Goal: Task Accomplishment & Management: Manage account settings

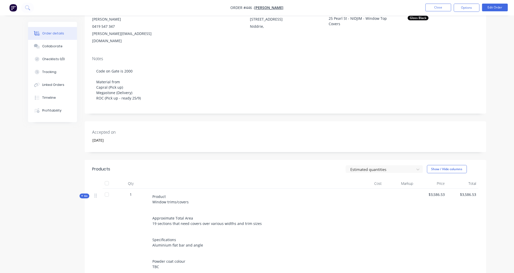
scroll to position [71, 0]
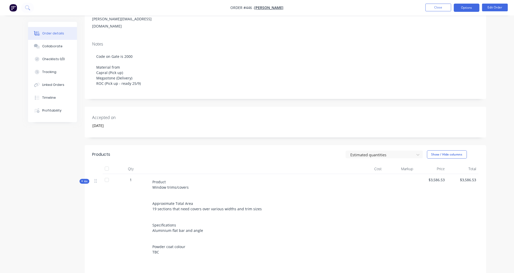
click at [479, 10] on button "Options" at bounding box center [467, 8] width 26 height 8
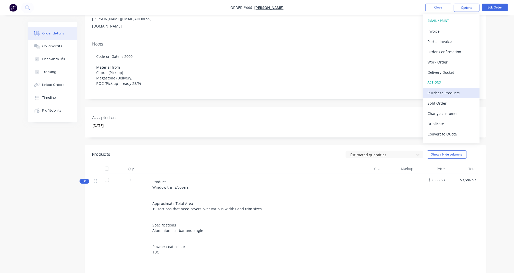
click at [448, 94] on div "Purchase Products" at bounding box center [451, 92] width 47 height 7
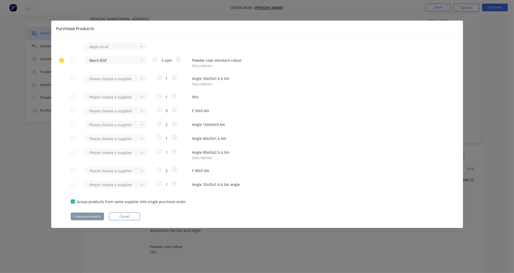
click at [75, 60] on div at bounding box center [73, 60] width 10 height 10
click at [83, 217] on button "Create purchase(s)" at bounding box center [87, 217] width 33 height 8
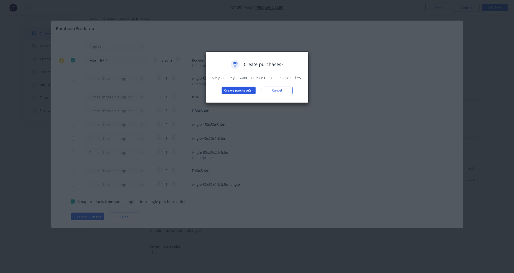
click at [232, 92] on button "Create purchase(s)" at bounding box center [239, 91] width 34 height 8
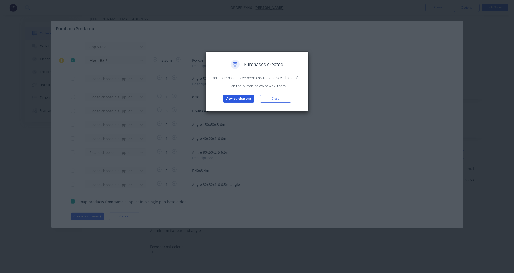
click at [250, 96] on button "View purchase(s)" at bounding box center [238, 99] width 31 height 8
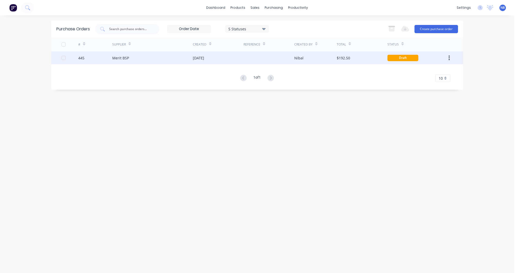
click at [219, 60] on div "[DATE]" at bounding box center [218, 57] width 51 height 13
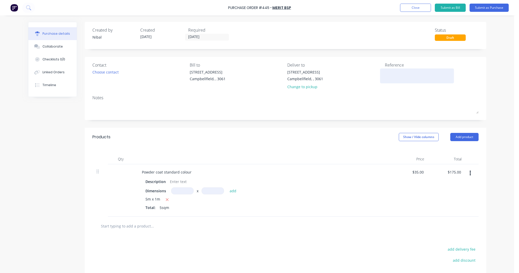
click at [396, 70] on div at bounding box center [417, 76] width 64 height 13
click at [397, 72] on textarea at bounding box center [417, 76] width 64 height 12
type textarea "NIDJIM - Window Top Covers"
type textarea "x"
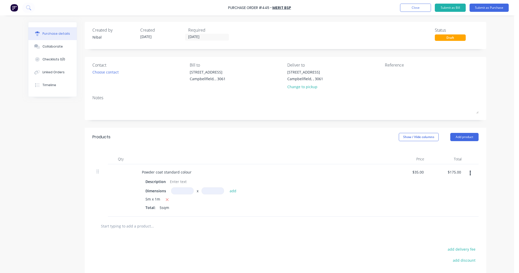
type textarea "NIDJIM - Window Top Covers"
click at [464, 174] on button "button" at bounding box center [470, 173] width 12 height 9
click at [445, 221] on button "Delete" at bounding box center [455, 218] width 44 height 10
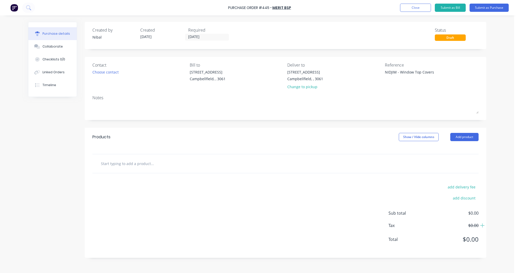
click at [162, 166] on input "text" at bounding box center [152, 164] width 103 height 10
type textarea "x"
type input "P"
type textarea "x"
type input "Po"
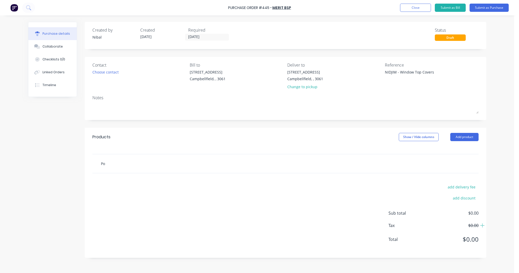
type textarea "x"
type input "Pow"
type textarea "x"
type input "Powd"
type textarea "x"
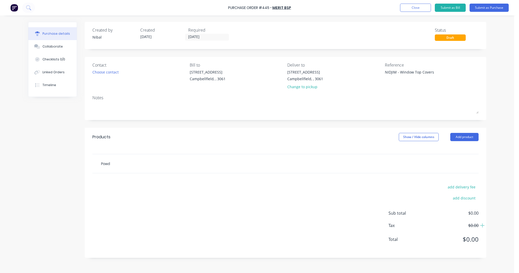
type input "Powde"
type textarea "x"
type input "Powder"
type textarea "x"
type input "Powder"
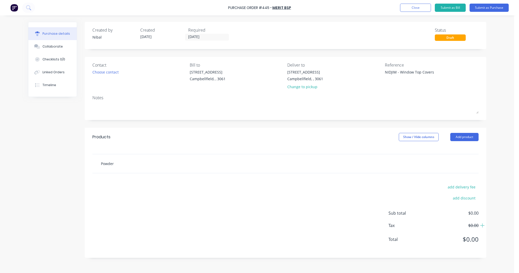
type textarea "x"
type input "Powder c"
type textarea "x"
type input "Powder co"
type textarea "x"
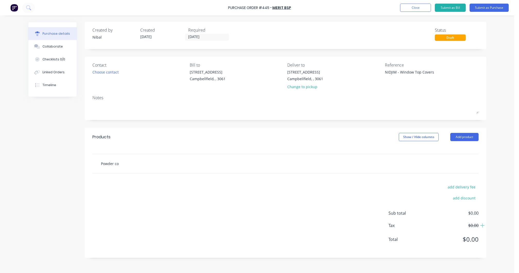
type input "Powder coa"
type textarea "x"
type input "Powder coad"
type textarea "x"
type input "Powder coa"
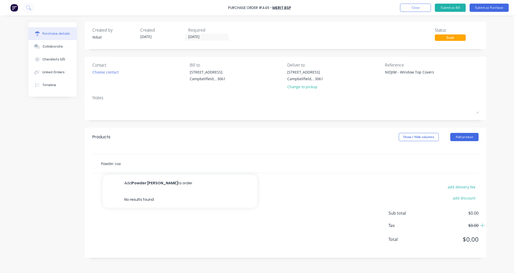
type textarea "x"
type input "Powder coat"
type textarea "x"
type input "Powder coat"
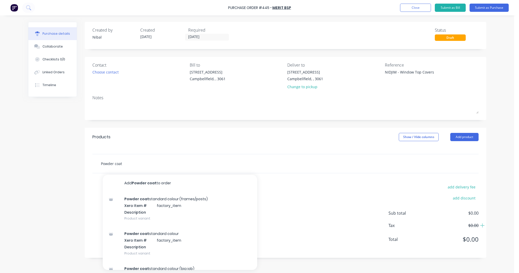
type textarea "x"
type input "Powder coat c"
type textarea "x"
type input "Powder coat co"
type textarea "x"
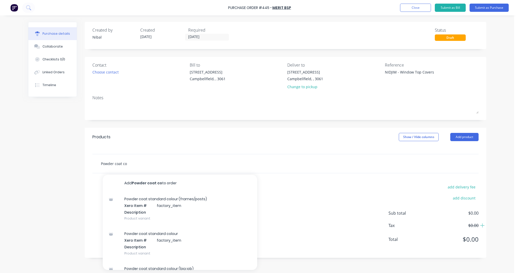
type input "Powder coat col"
type textarea "x"
type input "Powder coat colo"
type textarea "x"
type input "Powder coat colou"
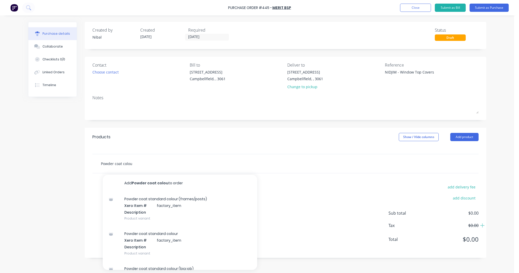
type textarea "x"
type input "Powder coat colour"
type textarea "x"
type input "Powder coat colour"
type textarea "x"
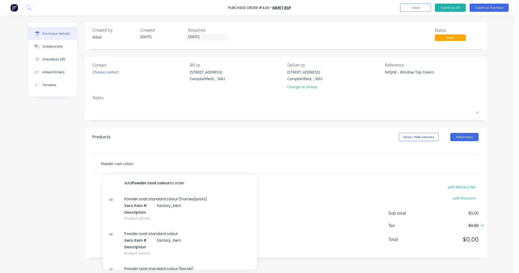
type input "Powder coat colour -"
type textarea "x"
type input "Powder coat colour -"
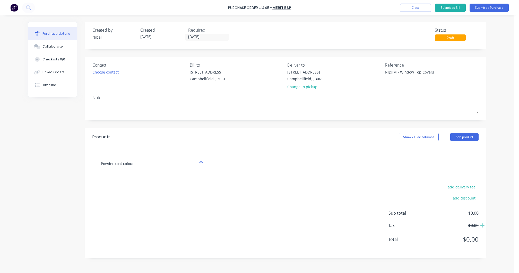
type textarea "x"
type input "Powder coat colour - G"
type textarea "x"
type input "Powder coat colour - Gl"
type textarea "x"
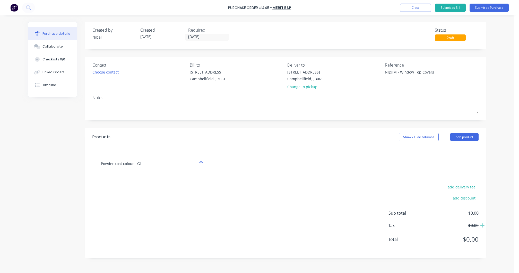
type input "Powder coat colour - Glo"
type textarea "x"
type input "Powder coat colour - Glos"
type textarea "x"
type input "Powder coat colour - Gloss"
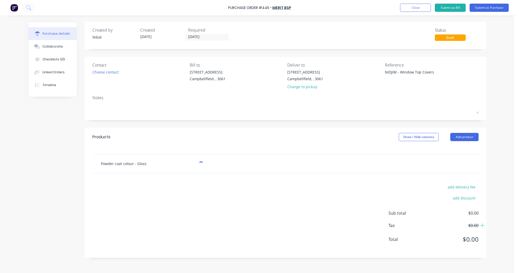
type textarea "x"
type input "Powder coat colour - Gloss"
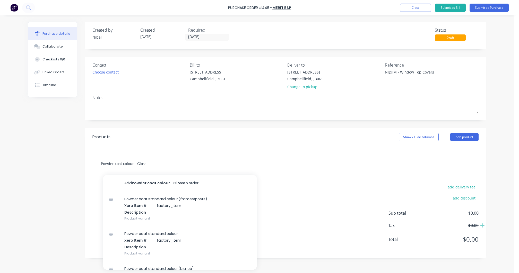
type textarea "x"
type input "Powder coat colour - Gloss B"
type textarea "x"
type input "Powder coat colour - Gloss Bl"
type textarea "x"
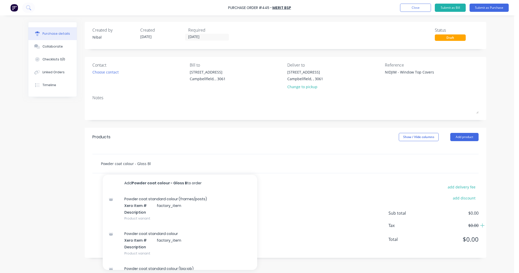
type input "Powder coat colour - Gloss Bla"
type textarea "x"
type input "Powder coat colour - Gloss Blac"
type textarea "x"
type input "Powder coat colour - Gloss Black"
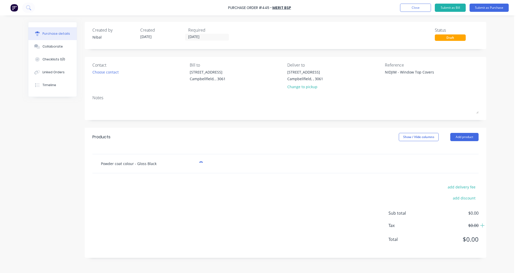
type textarea "x"
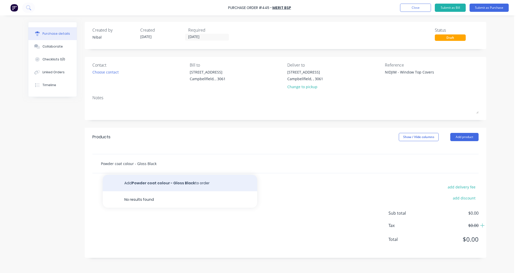
type input "Powder coat colour - Gloss Black"
click at [161, 187] on button "Add Powder coat colour - Gloss Black to order" at bounding box center [180, 183] width 154 height 16
type textarea "x"
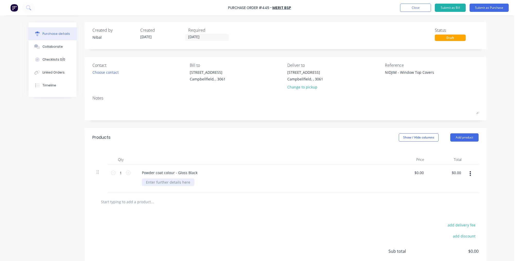
click at [187, 181] on div at bounding box center [168, 181] width 53 height 7
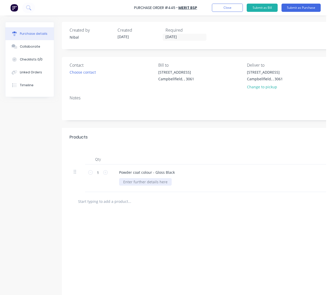
type textarea "x"
drag, startPoint x: 155, startPoint y: 190, endPoint x: 112, endPoint y: 175, distance: 45.2
click at [109, 175] on div "1 1 Powder coat colour - Gloss Black 6x 150x50 angle at 2400 3x 230x50 angle at…" at bounding box center [245, 183] width 350 height 38
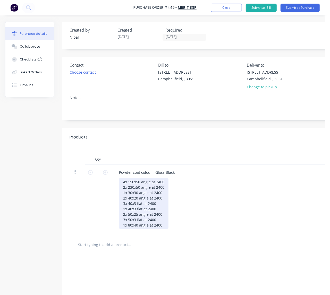
click at [126, 180] on div "4x 150x50 angle at 2400 2x 230x50 angle at 2400 1x 30x30 angle at 2400 2x 40x20…" at bounding box center [143, 203] width 49 height 51
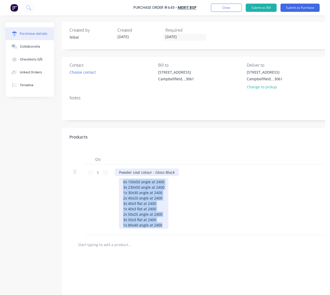
drag, startPoint x: 150, startPoint y: 210, endPoint x: 127, endPoint y: 174, distance: 42.9
click at [127, 174] on div "Powder coat colour - Gloss Black 6x 150x50 angle at 2400 3x 230x50 angle at 240…" at bounding box center [239, 199] width 257 height 71
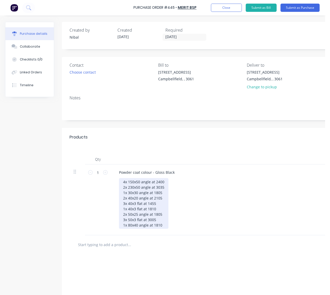
click at [125, 181] on div "4x 150x50 angle at 2400 2x 230x50 angle at 3035 1x 30x30 angle at 1805 2x 40x20…" at bounding box center [143, 203] width 49 height 51
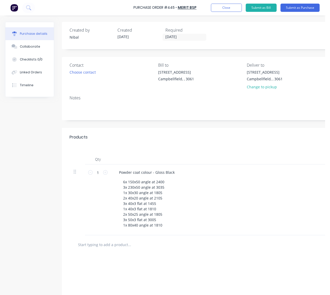
click at [196, 259] on div "add delivery fee add discount Sub total $0.00 Tax $0.00 Total $0.00" at bounding box center [245, 296] width 366 height 85
click at [83, 73] on div "Choose contact" at bounding box center [83, 72] width 26 height 5
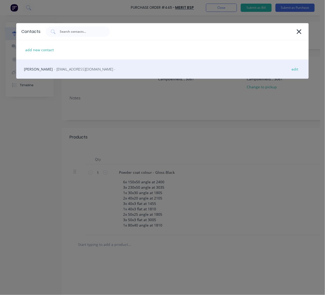
click at [71, 68] on span "- [EMAIL_ADDRESS][DOMAIN_NAME] -" at bounding box center [84, 68] width 61 height 5
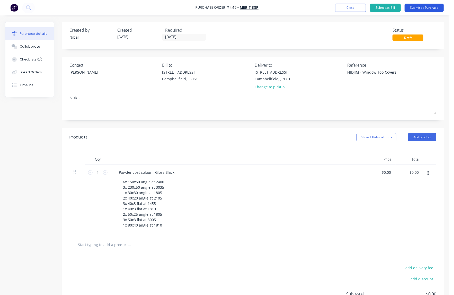
click at [428, 6] on button "Submit as Purchase" at bounding box center [424, 8] width 39 height 8
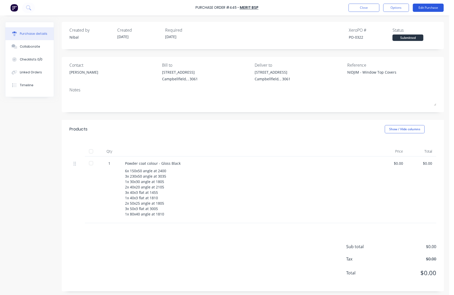
click at [416, 7] on button "Edit Purchase" at bounding box center [428, 8] width 31 height 8
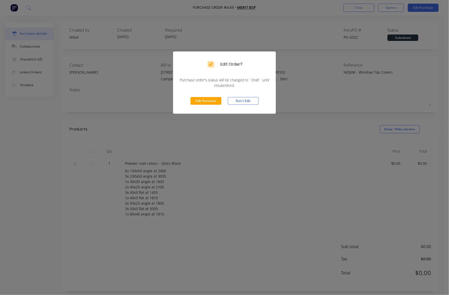
click at [198, 104] on div "Edit Purchase Don't Edit" at bounding box center [224, 101] width 103 height 26
click at [214, 105] on div "Edit Purchase Don't Edit" at bounding box center [224, 101] width 103 height 26
click at [216, 102] on button "Edit Purchase" at bounding box center [206, 101] width 31 height 8
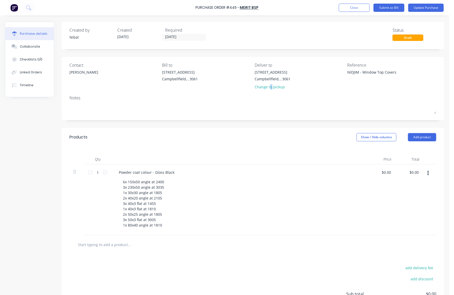
drag, startPoint x: 268, startPoint y: 86, endPoint x: 294, endPoint y: 91, distance: 26.1
click at [269, 87] on div "Change to pickup" at bounding box center [273, 86] width 36 height 5
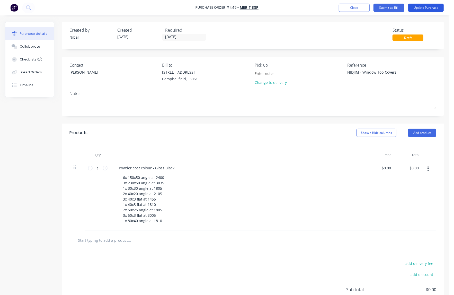
click at [430, 9] on button "Update Purchase" at bounding box center [427, 8] width 36 height 8
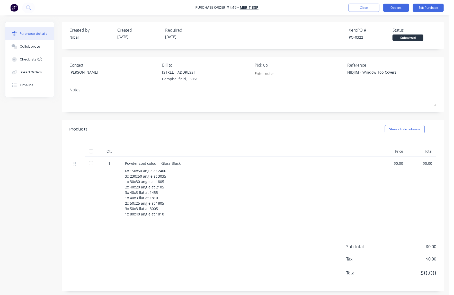
click at [396, 6] on button "Options" at bounding box center [397, 8] width 26 height 8
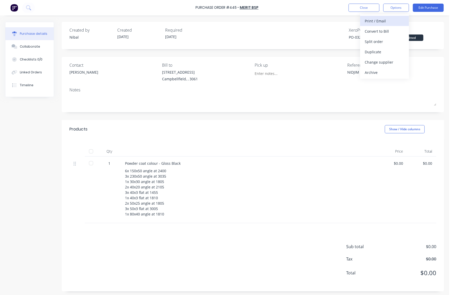
click at [388, 21] on div "Print / Email" at bounding box center [385, 20] width 40 height 7
click at [375, 38] on div "Without pricing" at bounding box center [385, 41] width 40 height 7
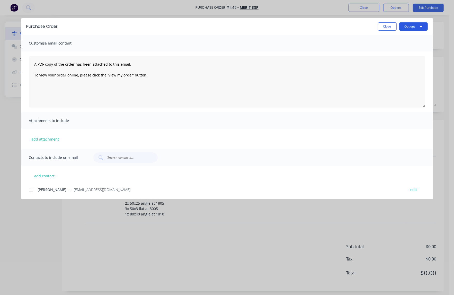
click at [402, 25] on button "Options" at bounding box center [414, 26] width 29 height 8
click at [403, 50] on div "Print" at bounding box center [404, 49] width 40 height 7
click at [409, 24] on button "Options" at bounding box center [414, 26] width 29 height 8
click at [66, 192] on div "Hayden - BSP@MERITCON.COM.AU edit" at bounding box center [231, 189] width 404 height 7
click at [412, 27] on button "Options" at bounding box center [414, 26] width 29 height 8
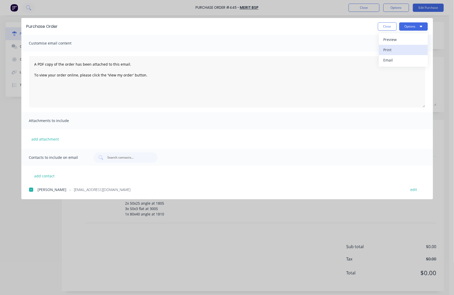
click at [406, 52] on div "Print" at bounding box center [404, 49] width 40 height 7
click at [385, 28] on button "Close" at bounding box center [387, 26] width 19 height 8
type textarea "x"
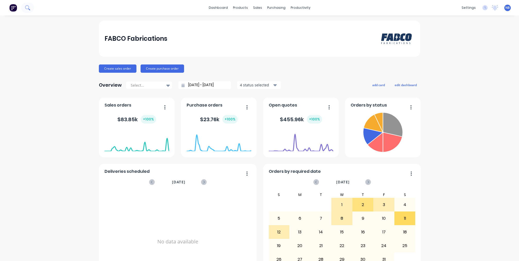
click at [33, 7] on button at bounding box center [27, 8] width 13 height 10
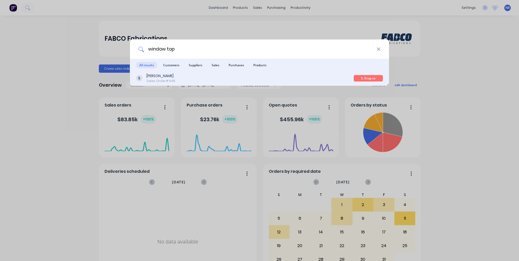
type input "window top"
click at [186, 83] on div "Jim Belevski Sales Order #446" at bounding box center [245, 78] width 218 height 10
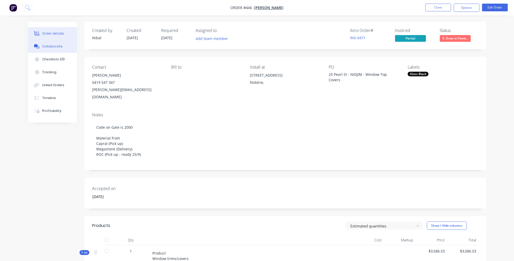
click at [42, 49] on div "Collaborate" at bounding box center [52, 46] width 20 height 5
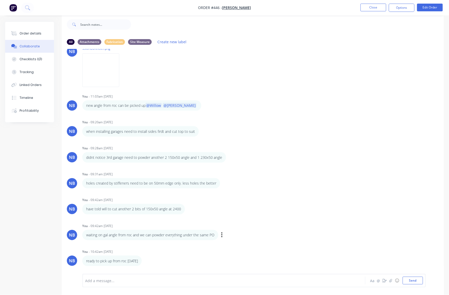
scroll to position [362, 0]
click at [391, 260] on icon "button" at bounding box center [391, 280] width 3 height 3
click at [419, 260] on button "Send" at bounding box center [413, 281] width 20 height 8
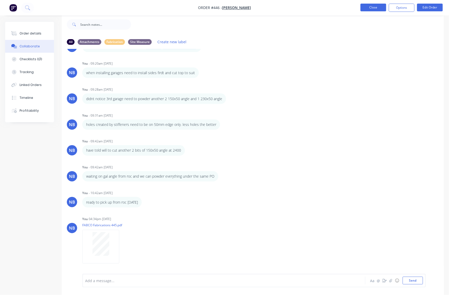
click at [376, 8] on button "Close" at bounding box center [374, 8] width 26 height 8
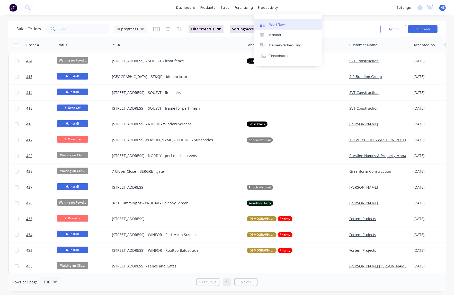
click at [278, 29] on link "Workflow" at bounding box center [288, 24] width 68 height 10
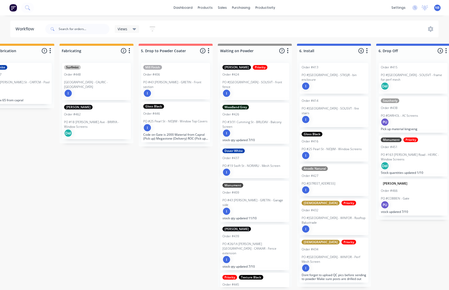
scroll to position [0, 508]
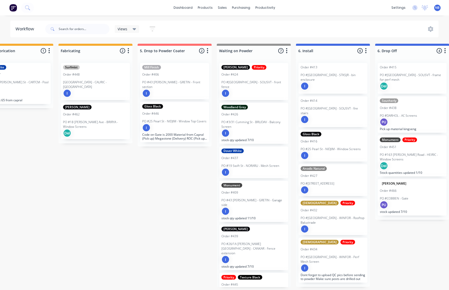
click at [184, 89] on div "I" at bounding box center [174, 93] width 65 height 8
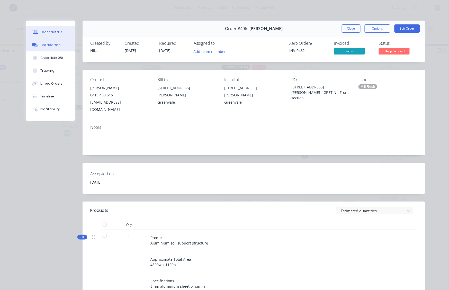
click at [49, 50] on button "Collaborate" at bounding box center [50, 45] width 49 height 13
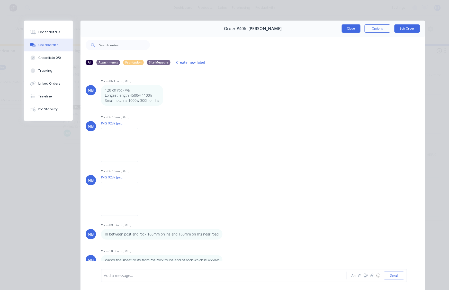
click at [352, 29] on button "Close" at bounding box center [351, 28] width 19 height 8
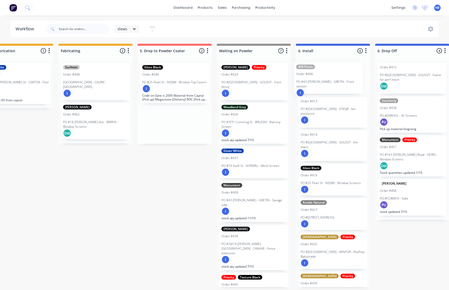
drag, startPoint x: 189, startPoint y: 78, endPoint x: 344, endPoint y: 77, distance: 155.7
click at [344, 77] on div "Submitted 0 Status colour #273444 hex #273444 Save Cancel Summaries Total order…" at bounding box center [30, 166] width 1082 height 244
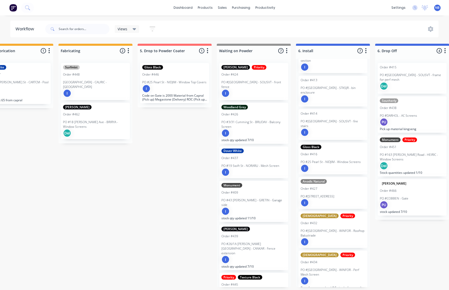
scroll to position [37, 0]
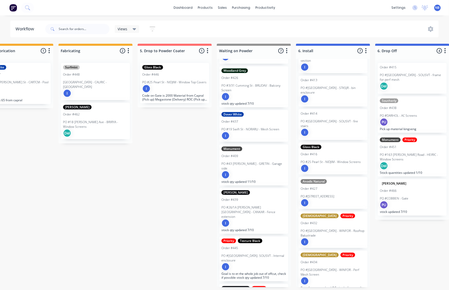
click at [270, 162] on p "PO #43 [PERSON_NAME] - GRETIN - Garage side" at bounding box center [254, 166] width 65 height 9
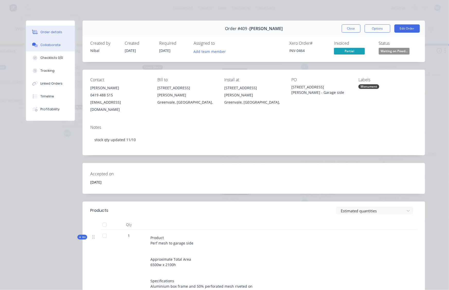
click at [53, 44] on button "Collaborate" at bounding box center [50, 45] width 49 height 13
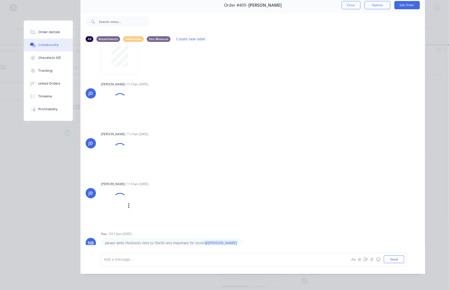
scroll to position [388, 0]
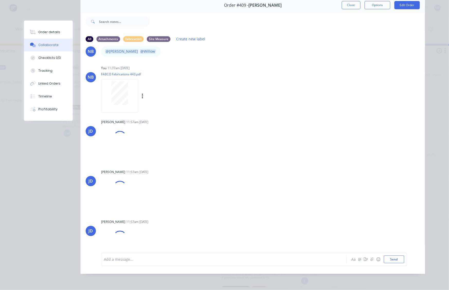
click at [116, 82] on div at bounding box center [119, 96] width 37 height 34
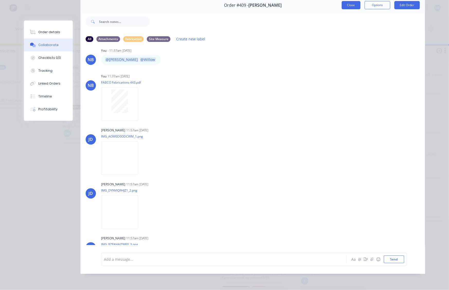
click at [345, 2] on button "Close" at bounding box center [351, 5] width 19 height 8
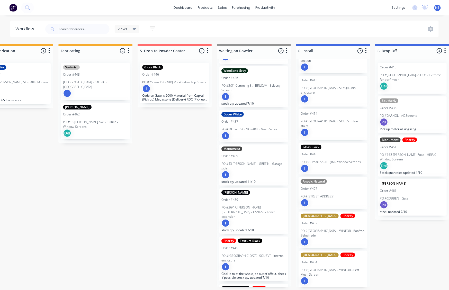
click at [81, 80] on p "[GEOGRAPHIC_DATA] - CAURIC - [GEOGRAPHIC_DATA]" at bounding box center [95, 84] width 65 height 9
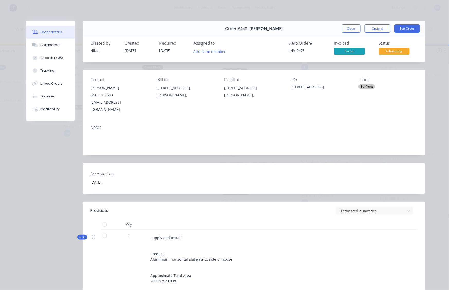
click at [48, 37] on button "Order details" at bounding box center [50, 32] width 49 height 13
click at [49, 45] on div "Collaborate" at bounding box center [50, 45] width 20 height 5
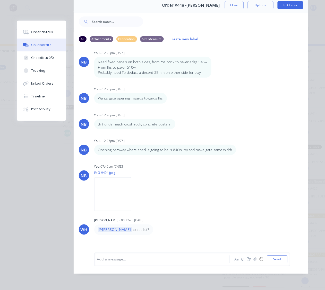
scroll to position [61, 0]
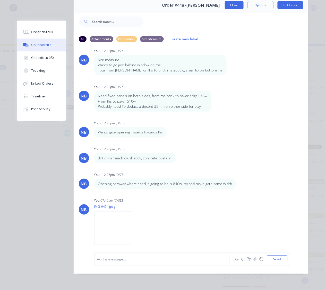
click at [233, 3] on button "Close" at bounding box center [234, 5] width 19 height 8
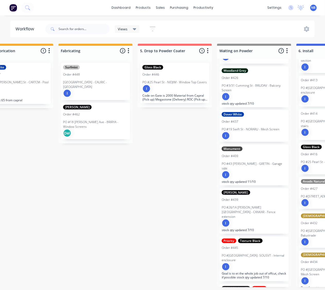
click at [98, 89] on div "I" at bounding box center [95, 93] width 65 height 8
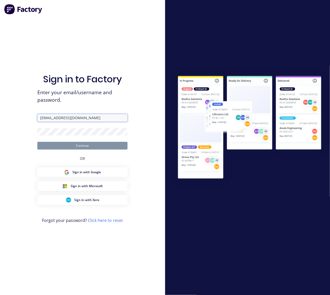
type input "admin@fabco.net.au"
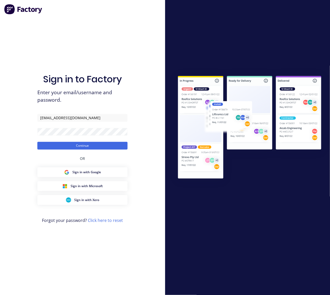
click at [90, 149] on div "Sign in to Factory Enter your email/username and password. admin@fabco.net.au C…" at bounding box center [82, 152] width 90 height 276
click at [91, 145] on button "Continue" at bounding box center [82, 146] width 90 height 8
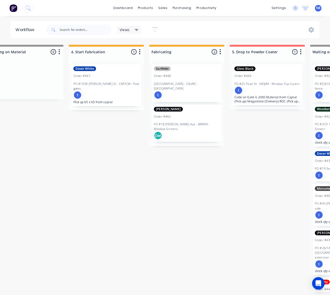
scroll to position [0, 456]
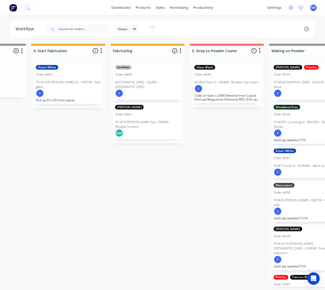
click at [154, 79] on div "Surfmist Order #448 PO #21 Harcourt Avenue - CAURIC - Side Gate I" at bounding box center [147, 81] width 69 height 37
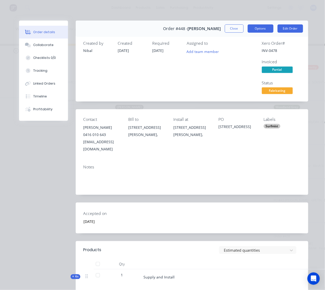
click at [256, 30] on button "Options" at bounding box center [261, 28] width 26 height 8
click at [230, 27] on button "Close" at bounding box center [234, 28] width 19 height 8
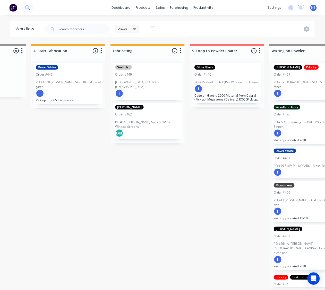
click at [29, 9] on icon at bounding box center [27, 7] width 5 height 5
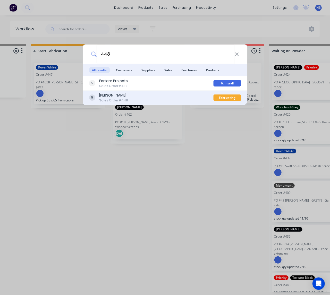
type input "448"
click at [114, 101] on div "Sales Order #448" at bounding box center [113, 100] width 29 height 5
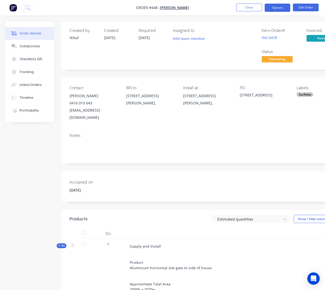
click at [284, 10] on button "Options" at bounding box center [278, 8] width 26 height 8
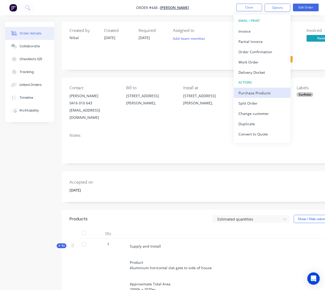
click at [255, 91] on div "Purchase Products" at bounding box center [261, 92] width 47 height 7
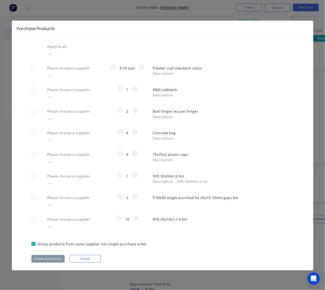
click at [32, 63] on div at bounding box center [33, 68] width 10 height 10
drag, startPoint x: 70, startPoint y: 61, endPoint x: 71, endPoint y: 64, distance: 3.1
click at [70, 65] on div at bounding box center [84, 68] width 74 height 6
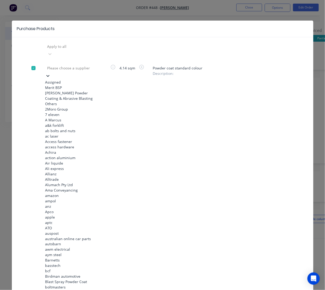
click at [72, 85] on div "Merit BSP" at bounding box center [73, 87] width 57 height 5
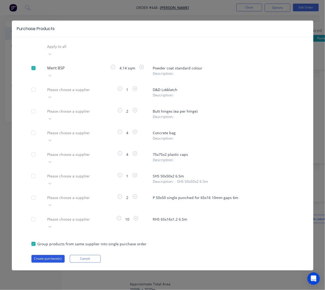
click at [56, 255] on button "Create purchase(s)" at bounding box center [47, 259] width 33 height 8
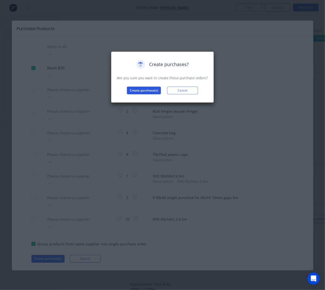
click at [135, 91] on button "Create purchase(s)" at bounding box center [144, 91] width 34 height 8
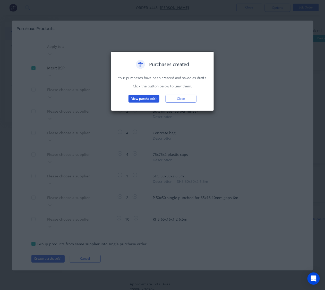
click at [140, 95] on button "View purchase(s)" at bounding box center [143, 99] width 31 height 8
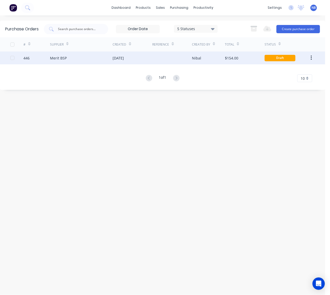
click at [79, 55] on div "Merit BSP" at bounding box center [81, 57] width 63 height 13
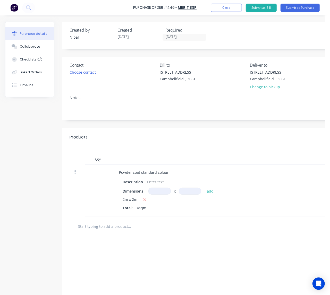
scroll to position [0, 114]
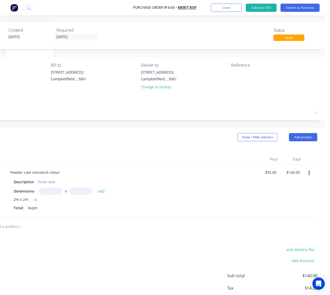
click at [303, 174] on button "button" at bounding box center [309, 173] width 12 height 9
click at [283, 219] on button "Delete" at bounding box center [293, 218] width 44 height 10
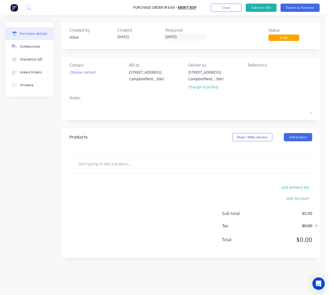
click at [137, 168] on input "text" at bounding box center [129, 164] width 103 height 10
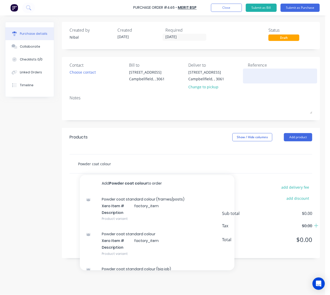
type input "Powder coat colour"
click at [256, 75] on textarea at bounding box center [280, 76] width 64 height 12
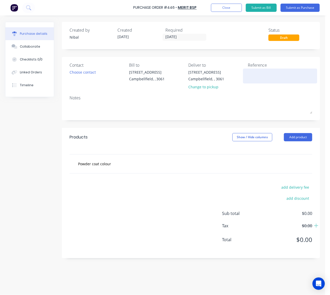
paste textarea "CAURIC - [GEOGRAPHIC_DATA]"
type textarea "CAURIC - [GEOGRAPHIC_DATA]"
click at [122, 182] on div "add delivery fee add discount Sub total $0.00 Tax $0.00 Total $0.00" at bounding box center [191, 216] width 258 height 85
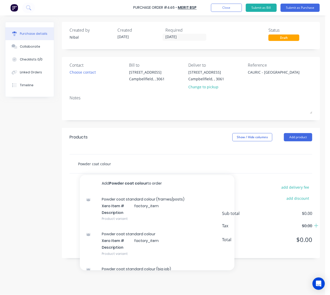
drag, startPoint x: 119, startPoint y: 164, endPoint x: 40, endPoint y: 149, distance: 80.5
click at [40, 149] on div "Created by Nibal Created 13/10/25 Required 13/10/25 Status Draft Contact Choose…" at bounding box center [162, 154] width 315 height 264
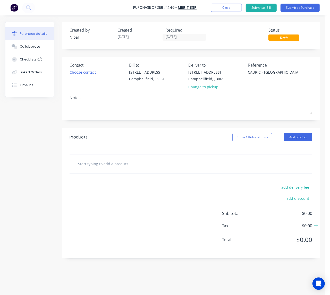
click at [65, 199] on div "add delivery fee add discount Sub total $0.00 Tax $0.00 Total $0.00" at bounding box center [191, 216] width 258 height 85
click at [97, 160] on input "text" at bounding box center [129, 164] width 103 height 10
type input "Powder coat colour - Surfmist"
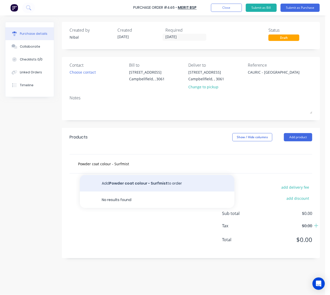
click at [122, 183] on button "Add Powder coat colour - Surfmist to order" at bounding box center [157, 183] width 154 height 16
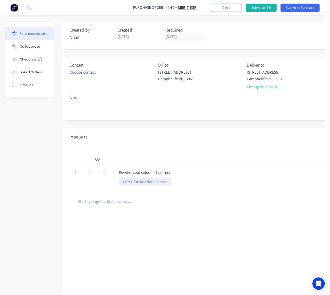
click at [135, 179] on div at bounding box center [145, 181] width 53 height 7
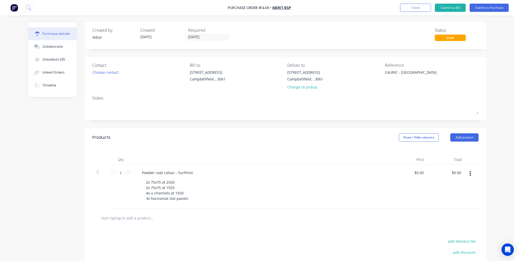
click at [222, 224] on div at bounding box center [285, 217] width 386 height 19
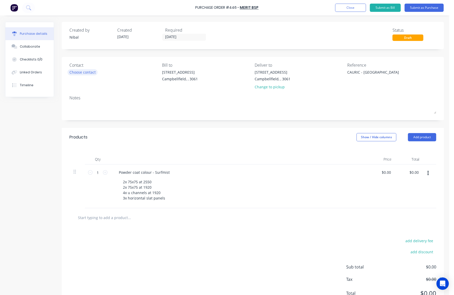
click at [95, 74] on div "Choose contact" at bounding box center [83, 72] width 26 height 5
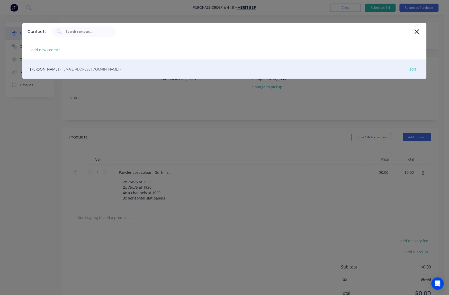
click at [97, 70] on div "[PERSON_NAME] - [EMAIL_ADDRESS][DOMAIN_NAME] - edit" at bounding box center [224, 68] width 404 height 19
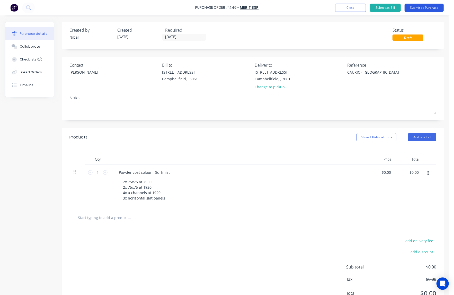
click at [423, 9] on button "Submit as Purchase" at bounding box center [424, 8] width 39 height 8
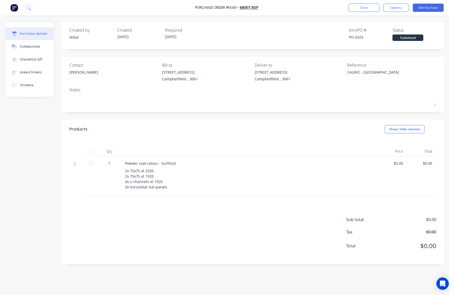
click at [409, 8] on div "Close Options Edit Purchase" at bounding box center [396, 8] width 95 height 8
click at [404, 11] on button "Options" at bounding box center [397, 8] width 26 height 8
click at [382, 23] on div "Print / Email" at bounding box center [385, 20] width 40 height 7
click at [381, 38] on div "Without pricing" at bounding box center [385, 41] width 40 height 7
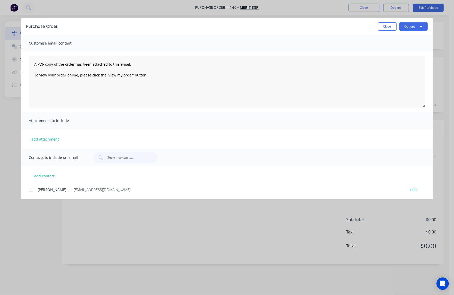
drag, startPoint x: 33, startPoint y: 190, endPoint x: 41, endPoint y: 191, distance: 7.2
click at [33, 190] on div at bounding box center [31, 190] width 10 height 10
click at [413, 29] on button "Options" at bounding box center [414, 26] width 29 height 8
click at [398, 50] on div "Print" at bounding box center [404, 49] width 40 height 7
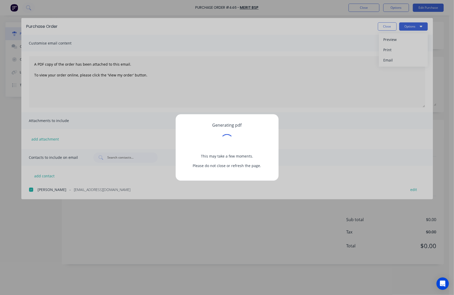
click at [394, 27] on div "Generating pdf This may take a few moments. Please do not close or refresh the …" at bounding box center [227, 147] width 454 height 295
click at [386, 27] on div "Generating pdf This may take a few moments. Please do not close or refresh the …" at bounding box center [227, 147] width 454 height 295
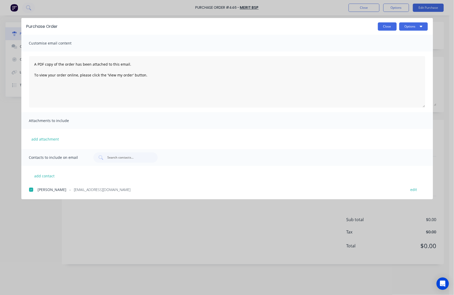
click at [385, 29] on button "Close" at bounding box center [387, 26] width 19 height 8
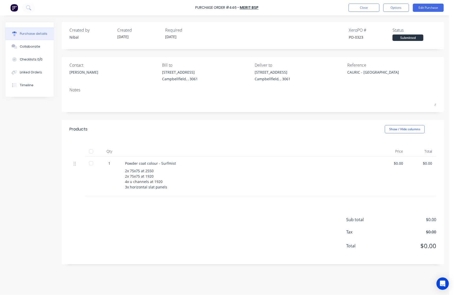
click at [425, 12] on div "Purchase Order #446 - Merit BSP Close Options Edit Purchase" at bounding box center [227, 7] width 454 height 15
click at [427, 8] on button "Edit Purchase" at bounding box center [428, 8] width 31 height 8
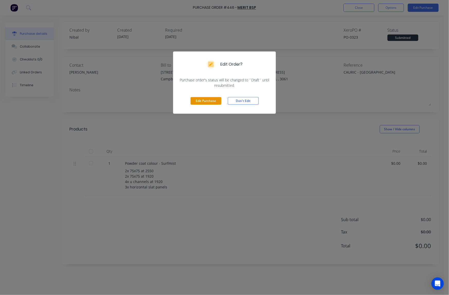
click at [216, 99] on button "Edit Purchase" at bounding box center [206, 101] width 31 height 8
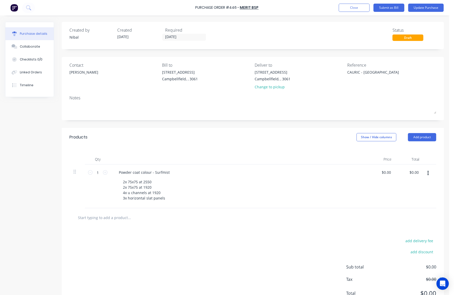
click at [268, 86] on div "Change to pickup" at bounding box center [273, 86] width 36 height 5
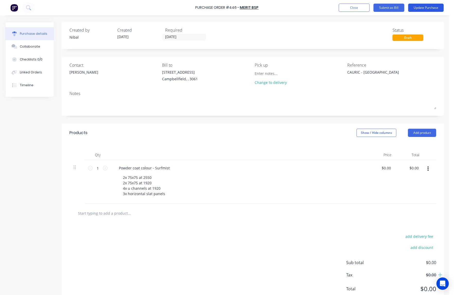
click at [417, 10] on button "Update Purchase" at bounding box center [427, 8] width 36 height 8
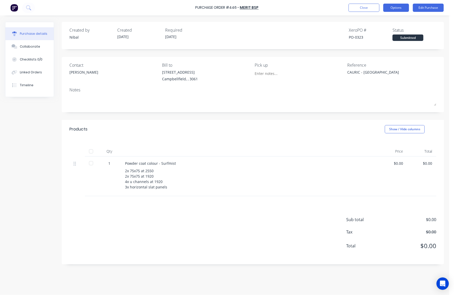
click at [398, 10] on button "Options" at bounding box center [397, 8] width 26 height 8
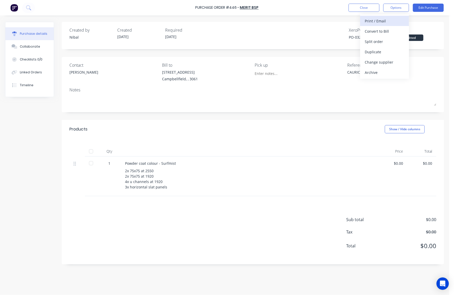
click at [384, 21] on div "Print / Email" at bounding box center [385, 20] width 40 height 7
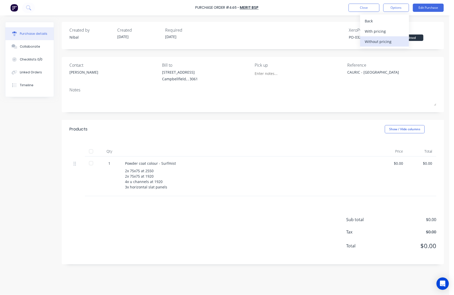
click at [388, 42] on div "Without pricing" at bounding box center [385, 41] width 40 height 7
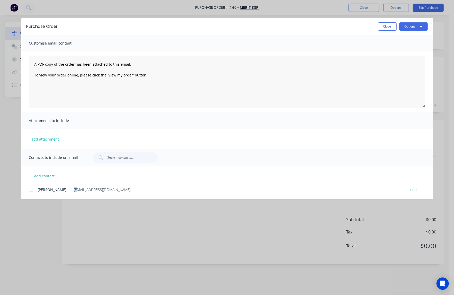
click at [61, 186] on div "Hayden - BSP@MERITCON.COM.AU edit" at bounding box center [231, 189] width 404 height 7
click at [416, 28] on button "Options" at bounding box center [414, 26] width 29 height 8
click at [390, 53] on div "Print" at bounding box center [404, 49] width 40 height 7
click at [385, 26] on button "Close" at bounding box center [387, 26] width 19 height 8
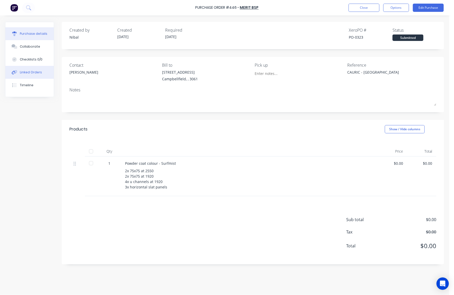
click at [45, 71] on button "Linked Orders" at bounding box center [29, 72] width 48 height 13
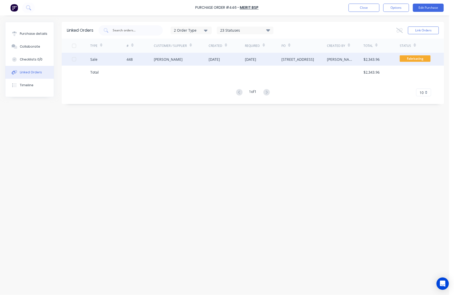
click at [172, 64] on div "[PERSON_NAME]" at bounding box center [181, 59] width 55 height 13
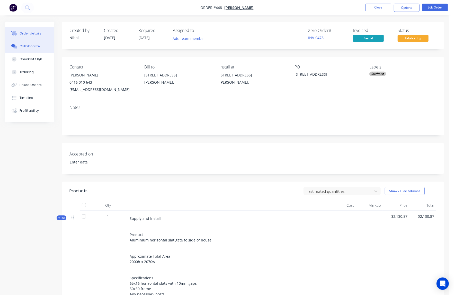
type input "[DATE]"
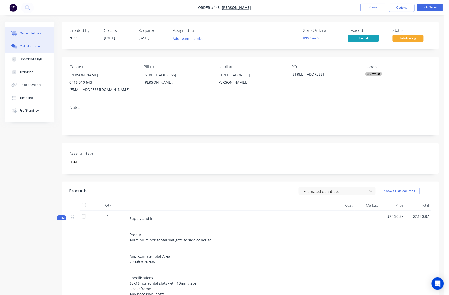
click at [34, 49] on div "Collaborate" at bounding box center [30, 46] width 20 height 5
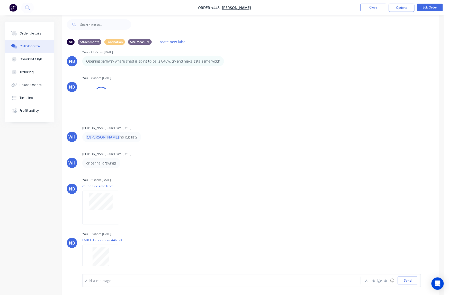
scroll to position [201, 0]
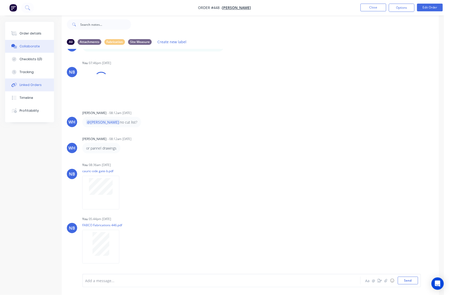
click at [33, 87] on div "Linked Orders" at bounding box center [31, 85] width 22 height 5
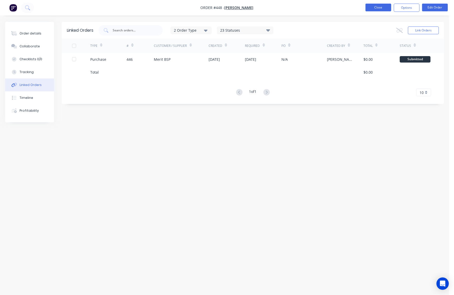
click at [376, 10] on button "Close" at bounding box center [379, 8] width 26 height 8
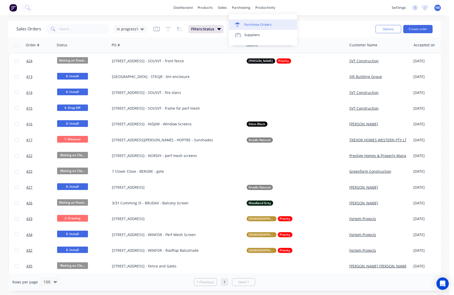
click at [245, 22] on div "Purchase Orders" at bounding box center [258, 24] width 27 height 5
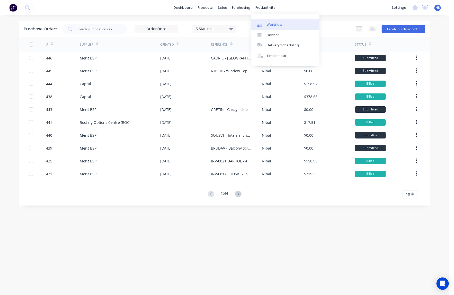
click at [269, 25] on div "Workflow" at bounding box center [274, 24] width 15 height 5
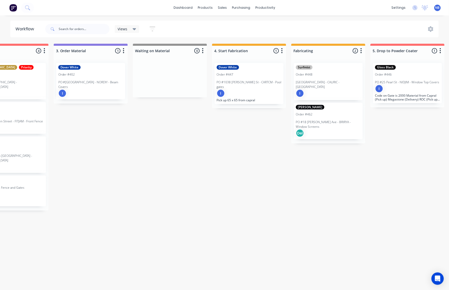
scroll to position [0, 275]
click at [236, 92] on div "I" at bounding box center [248, 93] width 65 height 8
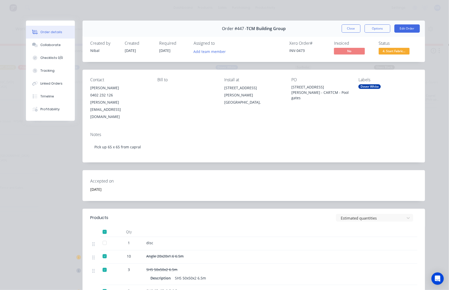
scroll to position [83, 0]
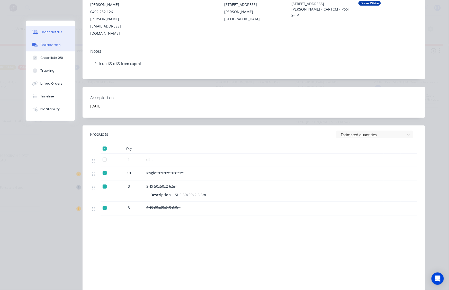
click at [40, 51] on button "Collaborate" at bounding box center [50, 45] width 49 height 13
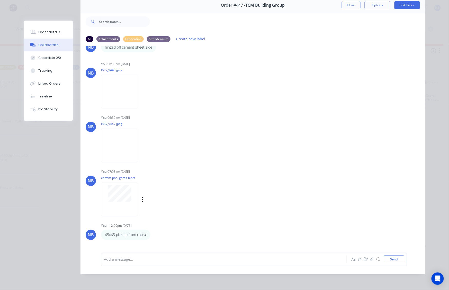
scroll to position [308, 0]
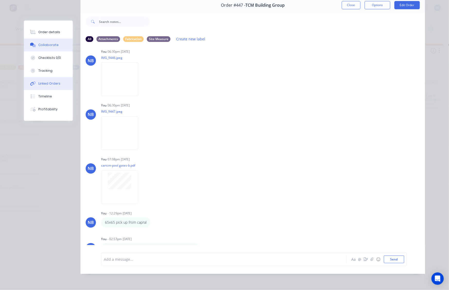
click at [57, 90] on button "Linked Orders" at bounding box center [48, 83] width 49 height 13
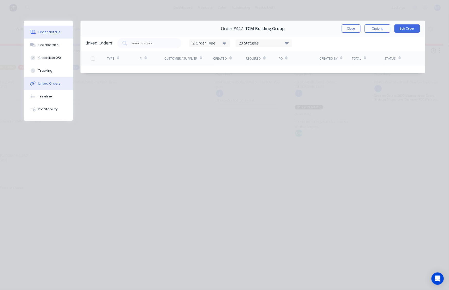
click at [55, 38] on button "Order details" at bounding box center [48, 32] width 49 height 13
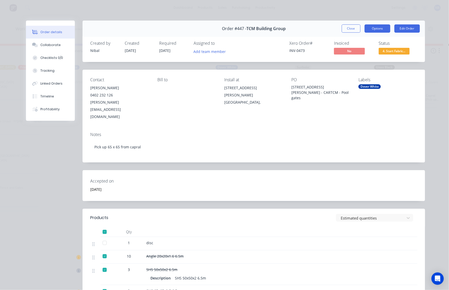
click at [365, 31] on button "Options" at bounding box center [378, 28] width 26 height 8
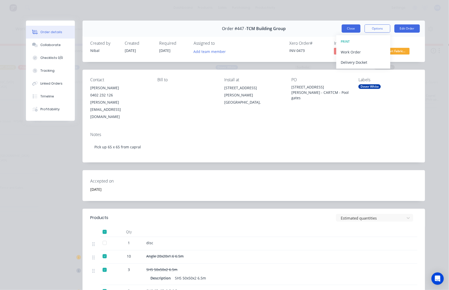
click at [344, 27] on button "Close" at bounding box center [351, 28] width 19 height 8
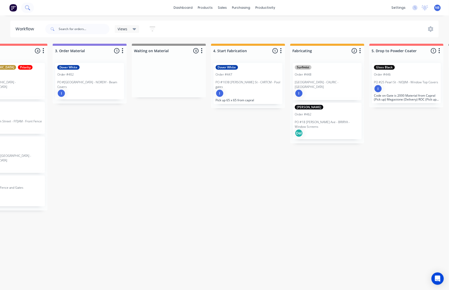
click at [30, 11] on button at bounding box center [27, 8] width 13 height 10
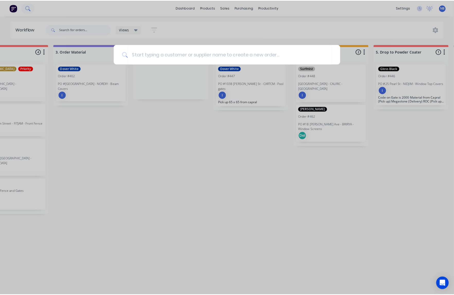
scroll to position [0, 275]
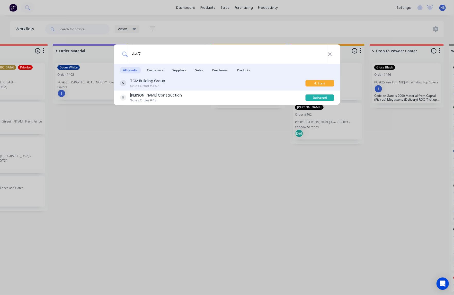
type input "447"
click at [151, 87] on div "Sales Order #447" at bounding box center [147, 86] width 35 height 5
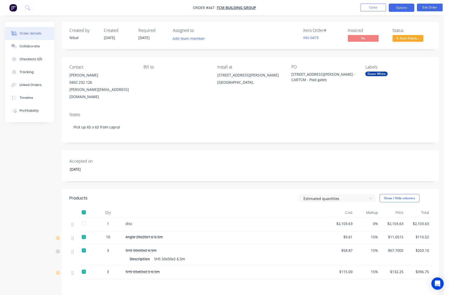
click at [393, 8] on button "Options" at bounding box center [402, 8] width 26 height 8
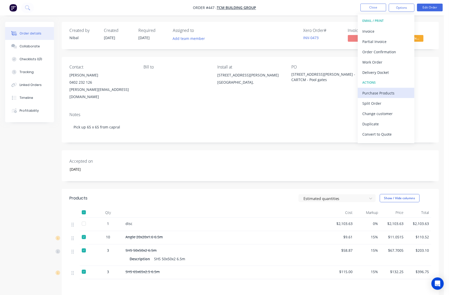
click at [384, 93] on div "Purchase Products" at bounding box center [386, 92] width 47 height 7
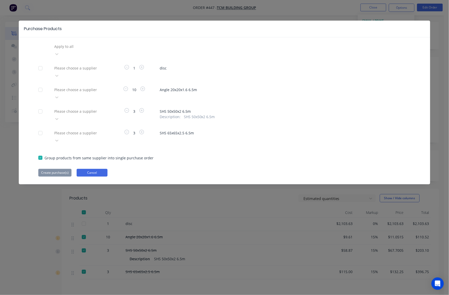
click at [85, 169] on button "Cancel" at bounding box center [92, 173] width 31 height 8
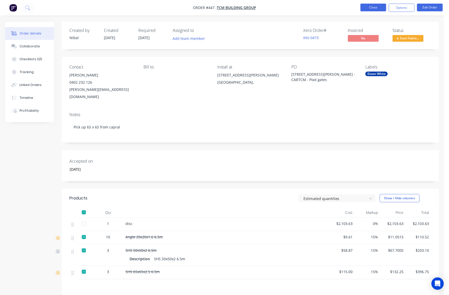
click at [375, 9] on button "Close" at bounding box center [374, 8] width 26 height 8
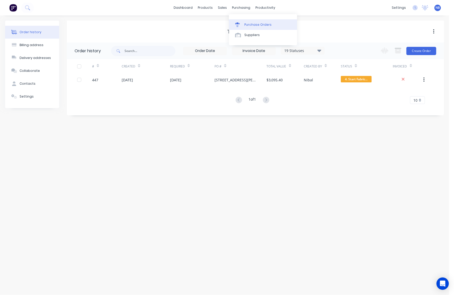
click at [252, 27] on div "Purchase Orders" at bounding box center [258, 24] width 27 height 5
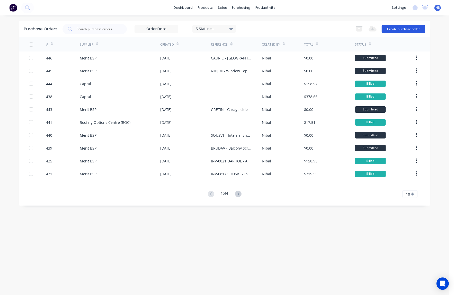
click at [395, 33] on button "Create purchase order" at bounding box center [404, 29] width 44 height 8
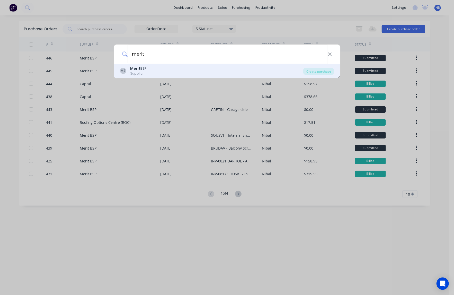
type input "merit"
click at [170, 78] on div "MB Merit BSP Supplier Create purchase" at bounding box center [227, 71] width 227 height 14
click at [169, 74] on div "MB Merit BSP Supplier" at bounding box center [212, 71] width 184 height 10
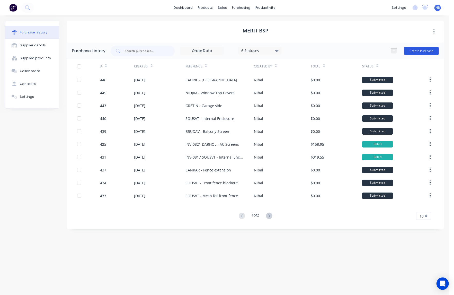
click at [419, 47] on button "Create Purchase" at bounding box center [421, 51] width 35 height 8
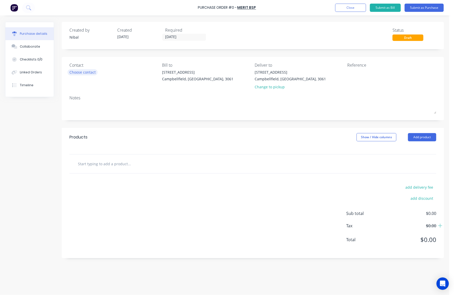
click at [85, 70] on div "Choose contact" at bounding box center [83, 72] width 26 height 5
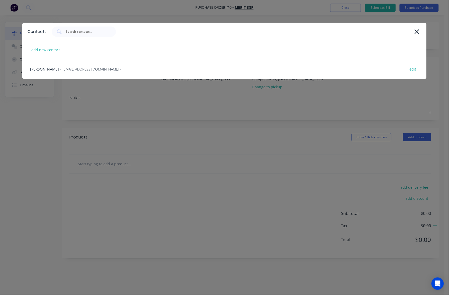
drag, startPoint x: 81, startPoint y: 73, endPoint x: 85, endPoint y: 74, distance: 4.6
click at [81, 73] on div "[PERSON_NAME] - [EMAIL_ADDRESS][DOMAIN_NAME] - edit" at bounding box center [224, 68] width 404 height 19
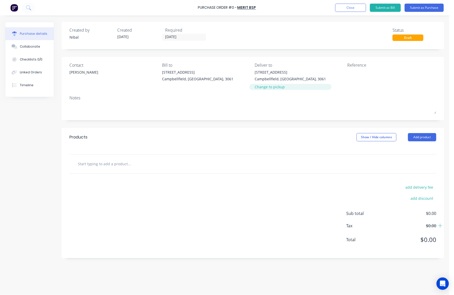
click at [255, 88] on div "Change to pickup" at bounding box center [290, 86] width 71 height 5
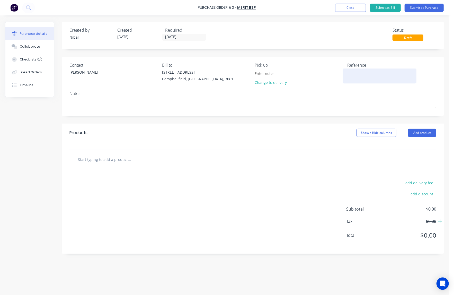
drag, startPoint x: 359, startPoint y: 70, endPoint x: 360, endPoint y: 73, distance: 3.3
click at [359, 70] on textarea at bounding box center [380, 76] width 64 height 12
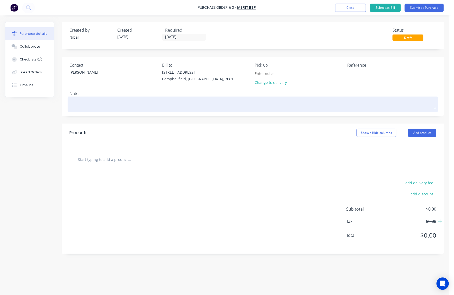
paste textarea "CARTCM - Pool gates"
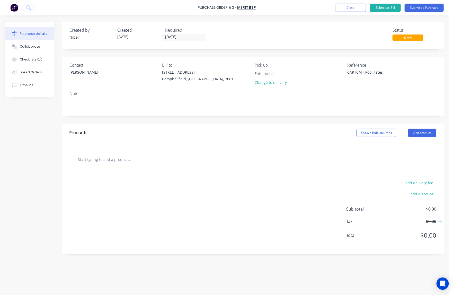
type textarea "CARTCM - Pool gates"
click at [100, 156] on input "text" at bounding box center [129, 159] width 103 height 10
type input "Powder coat colour -"
click at [359, 5] on button "Close" at bounding box center [350, 8] width 31 height 8
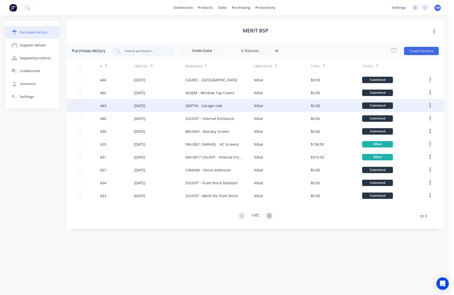
click at [211, 107] on div "GRETIN - Garage side" at bounding box center [204, 105] width 37 height 5
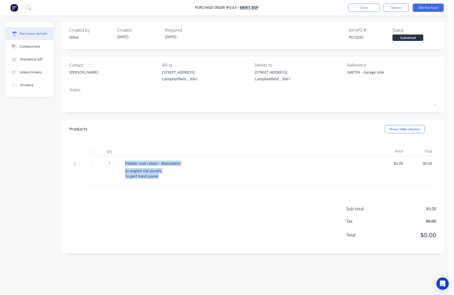
drag, startPoint x: 162, startPoint y: 176, endPoint x: 126, endPoint y: 163, distance: 38.3
click at [126, 163] on div "Powder coat colour - Monument 2x angled slat panels 1x perf mesh panel" at bounding box center [249, 171] width 257 height 29
copy div "Powder coat colour - Monument 2x angled slat panels 1x perf mesh panel"
click at [366, 11] on button "Close" at bounding box center [364, 8] width 31 height 8
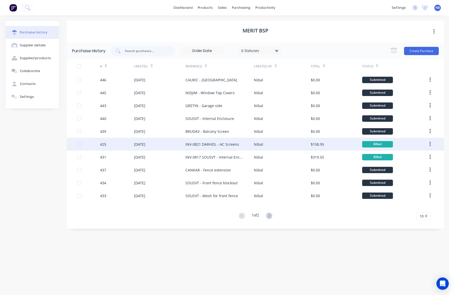
click at [227, 145] on div "INV-0821 DARHOL - AC Screens" at bounding box center [213, 144] width 54 height 5
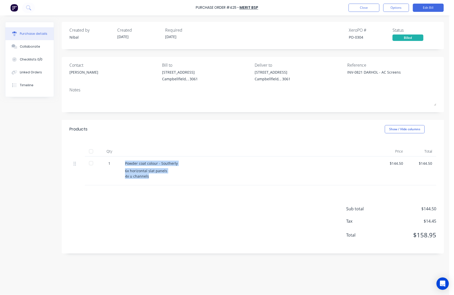
drag, startPoint x: 150, startPoint y: 175, endPoint x: 125, endPoint y: 163, distance: 27.8
click at [125, 163] on div "Powder coat colour - Southerly 6x horizontal slat panels 4x u channels" at bounding box center [249, 171] width 257 height 29
copy div "Powder coat colour - Southerly 6x horizontal slat panels 4x u channels"
click at [180, 150] on div at bounding box center [249, 151] width 257 height 10
click at [253, 6] on link "Merit BSP" at bounding box center [249, 7] width 19 height 5
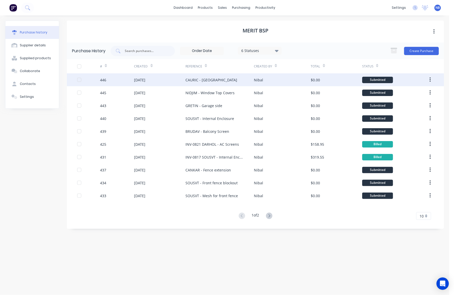
click at [180, 75] on div "[DATE]" at bounding box center [159, 79] width 51 height 13
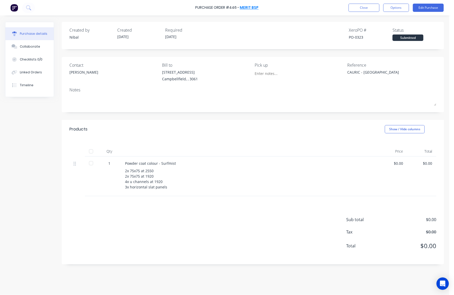
click at [250, 7] on link "Merit BSP" at bounding box center [249, 7] width 19 height 5
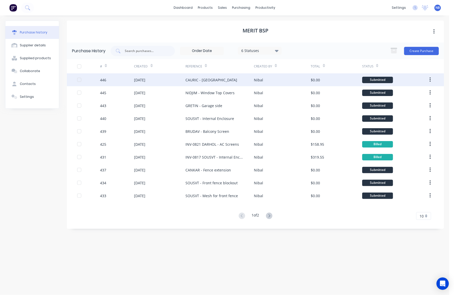
click at [233, 84] on div "CAURIC - [GEOGRAPHIC_DATA]" at bounding box center [220, 79] width 68 height 13
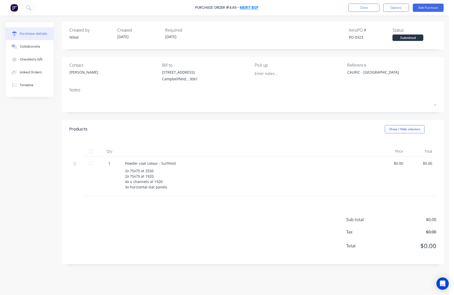
click at [247, 6] on link "Merit BSP" at bounding box center [249, 7] width 19 height 5
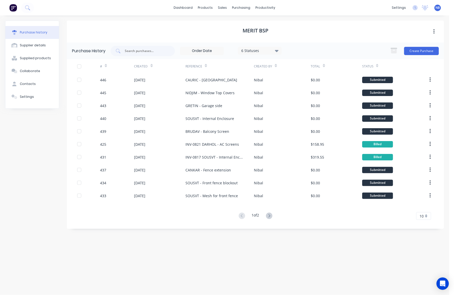
click at [273, 48] on div "6 Statuses" at bounding box center [260, 50] width 37 height 5
click at [325, 37] on div "Merit BSP" at bounding box center [255, 32] width 377 height 22
click at [247, 20] on link "Purchase Orders" at bounding box center [263, 24] width 68 height 10
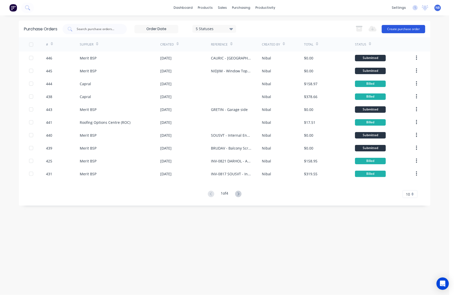
click at [391, 31] on button "Create purchase order" at bounding box center [404, 29] width 44 height 8
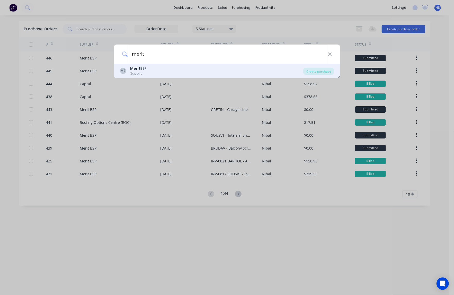
type input "merit"
click at [174, 72] on div "MB Merit BSP Supplier" at bounding box center [212, 71] width 184 height 10
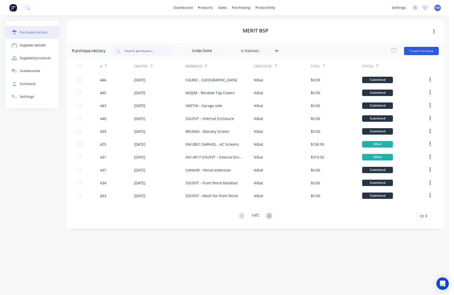
click at [414, 51] on button "Create Purchase" at bounding box center [421, 51] width 35 height 8
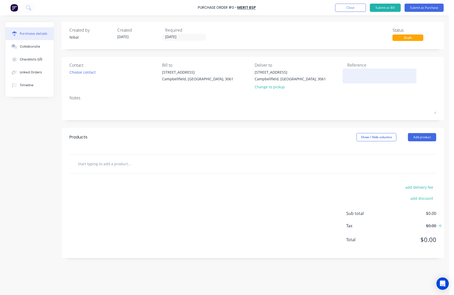
click at [371, 74] on textarea at bounding box center [380, 76] width 64 height 12
paste textarea "CARTCM - Pool gates"
type textarea "CARTCM - Pool gates"
click at [89, 72] on div "Choose contact" at bounding box center [83, 72] width 26 height 5
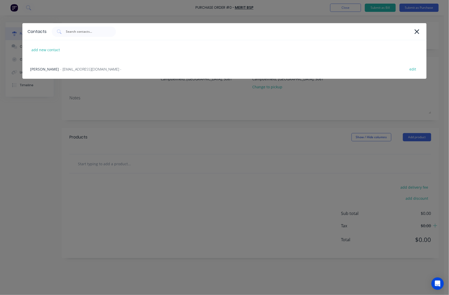
drag, startPoint x: 89, startPoint y: 71, endPoint x: 126, endPoint y: 82, distance: 38.2
click at [89, 71] on span "- [EMAIL_ADDRESS][DOMAIN_NAME] -" at bounding box center [90, 68] width 61 height 5
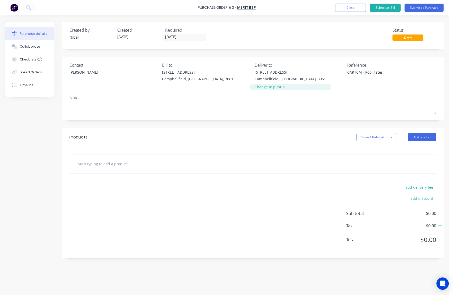
click at [267, 88] on div "Change to pickup" at bounding box center [290, 86] width 71 height 5
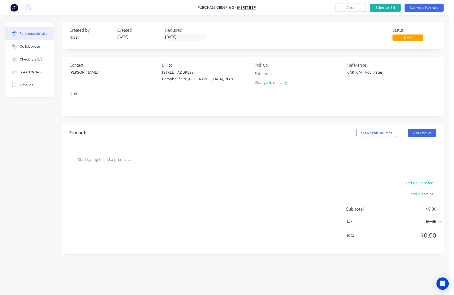
click at [97, 157] on input "text" at bounding box center [129, 159] width 103 height 10
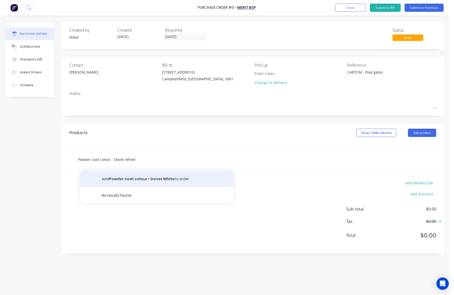
type input "Powder coat colour - Dover White"
click at [134, 180] on button "Add Powder coat colour - Dover White to order" at bounding box center [157, 179] width 154 height 16
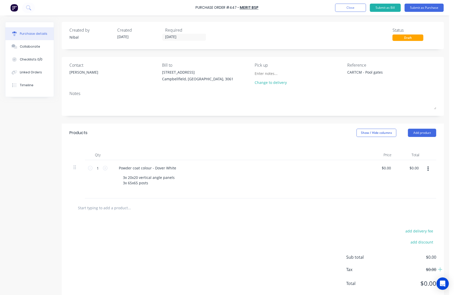
click at [163, 218] on div "add delivery fee add discount Sub total $0.00 Tax $0.00 Total $0.00" at bounding box center [253, 259] width 383 height 85
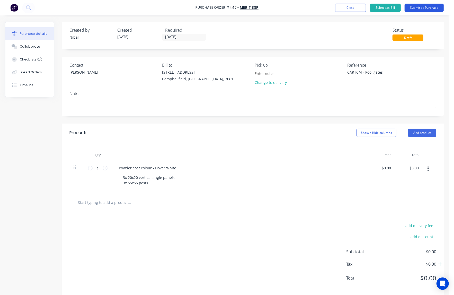
click at [413, 9] on button "Submit as Purchase" at bounding box center [424, 8] width 39 height 8
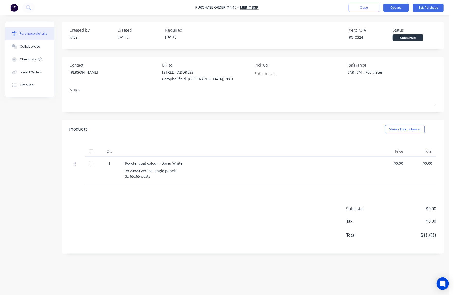
click at [402, 11] on button "Options" at bounding box center [397, 8] width 26 height 8
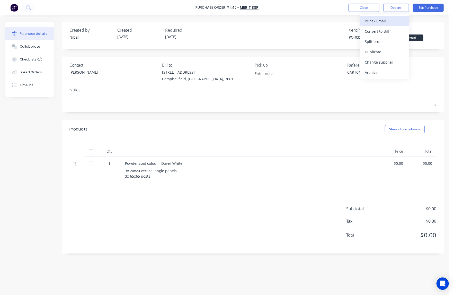
click at [395, 19] on div "Print / Email" at bounding box center [385, 20] width 40 height 7
click at [382, 42] on div "Without pricing" at bounding box center [385, 41] width 40 height 7
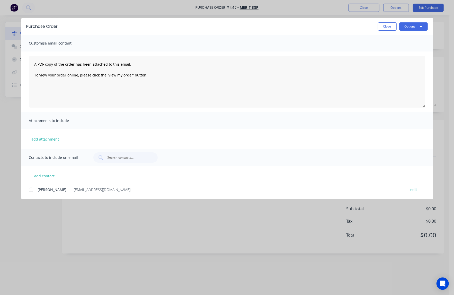
click at [36, 193] on div at bounding box center [31, 190] width 10 height 10
click at [418, 26] on button "Options" at bounding box center [414, 26] width 29 height 8
click at [403, 50] on div "Print" at bounding box center [404, 49] width 40 height 7
click at [394, 25] on button "Close" at bounding box center [387, 26] width 19 height 8
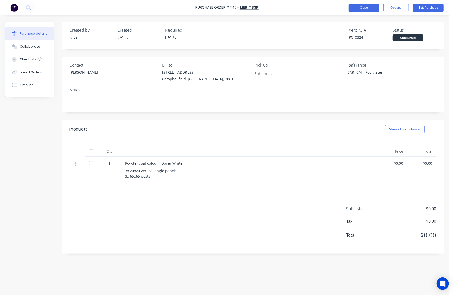
click at [362, 5] on button "Close" at bounding box center [364, 8] width 31 height 8
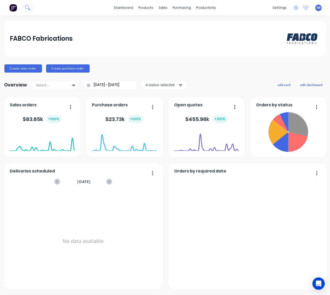
click at [27, 9] on icon at bounding box center [27, 7] width 4 height 4
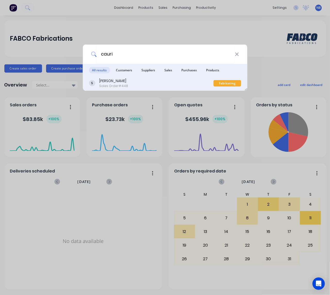
type input "cauri"
click at [111, 82] on div "[PERSON_NAME]" at bounding box center [113, 80] width 29 height 5
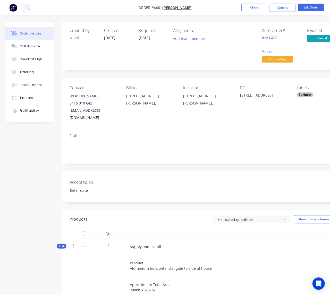
type input "19/09/2025"
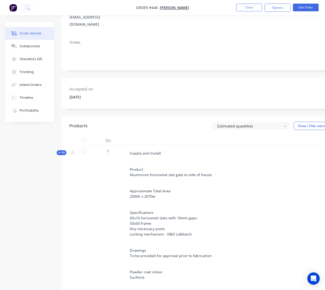
scroll to position [46, 0]
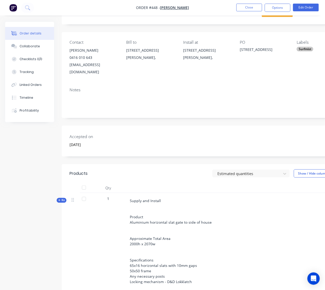
copy div "CAURIC - Side Gate"
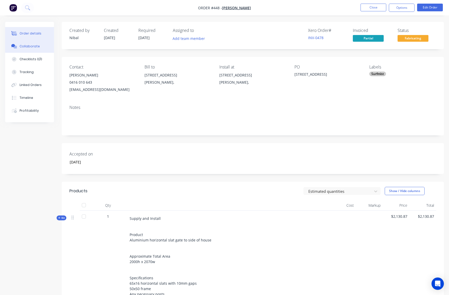
scroll to position [46, 0]
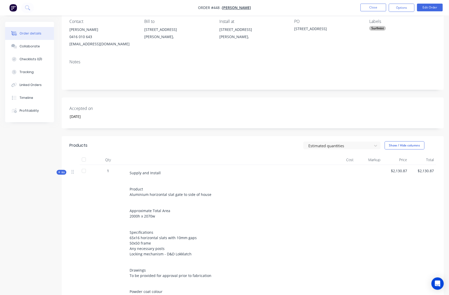
click at [26, 39] on button "Order details" at bounding box center [29, 33] width 49 height 13
click at [28, 46] on div "Collaborate" at bounding box center [30, 46] width 20 height 5
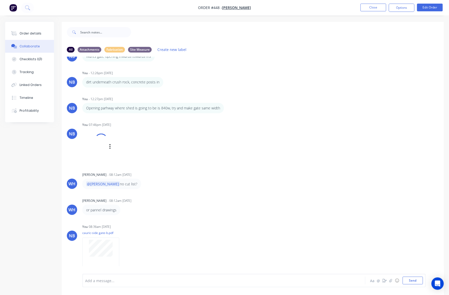
scroll to position [8, 0]
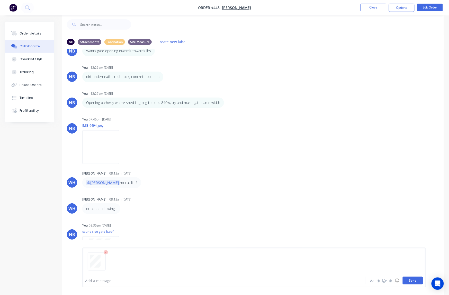
click at [407, 281] on button "Send" at bounding box center [413, 281] width 20 height 8
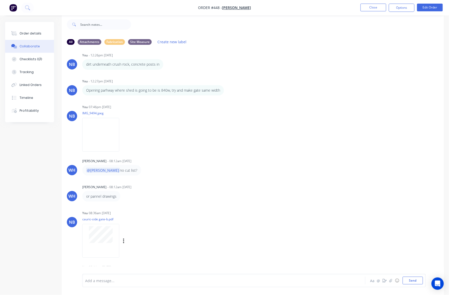
scroll to position [213, 0]
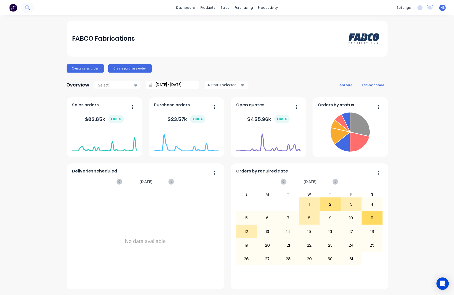
click at [27, 10] on icon at bounding box center [27, 7] width 5 height 5
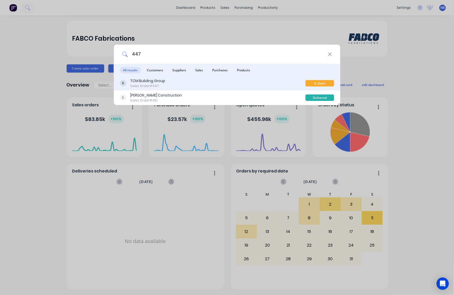
type input "447"
click at [163, 82] on div "TCM Building Group" at bounding box center [147, 80] width 35 height 5
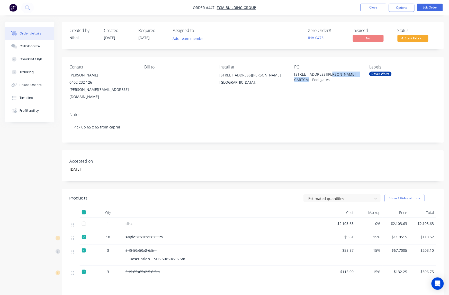
drag, startPoint x: 315, startPoint y: 77, endPoint x: 331, endPoint y: 72, distance: 16.4
click at [331, 72] on div "[STREET_ADDRESS][PERSON_NAME] - CARTCM - Pool gates" at bounding box center [327, 77] width 64 height 11
copy div "CARTCM - Pool gates"
click at [40, 46] on button "Collaborate" at bounding box center [29, 46] width 49 height 13
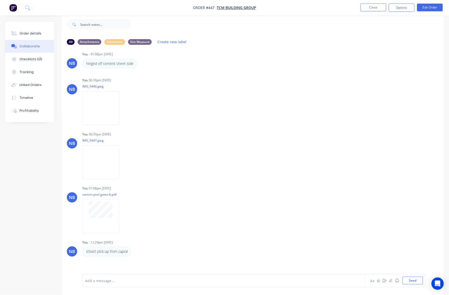
scroll to position [295, 0]
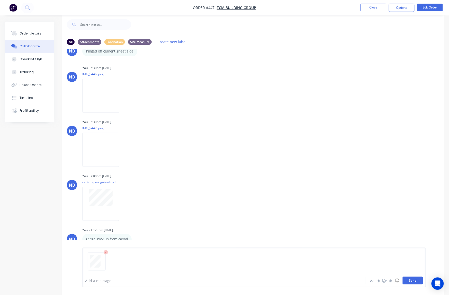
click at [415, 282] on button "Send" at bounding box center [413, 281] width 20 height 8
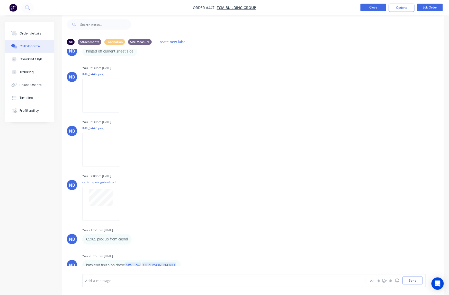
click at [382, 8] on button "Close" at bounding box center [374, 8] width 26 height 8
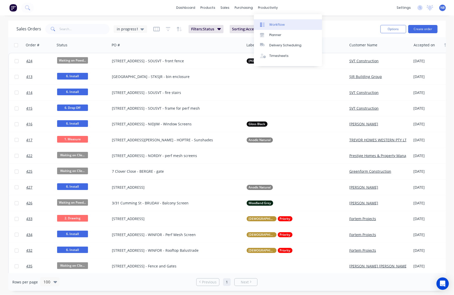
click at [278, 26] on div "Workflow" at bounding box center [277, 24] width 15 height 5
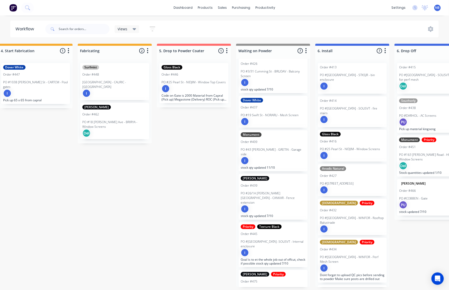
scroll to position [0, 468]
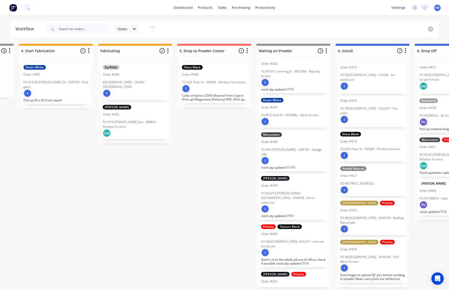
click at [224, 90] on div "I" at bounding box center [214, 89] width 65 height 8
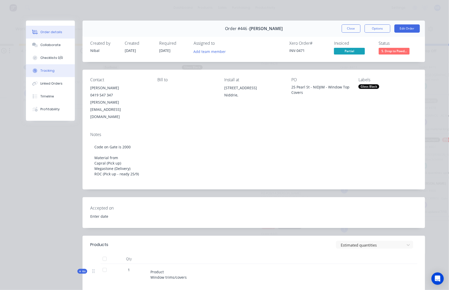
type input "[DATE]"
click at [56, 51] on button "Collaborate" at bounding box center [50, 45] width 49 height 13
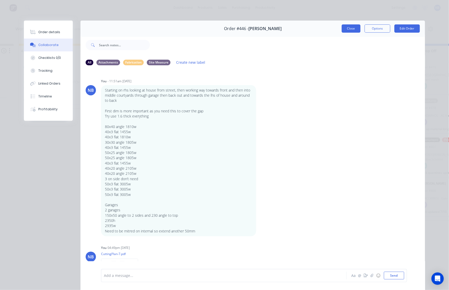
click at [346, 29] on button "Close" at bounding box center [351, 28] width 19 height 8
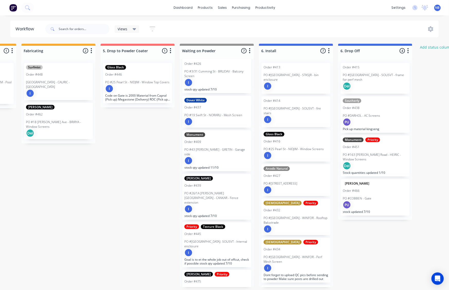
scroll to position [0, 581]
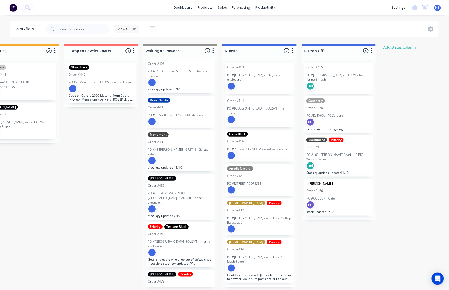
click at [345, 121] on div "PU" at bounding box center [339, 122] width 65 height 8
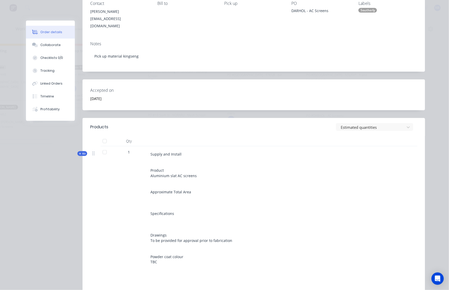
scroll to position [0, 0]
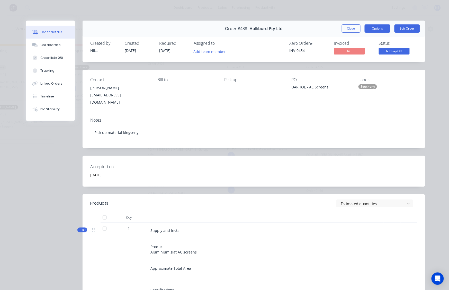
click at [375, 28] on button "Options" at bounding box center [378, 28] width 26 height 8
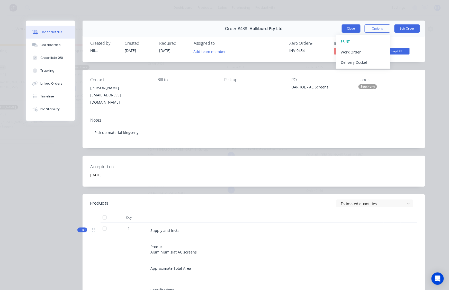
click at [342, 29] on button "Close" at bounding box center [351, 28] width 19 height 8
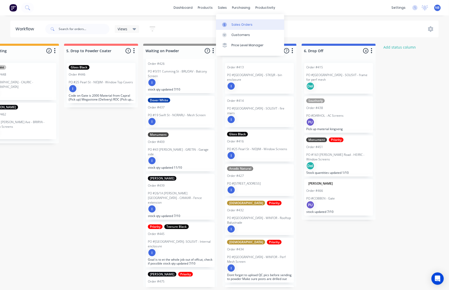
click at [232, 22] on div "Sales Orders" at bounding box center [242, 24] width 21 height 5
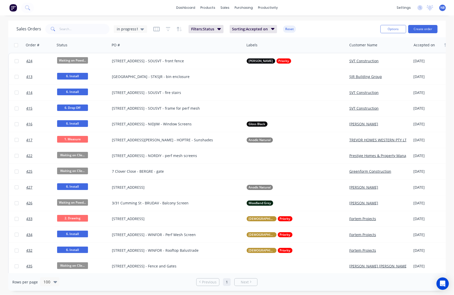
click at [227, 34] on div "Sales Orders in progress1 Filters: Status Sorting: Accepted on Reset" at bounding box center [196, 29] width 360 height 13
click at [267, 28] on span "Sorting: Accepted on" at bounding box center [250, 29] width 36 height 5
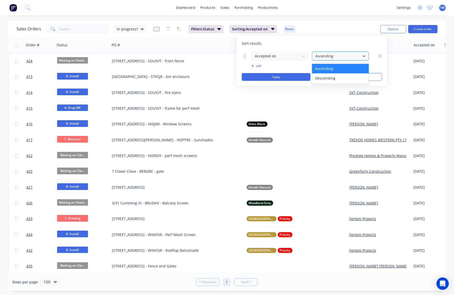
click at [342, 53] on div at bounding box center [336, 56] width 43 height 6
click at [337, 75] on div "Descending" at bounding box center [340, 78] width 57 height 10
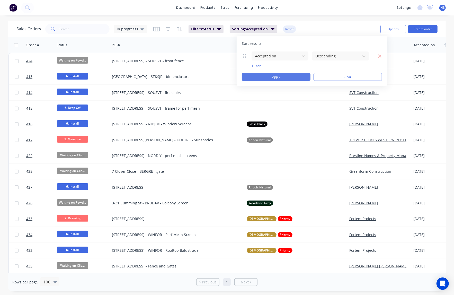
click at [293, 79] on button "Apply" at bounding box center [276, 77] width 69 height 8
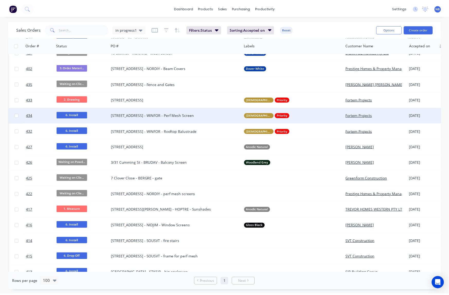
scroll to position [287, 0]
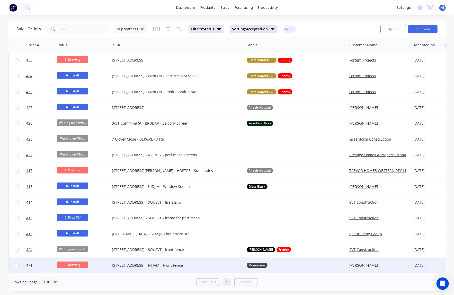
click at [179, 264] on div "[STREET_ADDRESS] - FITJAM - Front Fence" at bounding box center [174, 265] width 124 height 5
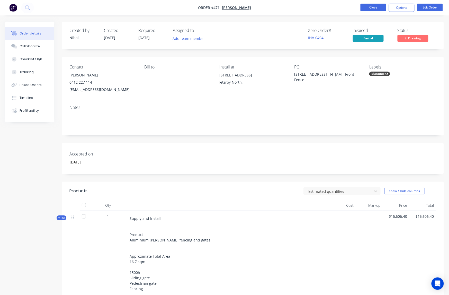
click at [376, 10] on button "Close" at bounding box center [374, 8] width 26 height 8
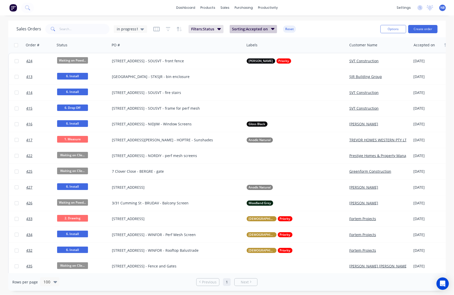
click at [250, 29] on span "Sorting: Accepted on" at bounding box center [250, 29] width 36 height 5
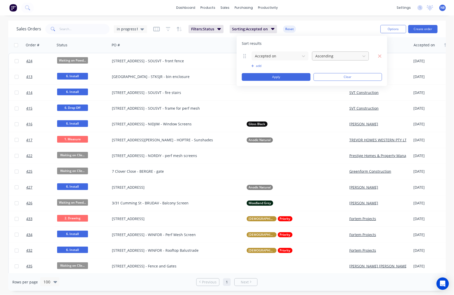
click at [321, 54] on div at bounding box center [336, 56] width 43 height 6
click at [326, 76] on div "Descending" at bounding box center [340, 78] width 57 height 10
click at [276, 78] on button "Apply" at bounding box center [276, 77] width 69 height 8
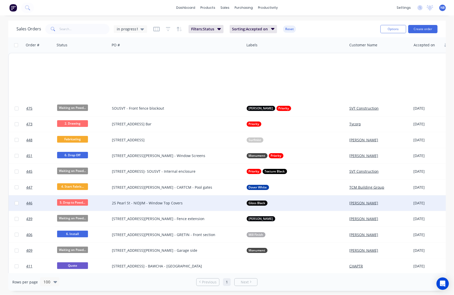
scroll to position [287, 0]
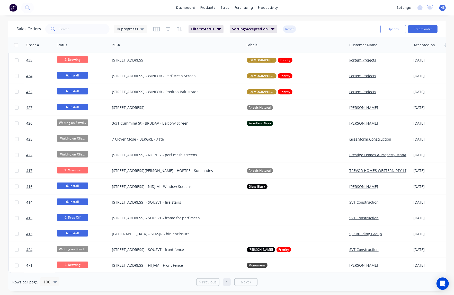
click at [436, 282] on div "Rows per page 100 Previous 1 Next" at bounding box center [227, 282] width 438 height 18
click at [442, 283] on icon "Open Intercom Messenger" at bounding box center [443, 283] width 6 height 7
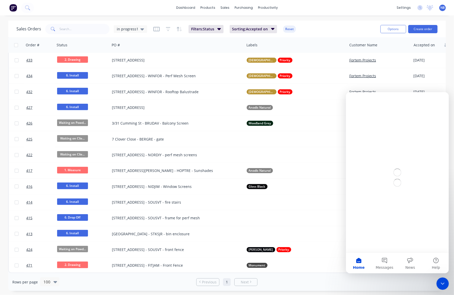
scroll to position [0, 0]
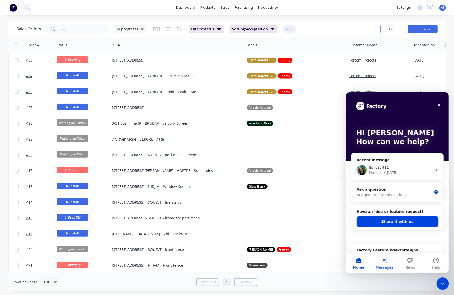
click at [382, 261] on button "Messages" at bounding box center [385, 263] width 26 height 21
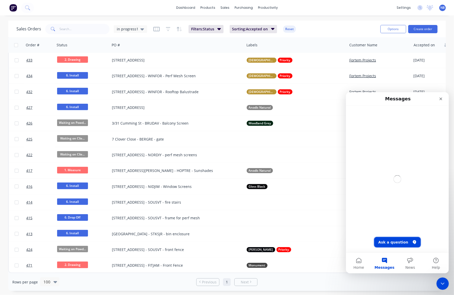
click at [396, 243] on button "Ask a question" at bounding box center [397, 242] width 47 height 10
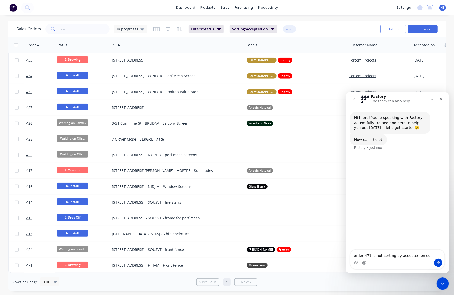
type textarea "order 471 is not sorting by accepted on sort"
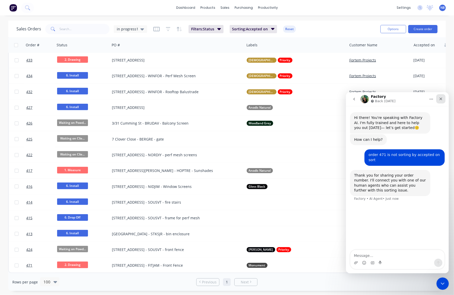
click at [442, 98] on icon "Close" at bounding box center [441, 99] width 4 height 4
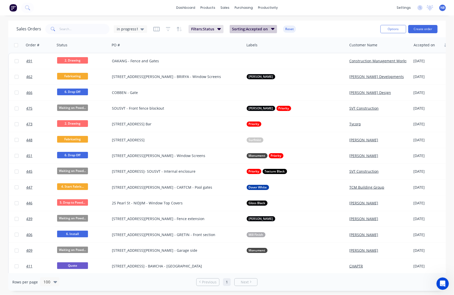
click at [258, 30] on span "Sorting: Accepted on" at bounding box center [250, 29] width 36 height 5
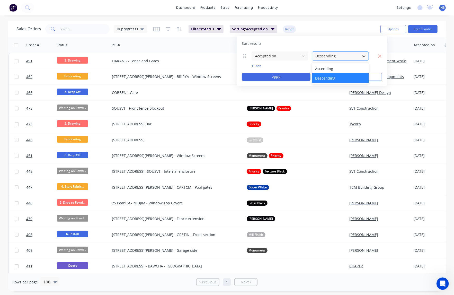
click at [338, 56] on div at bounding box center [336, 56] width 43 height 6
click at [332, 69] on div "Ascending" at bounding box center [340, 69] width 57 height 10
click at [281, 76] on button "Apply" at bounding box center [276, 77] width 69 height 8
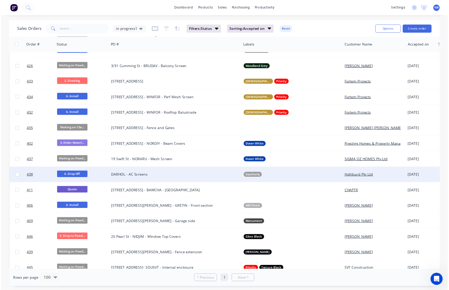
scroll to position [157, 0]
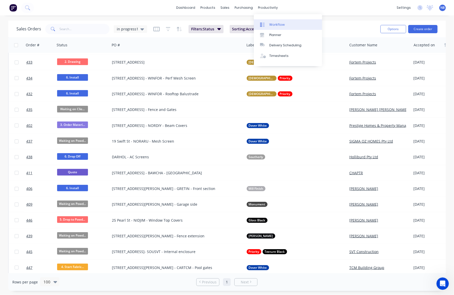
click at [270, 24] on div "Workflow" at bounding box center [277, 24] width 15 height 5
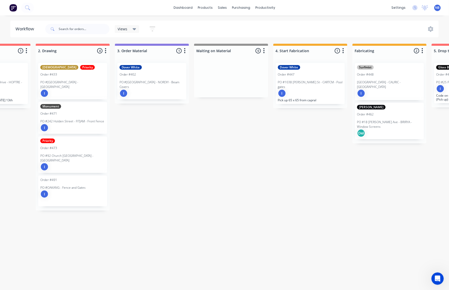
scroll to position [2, 212]
click at [91, 154] on p "PO #92 Church [GEOGRAPHIC_DATA] - [GEOGRAPHIC_DATA]" at bounding box center [73, 158] width 65 height 9
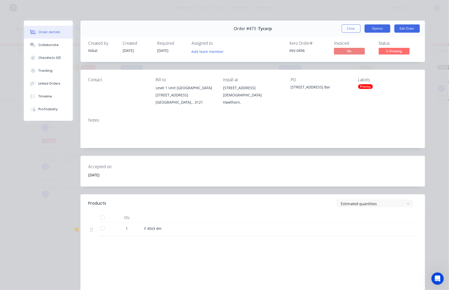
click at [368, 28] on button "Options" at bounding box center [378, 28] width 26 height 8
click at [323, 98] on div "[GEOGRAPHIC_DATA][STREET_ADDRESS] - [GEOGRAPHIC_DATA]" at bounding box center [320, 91] width 59 height 29
click at [379, 53] on span "2. Drawing" at bounding box center [394, 51] width 31 height 6
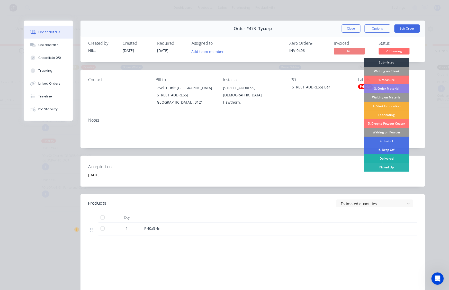
click at [385, 158] on div "Delivered" at bounding box center [387, 158] width 45 height 9
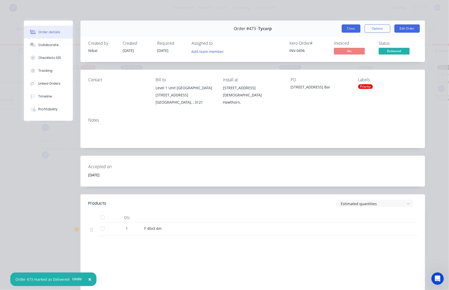
click at [348, 30] on button "Close" at bounding box center [351, 28] width 19 height 8
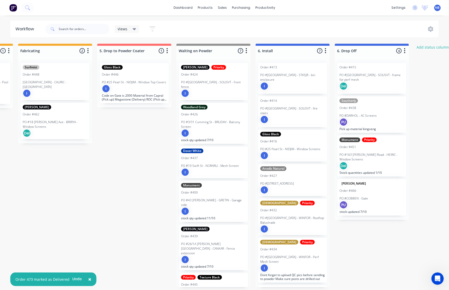
scroll to position [2, 633]
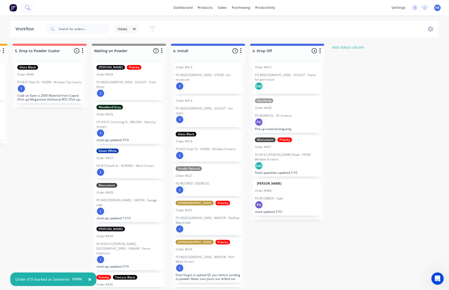
click at [22, 9] on button at bounding box center [27, 8] width 13 height 10
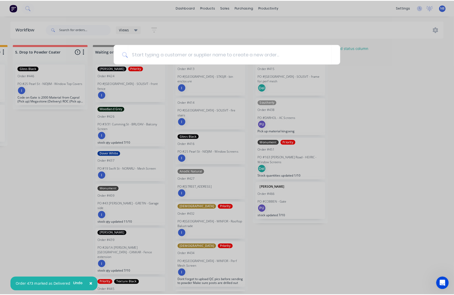
scroll to position [0, 628]
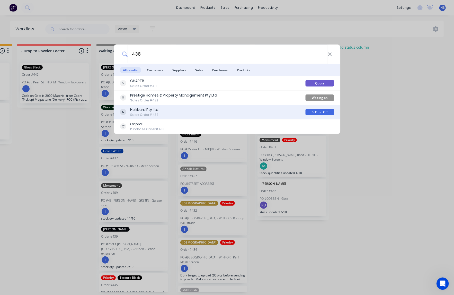
type input "438"
click at [177, 118] on div "Holliburd Pty Ltd Sales Order #438 6. Drop Off" at bounding box center [227, 112] width 227 height 14
click at [153, 108] on div "Holliburd Pty Ltd" at bounding box center [144, 109] width 28 height 5
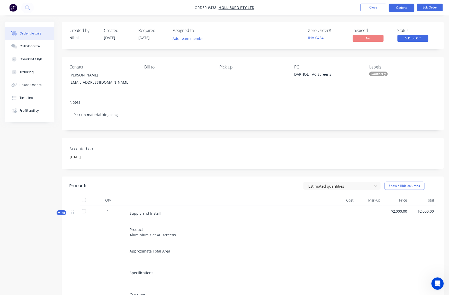
click at [410, 9] on button "Options" at bounding box center [402, 8] width 26 height 8
click at [222, 143] on div "Accepted on [DATE]" at bounding box center [253, 153] width 383 height 31
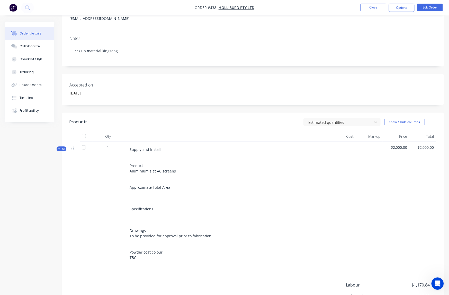
scroll to position [80, 0]
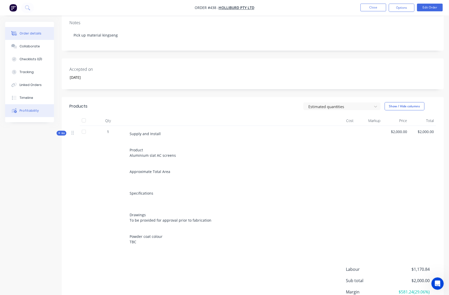
click at [28, 117] on button "Profitability" at bounding box center [29, 110] width 49 height 13
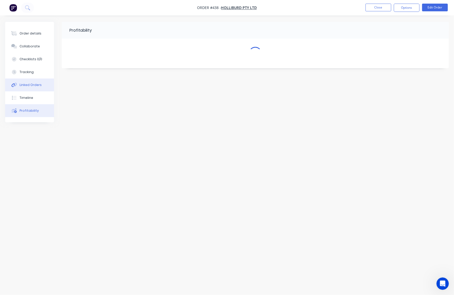
click at [26, 91] on button "Linked Orders" at bounding box center [29, 85] width 49 height 13
click at [30, 115] on button "Profitability" at bounding box center [29, 110] width 49 height 13
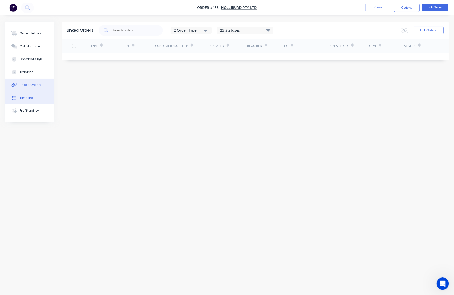
click at [31, 104] on button "Timeline" at bounding box center [29, 97] width 49 height 13
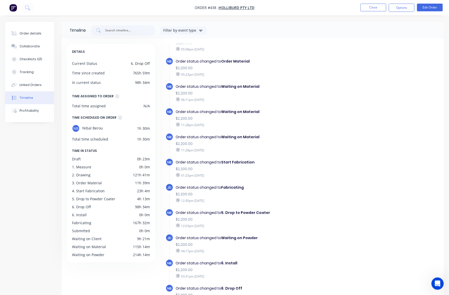
scroll to position [37, 0]
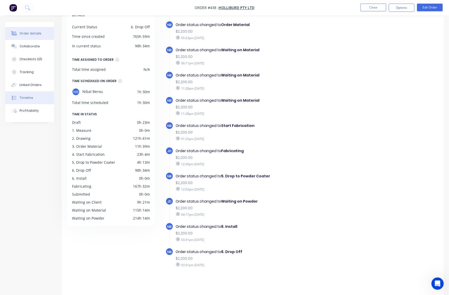
click at [32, 32] on div "Order details" at bounding box center [31, 33] width 22 height 5
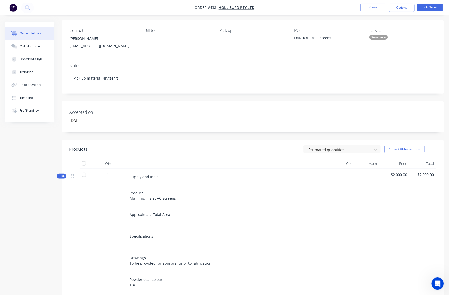
scroll to position [73, 0]
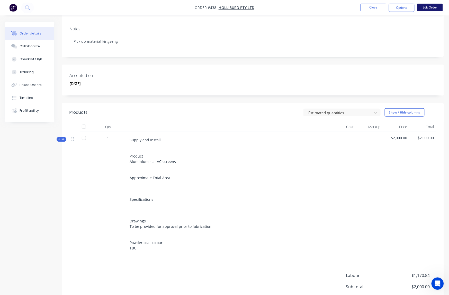
click at [431, 6] on button "Edit Order" at bounding box center [431, 8] width 26 height 8
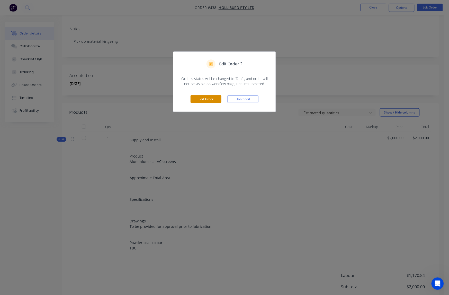
click at [208, 99] on button "Edit Order" at bounding box center [206, 99] width 31 height 8
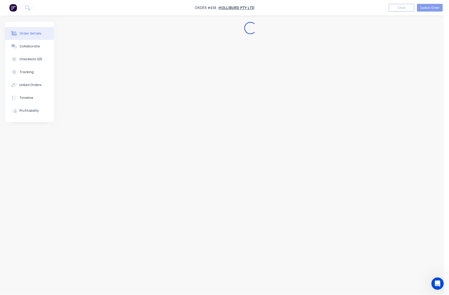
scroll to position [0, 0]
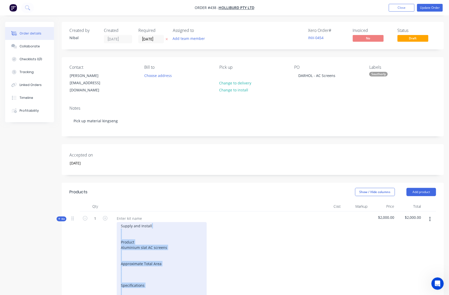
drag, startPoint x: 154, startPoint y: 219, endPoint x: 135, endPoint y: 216, distance: 19.2
click at [135, 222] on div "Supply and Install Product Aluminium slat AC screens Approximate Total Area Spe…" at bounding box center [162, 280] width 90 height 116
click at [137, 222] on div "Supply and Install Product Aluminium slat AC screens Approximate Total Area Spe…" at bounding box center [162, 280] width 90 height 116
drag, startPoint x: 154, startPoint y: 220, endPoint x: 134, endPoint y: 218, distance: 20.8
click at [134, 222] on div "Supply and Install Product Aluminium slat AC screens Approximate Total Area Spe…" at bounding box center [162, 280] width 90 height 116
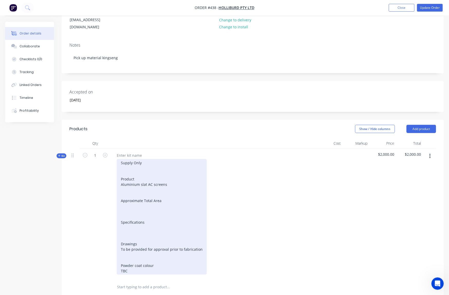
scroll to position [80, 0]
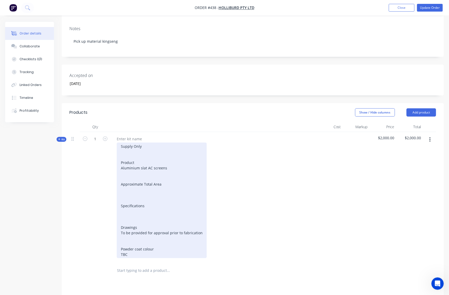
click at [138, 180] on div "Supply Only Product Aluminium slat AC screens Approximate Total Area Specificat…" at bounding box center [162, 201] width 90 height 116
drag, startPoint x: 146, startPoint y: 240, endPoint x: 118, endPoint y: 172, distance: 74.1
click at [118, 172] on div "Supply Only Product Aluminium slat AC screens Approximate Total Area Specificat…" at bounding box center [162, 201] width 90 height 116
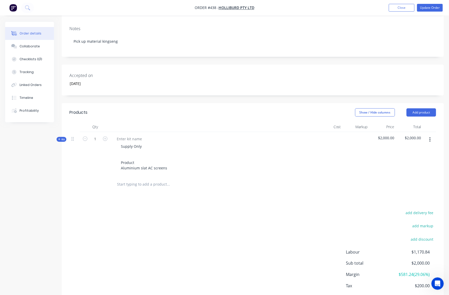
click at [49, 193] on div "Created by [PERSON_NAME] Created [DATE] Required [DATE] Assigned to Add team me…" at bounding box center [224, 133] width 439 height 382
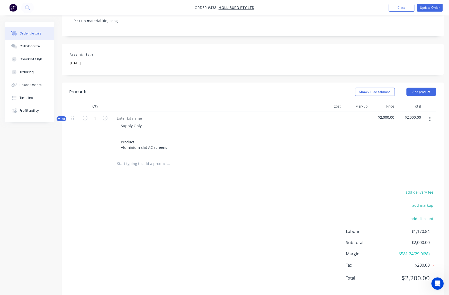
scroll to position [66, 0]
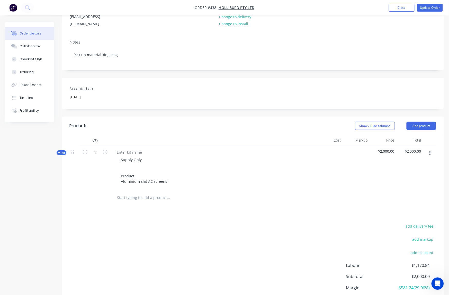
click at [426, 2] on nav "Order #438 - Holliburd Pty Ltd Add product Close Update Order" at bounding box center [224, 7] width 449 height 15
click at [426, 5] on button "Update Order" at bounding box center [431, 8] width 26 height 8
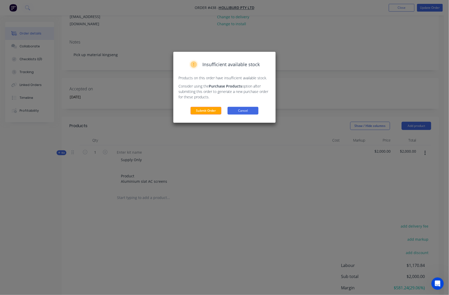
click at [245, 107] on button "Cancel" at bounding box center [243, 111] width 31 height 8
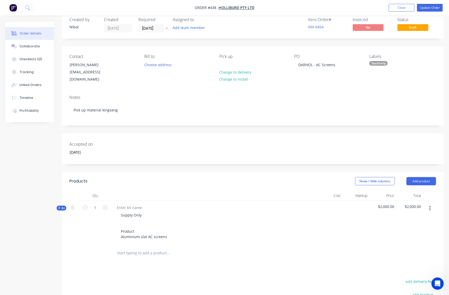
scroll to position [0, 0]
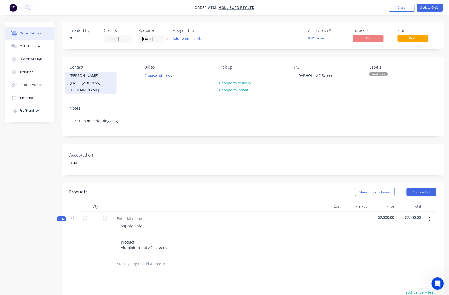
click at [81, 73] on div "[PERSON_NAME]" at bounding box center [91, 75] width 43 height 7
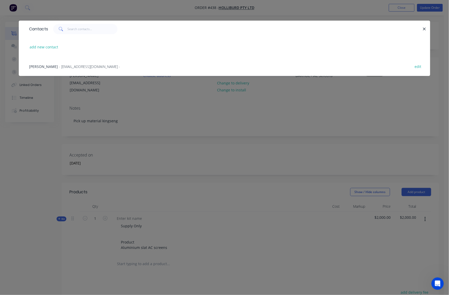
click at [58, 51] on div "add new contact" at bounding box center [225, 46] width 396 height 19
click at [54, 48] on button "add new contact" at bounding box center [44, 47] width 34 height 7
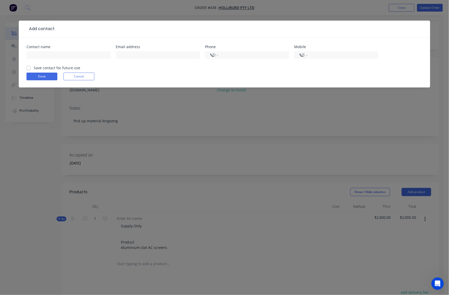
select select "AU"
paste input "[PERSON_NAME]"
type input "[PERSON_NAME]"
click at [151, 59] on div at bounding box center [158, 57] width 84 height 15
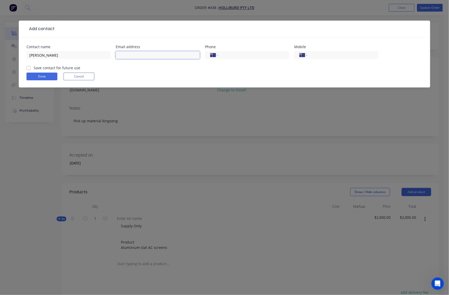
click at [154, 54] on input "text" at bounding box center [158, 55] width 84 height 8
paste input "[EMAIL_ADDRESS][DOMAIN_NAME]"
type input "[EMAIL_ADDRESS][DOMAIN_NAME]"
click at [40, 67] on label "Save contact for future use" at bounding box center [57, 67] width 47 height 5
click at [31, 67] on input "Save contact for future use" at bounding box center [29, 67] width 4 height 5
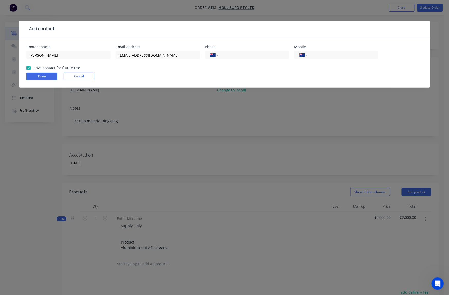
checkbox input "true"
click at [39, 76] on button "Done" at bounding box center [42, 77] width 31 height 8
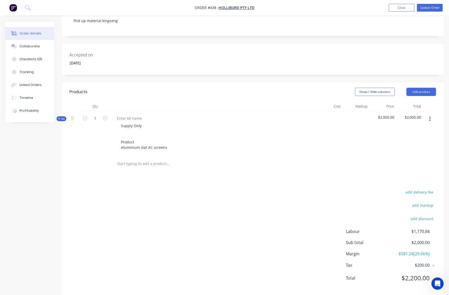
scroll to position [24, 0]
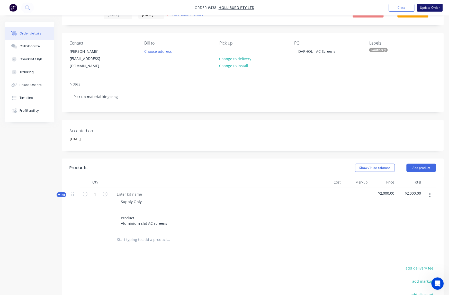
click at [430, 9] on button "Update Order" at bounding box center [431, 8] width 26 height 8
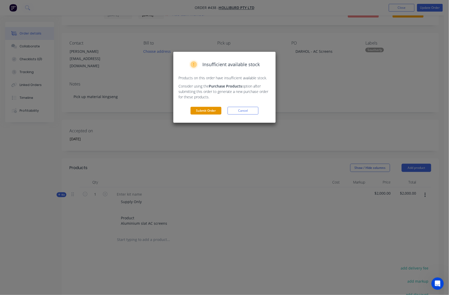
click at [196, 109] on button "Submit Order" at bounding box center [206, 111] width 31 height 8
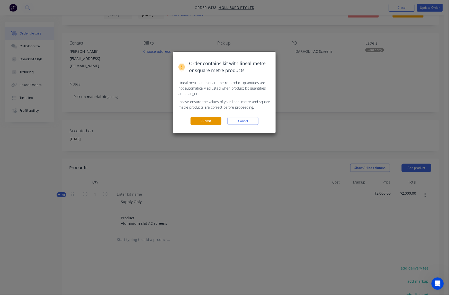
click at [211, 121] on button "Submit" at bounding box center [206, 121] width 31 height 8
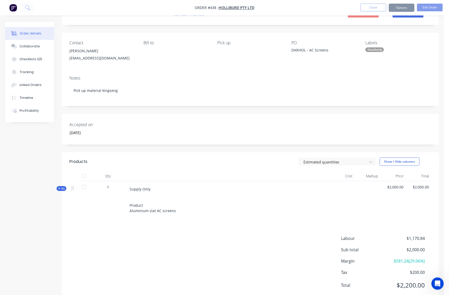
click at [400, 10] on div "Sending to your accounting package... Loading... This may take a few moments. P…" at bounding box center [224, 147] width 449 height 295
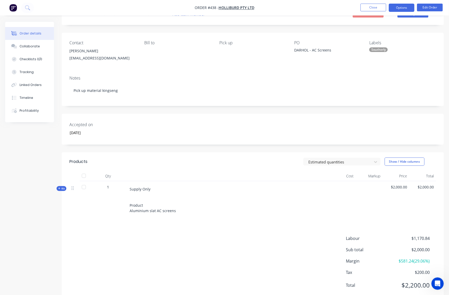
click at [401, 9] on button "Options" at bounding box center [402, 8] width 26 height 8
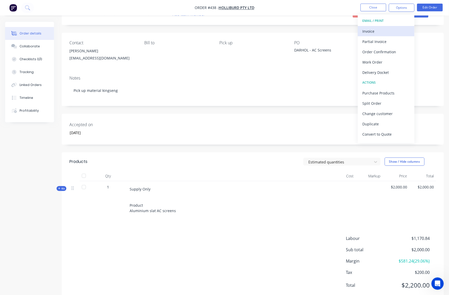
click at [372, 30] on div "Invoice" at bounding box center [386, 31] width 47 height 7
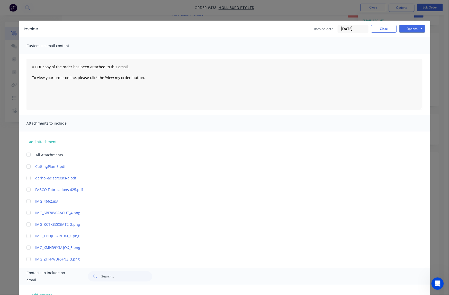
scroll to position [38, 0]
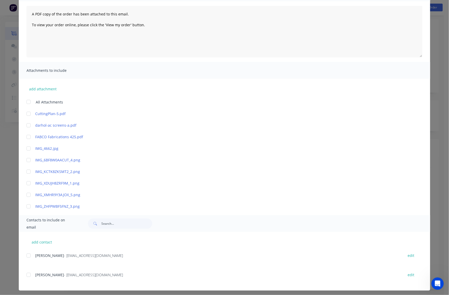
click at [28, 254] on div at bounding box center [28, 255] width 10 height 10
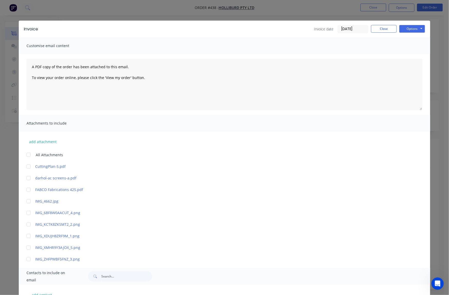
scroll to position [53, 0]
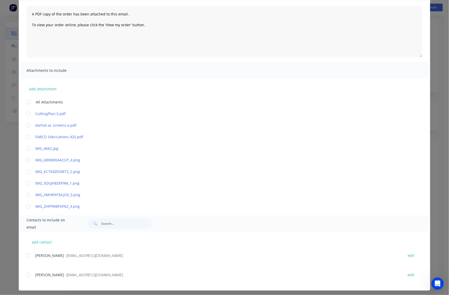
click at [26, 271] on div at bounding box center [28, 275] width 10 height 10
drag, startPoint x: 27, startPoint y: 273, endPoint x: 41, endPoint y: 264, distance: 16.4
click at [27, 273] on div at bounding box center [28, 275] width 10 height 10
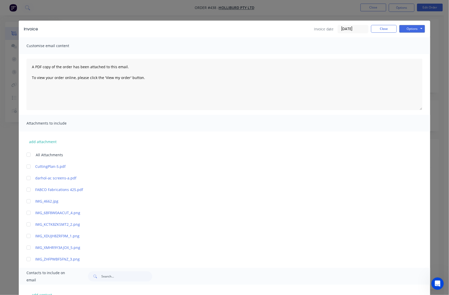
scroll to position [0, 0]
click at [404, 31] on button "Options" at bounding box center [413, 29] width 26 height 8
click at [298, 56] on div "A PDF copy of the order has been attached to this email. To view your order onl…" at bounding box center [225, 84] width 412 height 61
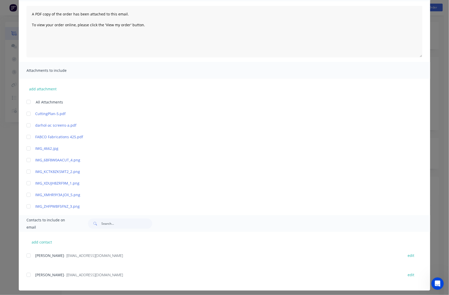
scroll to position [38, 0]
click at [26, 272] on div "Invoice Invoice date [DATE] Close Options Preview Print Email Customise email c…" at bounding box center [224, 147] width 449 height 295
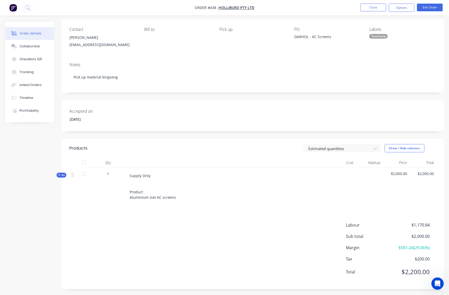
scroll to position [0, 0]
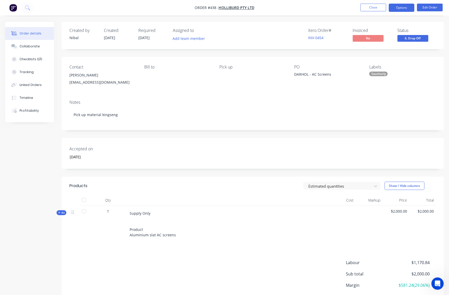
click at [405, 9] on button "Options" at bounding box center [402, 8] width 26 height 8
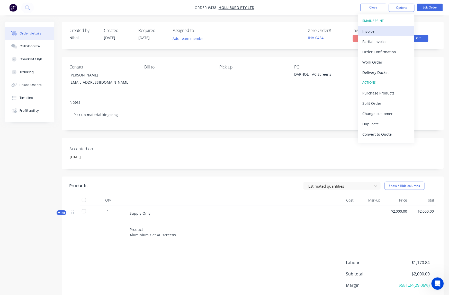
click at [398, 35] on button "Invoice" at bounding box center [386, 31] width 57 height 10
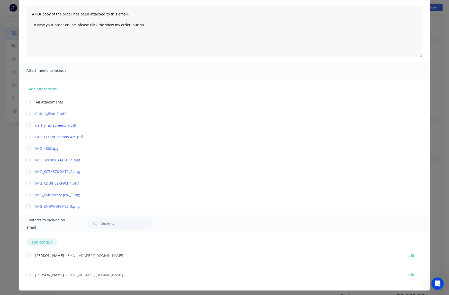
scroll to position [38, 0]
click at [26, 270] on div at bounding box center [28, 275] width 10 height 10
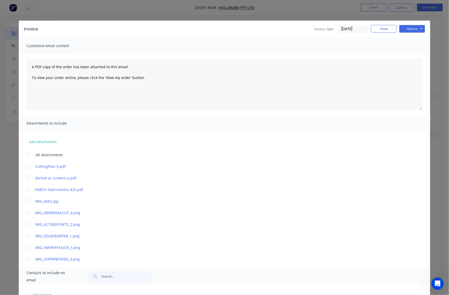
click at [379, 32] on div "Invoice date [DATE] Close Options Preview Print Email" at bounding box center [369, 29] width 111 height 8
click at [379, 31] on button "Close" at bounding box center [384, 29] width 26 height 8
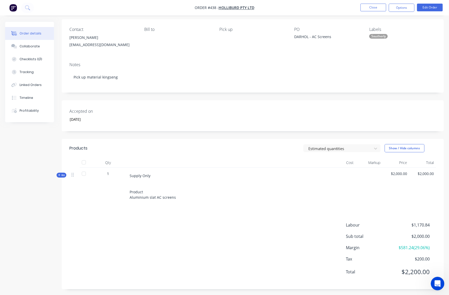
click at [441, 281] on div "Open Intercom Messenger" at bounding box center [437, 282] width 17 height 17
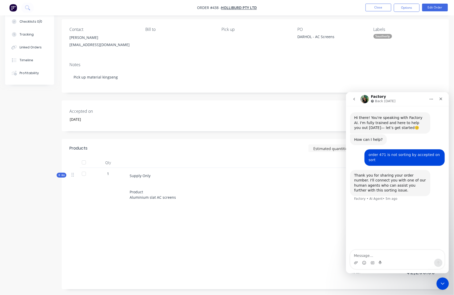
click at [317, 172] on div "Supply Only Product Aluminium slat AC screens" at bounding box center [227, 186] width 202 height 31
click at [439, 101] on div "Close" at bounding box center [440, 98] width 9 height 9
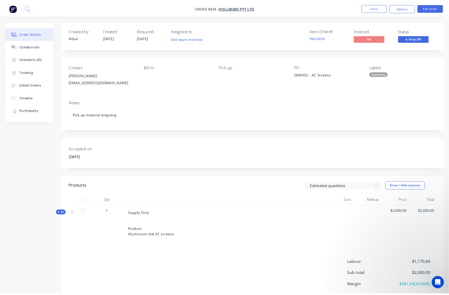
scroll to position [37, 0]
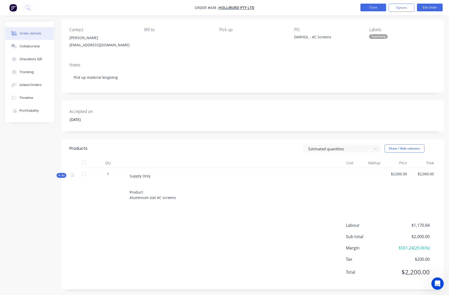
click at [367, 7] on button "Close" at bounding box center [374, 8] width 26 height 8
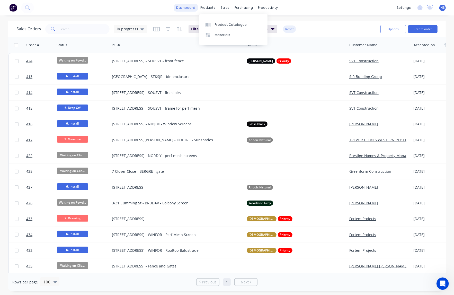
click at [192, 9] on link "dashboard" at bounding box center [186, 8] width 24 height 8
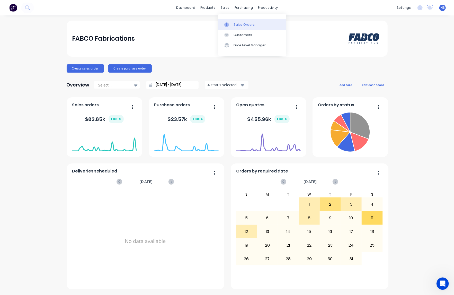
click at [233, 24] on link "Sales Orders" at bounding box center [252, 24] width 68 height 10
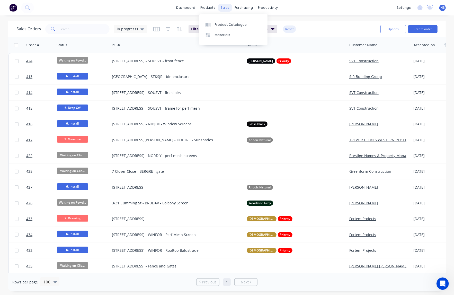
click at [223, 6] on div "sales" at bounding box center [225, 8] width 14 height 8
click at [215, 6] on div "products" at bounding box center [208, 8] width 20 height 8
click at [186, 11] on link "dashboard" at bounding box center [186, 8] width 24 height 8
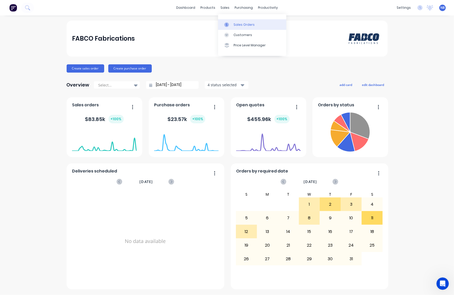
click at [235, 21] on link "Sales Orders" at bounding box center [252, 24] width 68 height 10
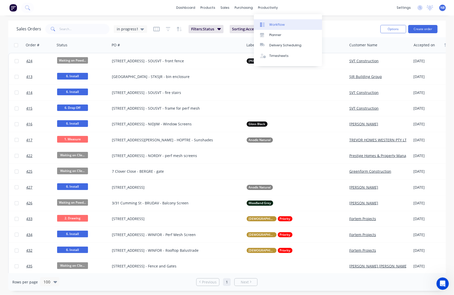
click at [265, 24] on icon at bounding box center [262, 24] width 5 height 5
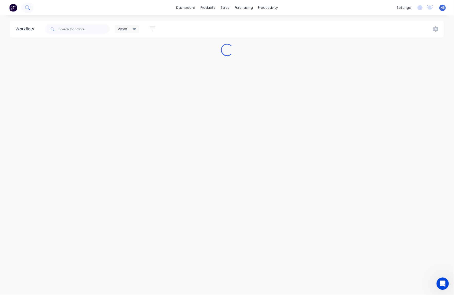
click at [25, 7] on icon at bounding box center [27, 7] width 5 height 5
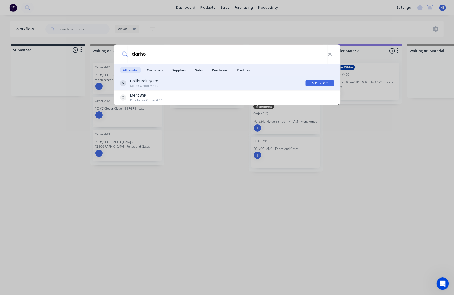
type input "darhol"
click at [178, 87] on div "Holliburd Pty Ltd Sales Order #438" at bounding box center [213, 83] width 186 height 10
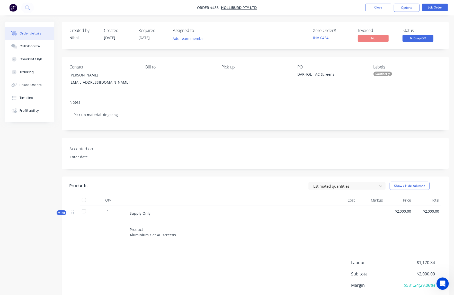
type input "[DATE]"
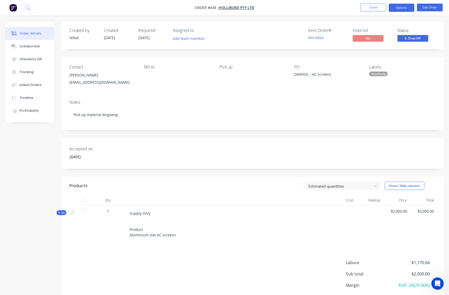
click at [404, 6] on button "Options" at bounding box center [402, 8] width 26 height 8
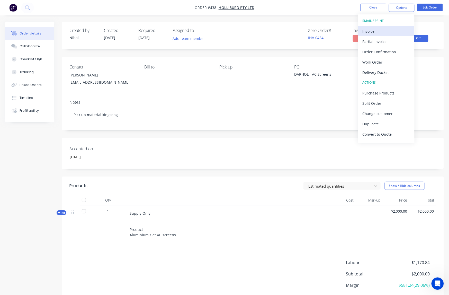
click at [398, 30] on div "Invoice" at bounding box center [386, 31] width 47 height 7
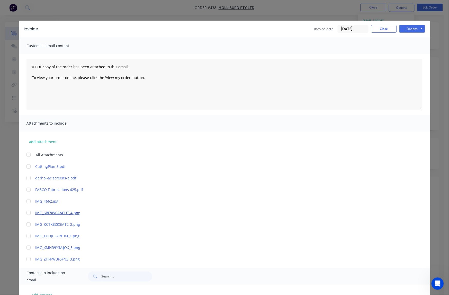
scroll to position [53, 0]
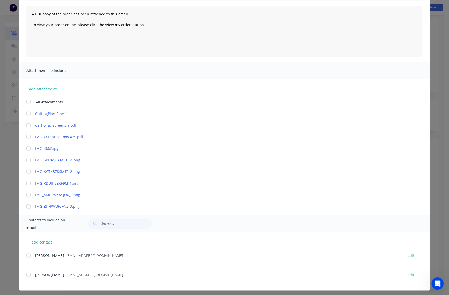
click at [28, 273] on div at bounding box center [28, 275] width 10 height 10
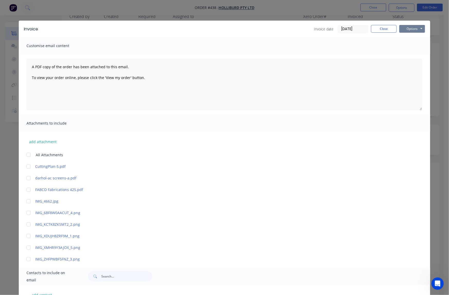
click at [405, 28] on button "Options" at bounding box center [413, 29] width 26 height 8
click at [409, 39] on button "Preview" at bounding box center [416, 38] width 33 height 8
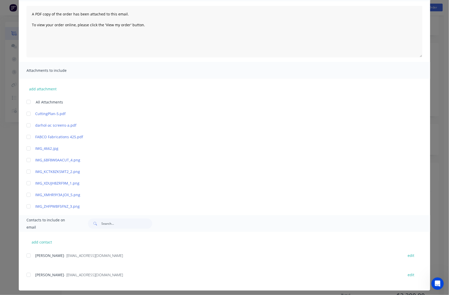
scroll to position [38, 0]
click at [26, 272] on div at bounding box center [28, 275] width 10 height 10
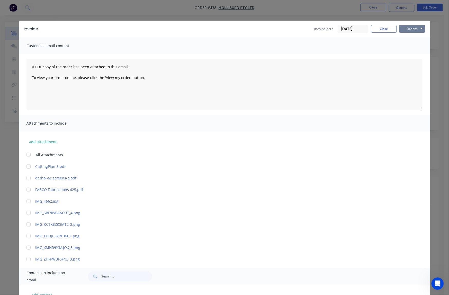
click at [406, 27] on button "Options" at bounding box center [413, 29] width 26 height 8
click at [405, 53] on button "Email" at bounding box center [416, 55] width 33 height 8
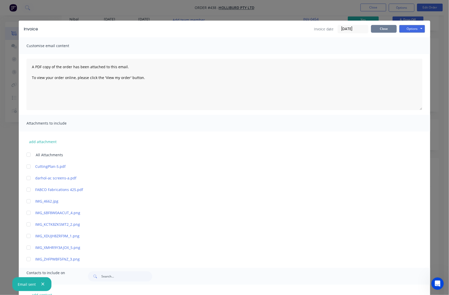
click at [384, 30] on button "Close" at bounding box center [384, 29] width 26 height 8
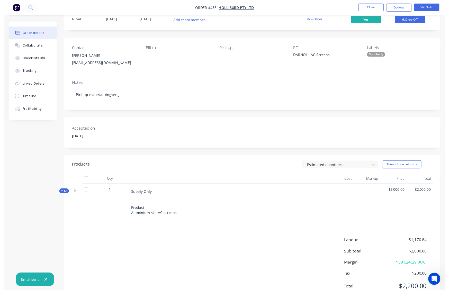
scroll to position [0, 0]
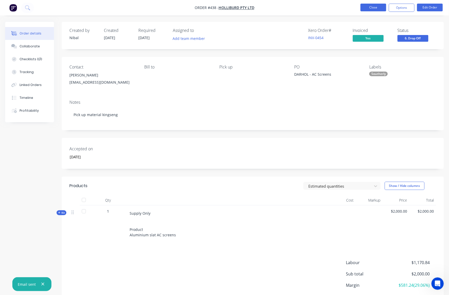
click at [374, 8] on button "Close" at bounding box center [374, 8] width 26 height 8
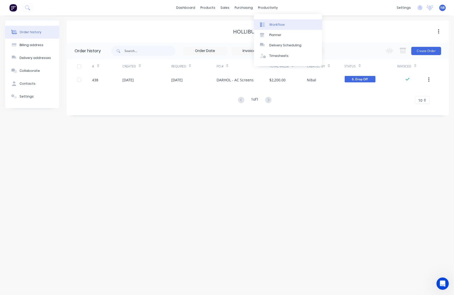
click at [264, 24] on icon at bounding box center [262, 24] width 5 height 5
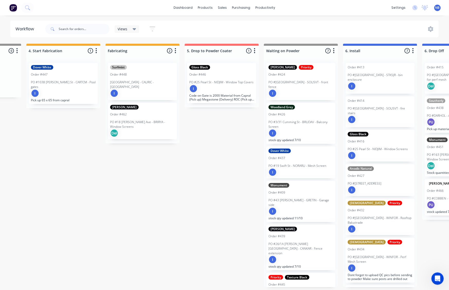
scroll to position [0, 633]
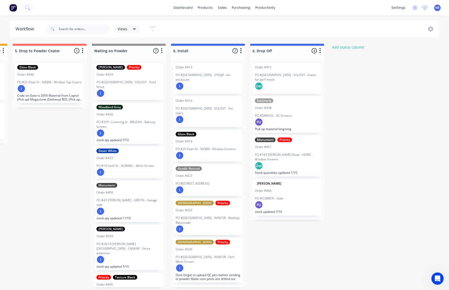
click at [292, 118] on div "PU" at bounding box center [287, 122] width 65 height 8
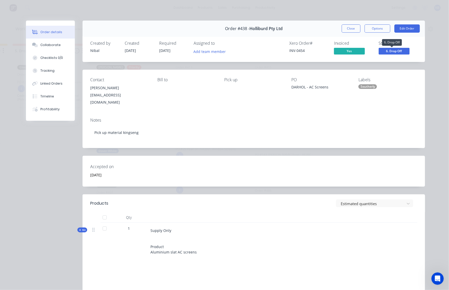
click at [401, 50] on span "6. Drop Off" at bounding box center [394, 51] width 31 height 6
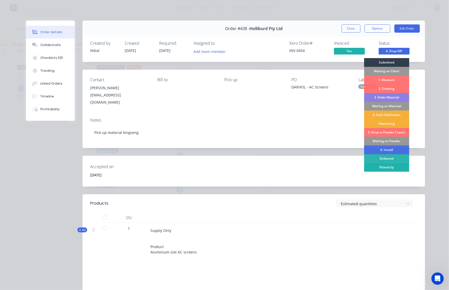
click at [382, 167] on div "Picked Up" at bounding box center [387, 167] width 45 height 9
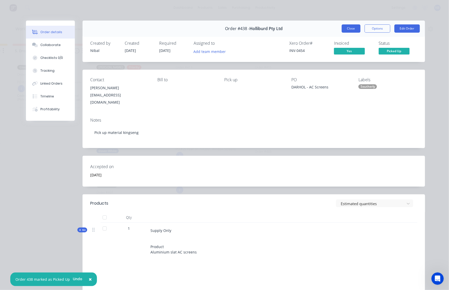
click at [342, 30] on button "Close" at bounding box center [351, 28] width 19 height 8
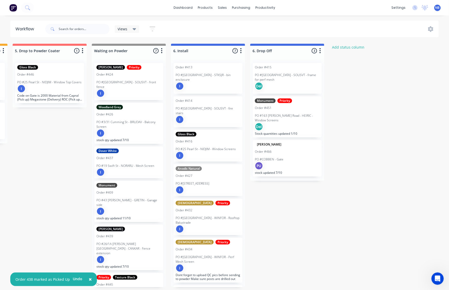
click at [297, 164] on div "PU" at bounding box center [287, 166] width 65 height 8
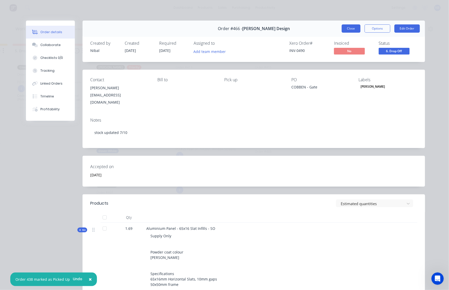
click at [348, 29] on button "Close" at bounding box center [351, 28] width 19 height 8
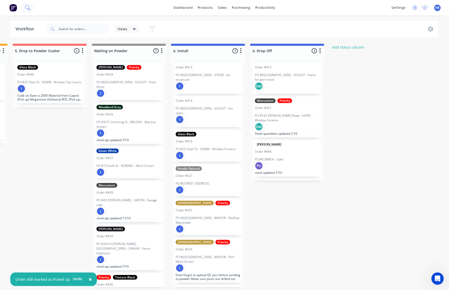
click at [28, 7] on icon at bounding box center [27, 7] width 5 height 5
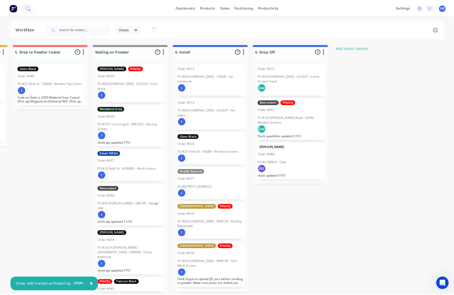
scroll to position [0, 628]
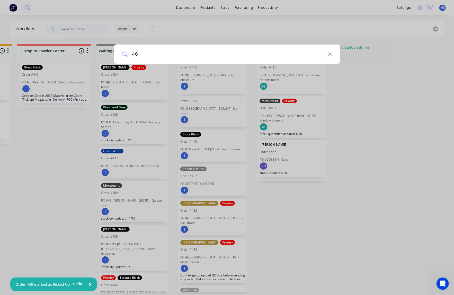
type input "466"
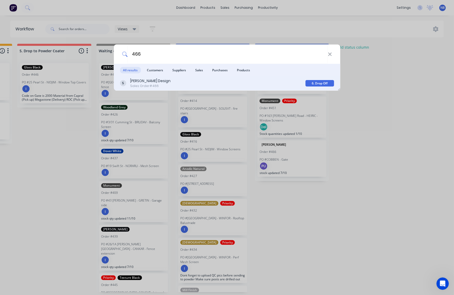
click at [165, 81] on div "[PERSON_NAME] Design Sales Order #466" at bounding box center [213, 83] width 186 height 10
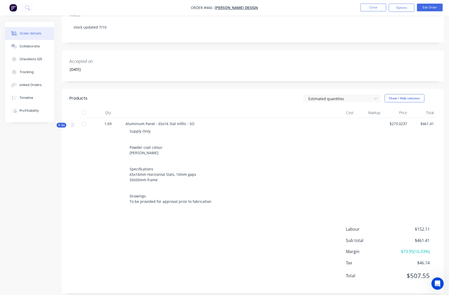
scroll to position [89, 0]
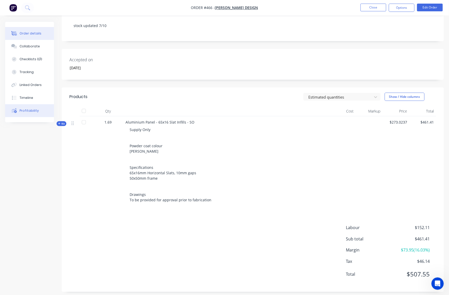
click at [34, 113] on div "Profitability" at bounding box center [29, 110] width 19 height 5
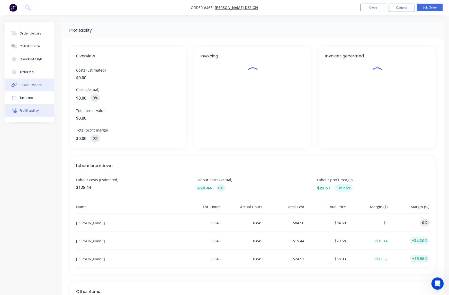
click at [36, 91] on button "Linked Orders" at bounding box center [29, 85] width 49 height 13
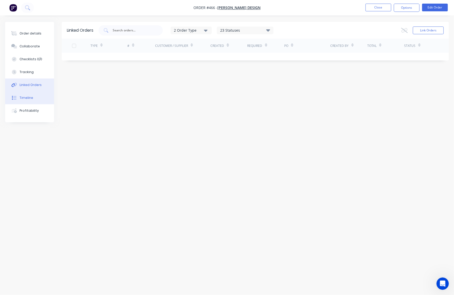
click at [40, 104] on button "Timeline" at bounding box center [29, 97] width 49 height 13
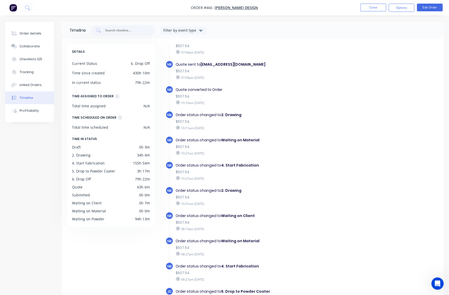
scroll to position [119, 0]
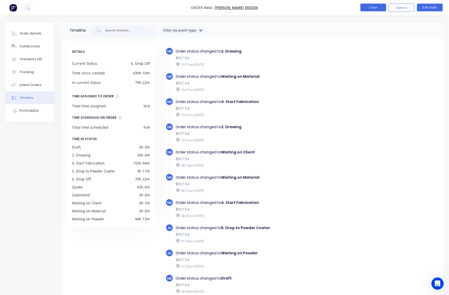
click at [382, 7] on button "Close" at bounding box center [374, 8] width 26 height 8
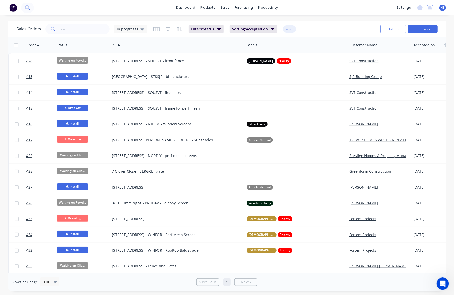
click at [25, 9] on icon at bounding box center [27, 7] width 5 height 5
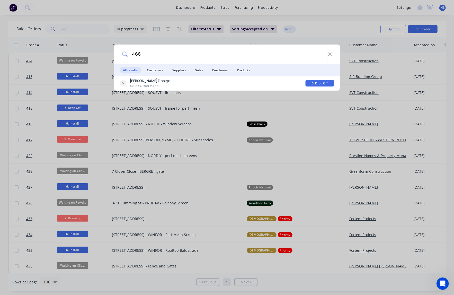
type input "466"
click at [159, 81] on div "[PERSON_NAME] Design" at bounding box center [150, 80] width 40 height 5
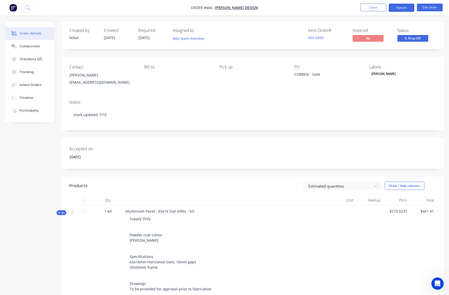
click at [409, 10] on button "Options" at bounding box center [402, 8] width 26 height 8
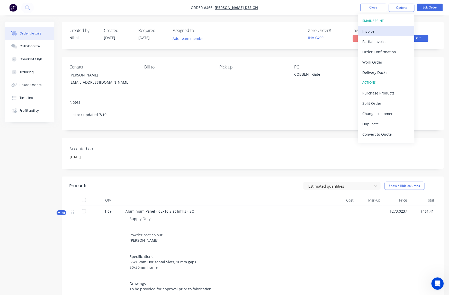
click at [389, 33] on div "Invoice" at bounding box center [386, 31] width 47 height 7
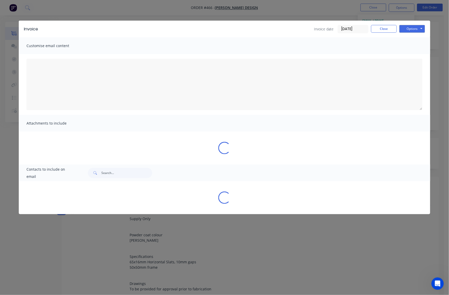
type textarea "A PDF copy of the order has been attached to this email. To view your order onl…"
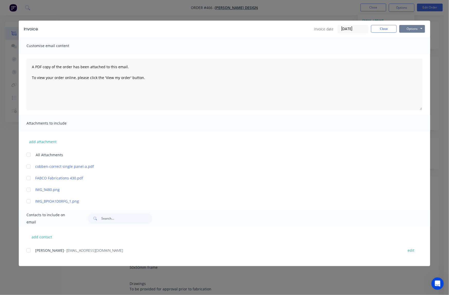
click at [406, 29] on button "Options" at bounding box center [413, 29] width 26 height 8
click at [414, 37] on button "Preview" at bounding box center [416, 38] width 33 height 8
click at [39, 248] on span "[PERSON_NAME]" at bounding box center [49, 250] width 29 height 5
click at [34, 249] on div "[PERSON_NAME] - [EMAIL_ADDRESS][DOMAIN_NAME] edit" at bounding box center [229, 250] width 404 height 7
click at [32, 249] on div at bounding box center [28, 250] width 10 height 10
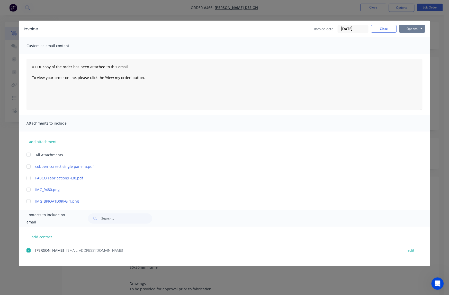
click at [407, 28] on button "Options" at bounding box center [413, 29] width 26 height 8
click at [412, 54] on button "Email" at bounding box center [416, 55] width 33 height 8
click at [393, 27] on button "Close" at bounding box center [384, 29] width 26 height 8
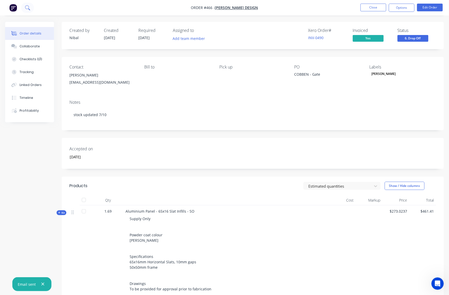
click at [28, 10] on icon at bounding box center [27, 7] width 5 height 5
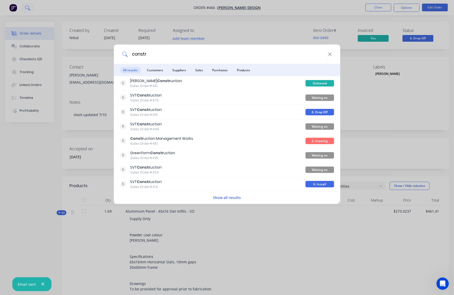
type input "constr"
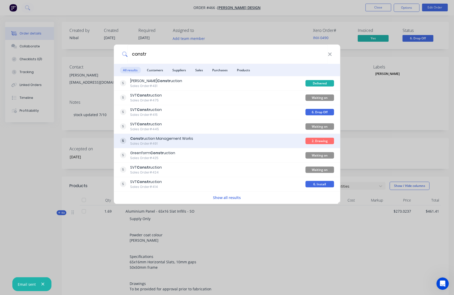
drag, startPoint x: 28, startPoint y: 10, endPoint x: 171, endPoint y: 139, distance: 192.8
click at [171, 139] on div "Constr uction Management Works" at bounding box center [161, 138] width 63 height 5
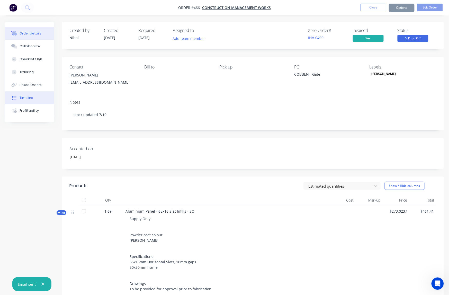
click at [38, 99] on button "Timeline" at bounding box center [29, 97] width 49 height 13
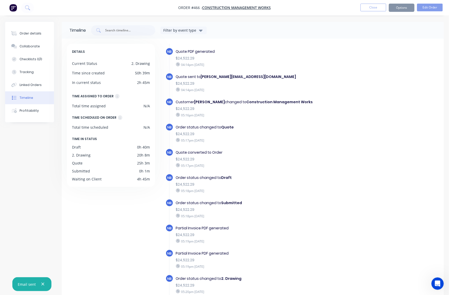
scroll to position [37, 0]
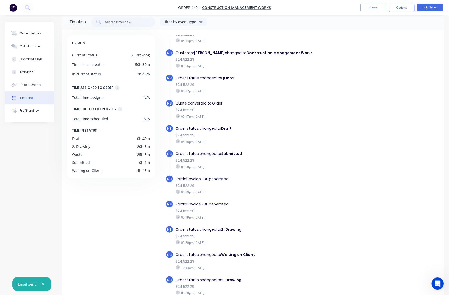
scroll to position [37, 0]
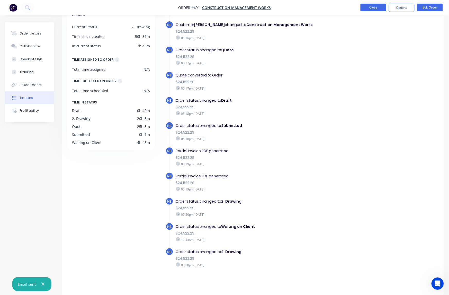
click at [376, 7] on button "Close" at bounding box center [374, 8] width 26 height 8
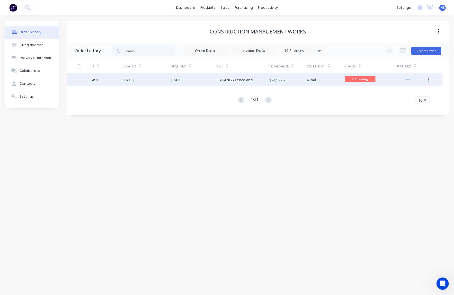
click at [270, 78] on div "$24,522.29" at bounding box center [279, 79] width 18 height 5
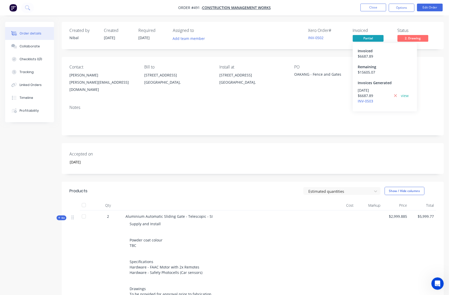
click at [365, 93] on div "$ 6687.89" at bounding box center [374, 95] width 32 height 5
click at [404, 94] on link "view" at bounding box center [406, 95] width 8 height 5
click at [39, 102] on button "Timeline" at bounding box center [29, 97] width 49 height 13
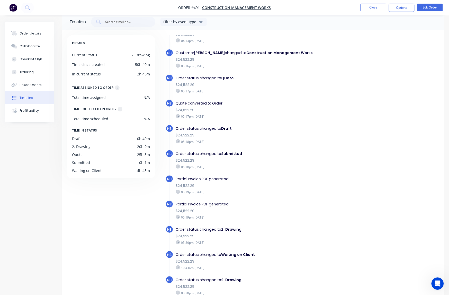
scroll to position [37, 0]
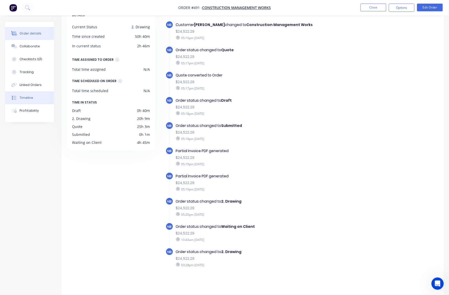
click at [37, 33] on div "Order details" at bounding box center [31, 33] width 22 height 5
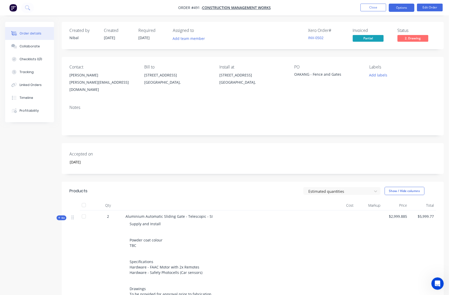
click at [405, 8] on button "Options" at bounding box center [402, 8] width 26 height 8
click at [372, 38] on span "Partial" at bounding box center [368, 38] width 31 height 6
click at [405, 95] on link "view" at bounding box center [406, 95] width 8 height 5
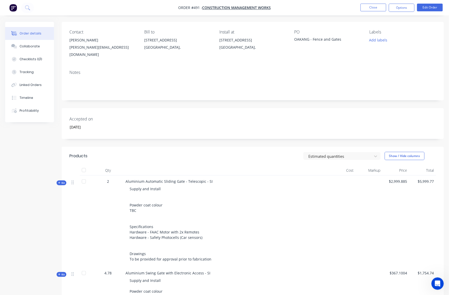
scroll to position [32, 0]
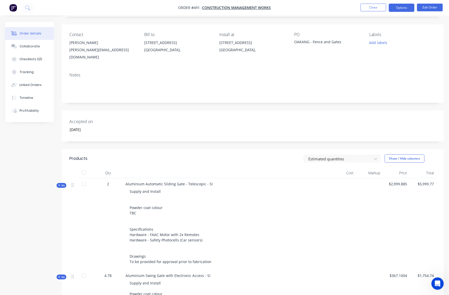
click at [398, 5] on button "Options" at bounding box center [402, 8] width 26 height 8
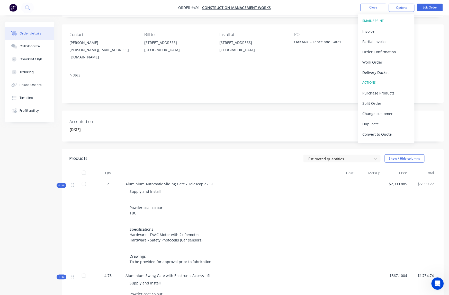
click at [316, 68] on div "Notes" at bounding box center [253, 85] width 383 height 34
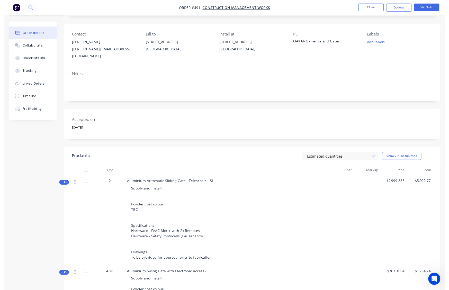
scroll to position [0, 0]
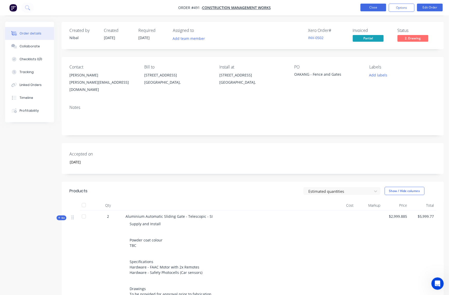
click at [371, 5] on button "Close" at bounding box center [374, 8] width 26 height 8
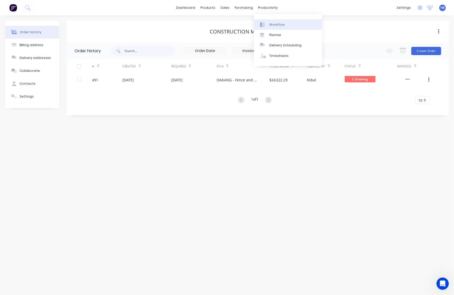
click at [271, 24] on div "Workflow" at bounding box center [277, 24] width 15 height 5
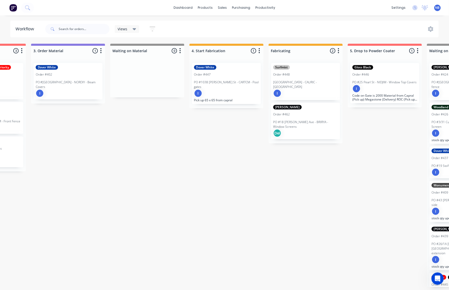
scroll to position [0, 295]
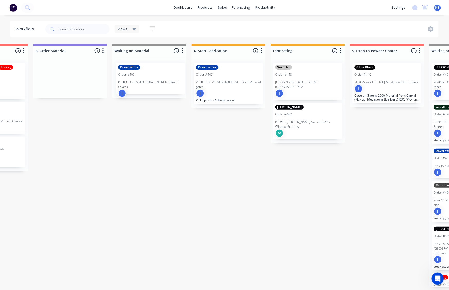
drag, startPoint x: 68, startPoint y: 76, endPoint x: 154, endPoint y: 76, distance: 85.5
click at [155, 76] on div "Submitted 0 Status colour #273444 hex #273444 Save Cancel Summaries Total order…" at bounding box center [242, 166] width 1082 height 244
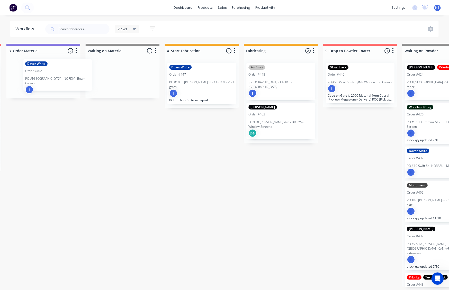
drag, startPoint x: 115, startPoint y: 82, endPoint x: 43, endPoint y: 79, distance: 72.6
click at [43, 79] on div "Submitted 0 Status colour #273444 hex #273444 Save Cancel Summaries Total order…" at bounding box center [215, 166] width 1082 height 244
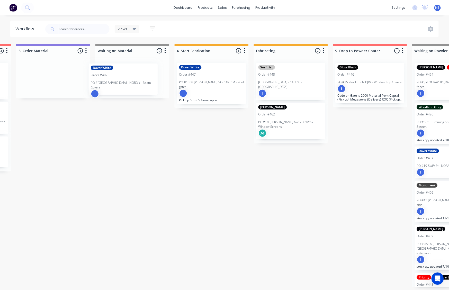
drag, startPoint x: 42, startPoint y: 78, endPoint x: 119, endPoint y: 79, distance: 76.5
click at [119, 79] on div "Submitted 0 Status colour #273444 hex #273444 Save Cancel Summaries Total order…" at bounding box center [225, 166] width 1082 height 244
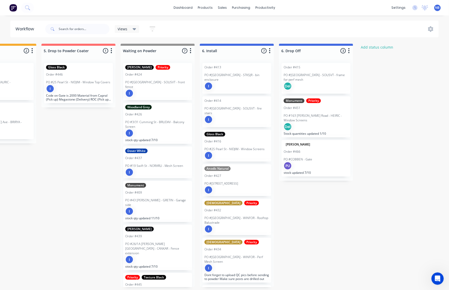
scroll to position [0, 570]
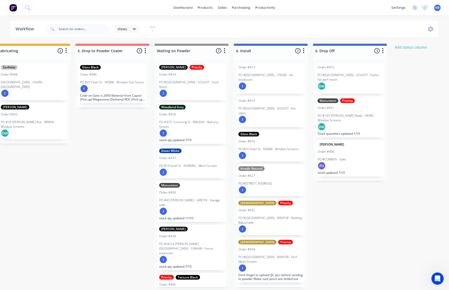
click at [39, 120] on p "PO #18 [PERSON_NAME] Ave - BRIRYA - Window Screens" at bounding box center [33, 124] width 65 height 9
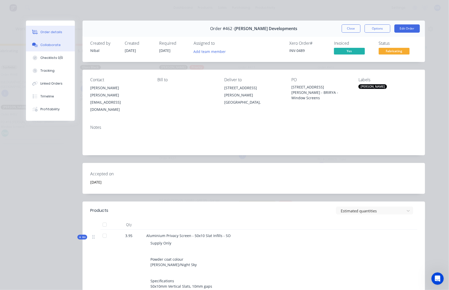
click at [40, 47] on div "Collaborate" at bounding box center [50, 45] width 20 height 5
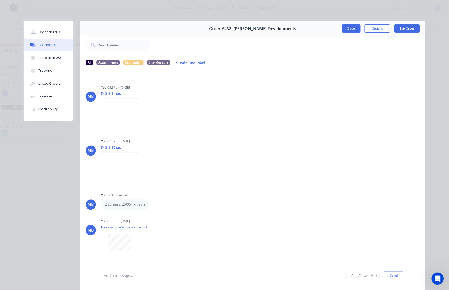
click at [354, 29] on button "Close" at bounding box center [351, 28] width 19 height 8
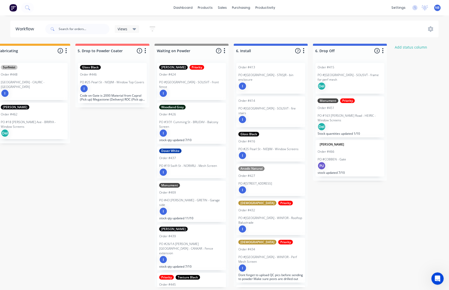
click at [35, 10] on div "dashboard products sales purchasing productivity dashboard products Product Cat…" at bounding box center [224, 7] width 449 height 15
click at [32, 10] on button at bounding box center [27, 8] width 13 height 10
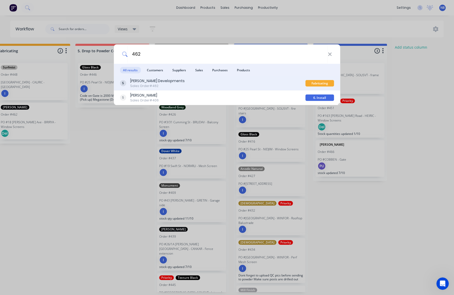
type input "462"
click at [138, 84] on div "Sales Order #462" at bounding box center [157, 86] width 55 height 5
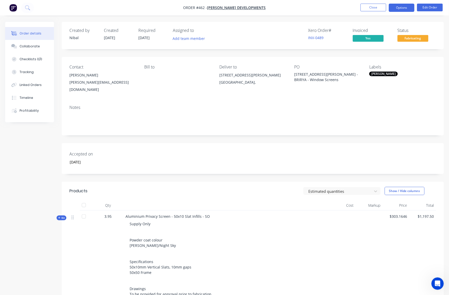
click at [398, 7] on button "Options" at bounding box center [402, 8] width 26 height 8
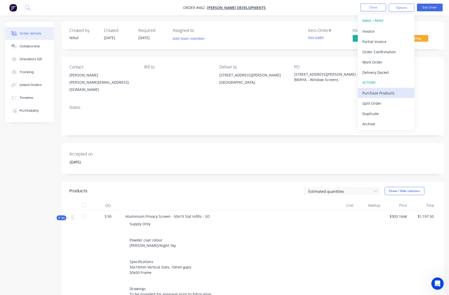
click at [386, 93] on div "Purchase Products" at bounding box center [386, 92] width 47 height 7
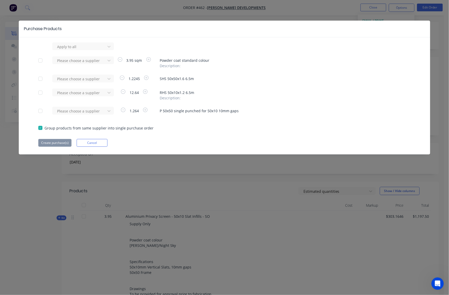
click at [43, 59] on div at bounding box center [40, 60] width 10 height 10
click at [105, 58] on div at bounding box center [109, 60] width 9 height 8
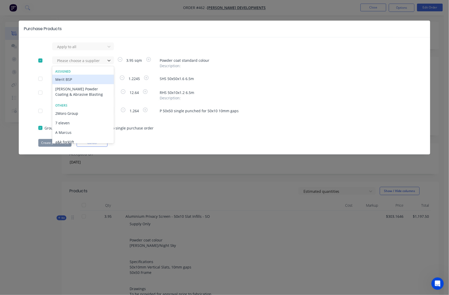
click at [93, 79] on div "Merit BSP" at bounding box center [83, 80] width 62 height 10
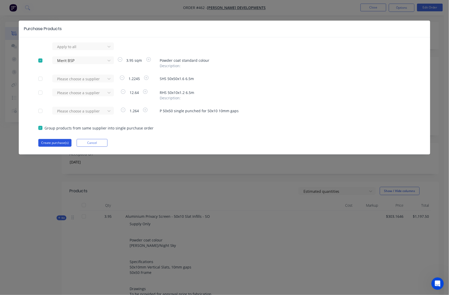
click at [61, 142] on button "Create purchase(s)" at bounding box center [54, 143] width 33 height 8
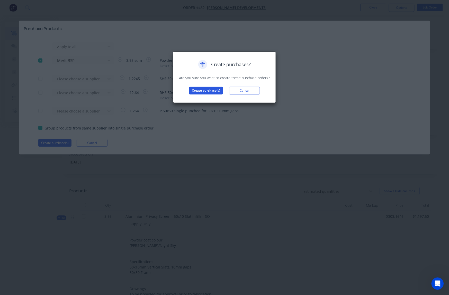
click at [201, 88] on button "Create purchase(s)" at bounding box center [206, 91] width 34 height 8
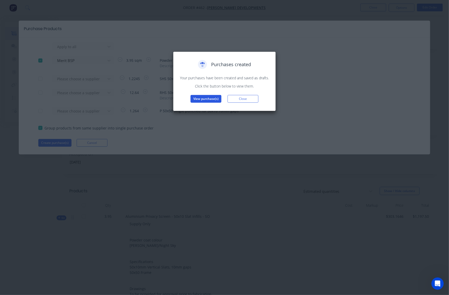
click at [217, 97] on button "View purchase(s)" at bounding box center [206, 99] width 31 height 8
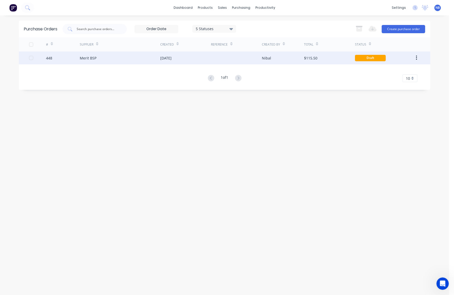
click at [110, 58] on div "Merit BSP" at bounding box center [120, 57] width 81 height 13
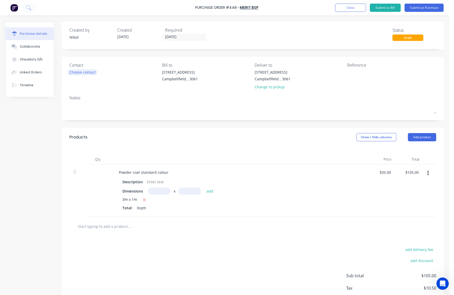
click at [93, 73] on div "Choose contact" at bounding box center [83, 72] width 26 height 5
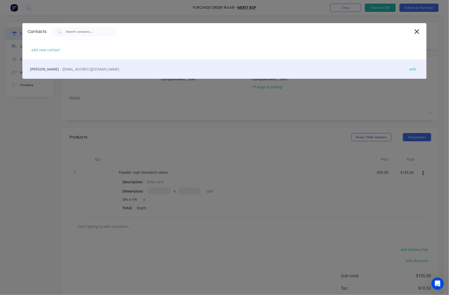
click at [77, 67] on span "- [EMAIL_ADDRESS][DOMAIN_NAME] -" at bounding box center [90, 68] width 61 height 5
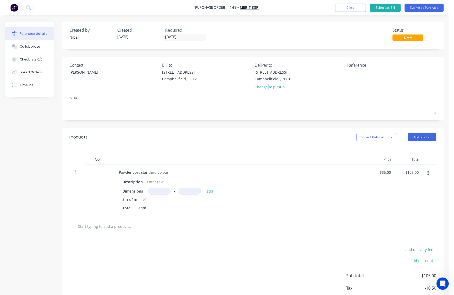
click at [266, 86] on div "Change to pickup" at bounding box center [273, 86] width 36 height 5
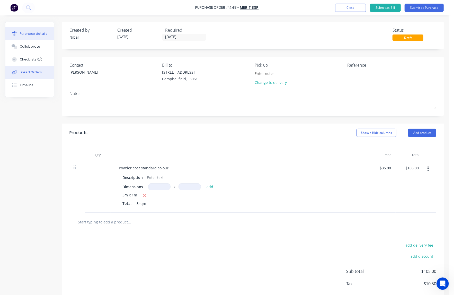
click at [36, 75] on div "Linked Orders" at bounding box center [31, 72] width 22 height 5
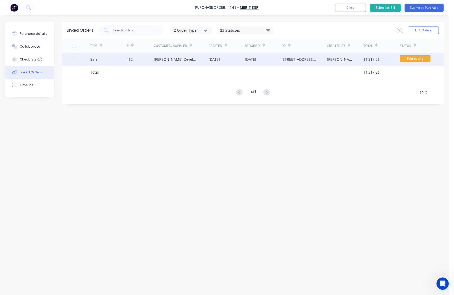
click at [174, 60] on div "[PERSON_NAME] Developments" at bounding box center [176, 59] width 44 height 5
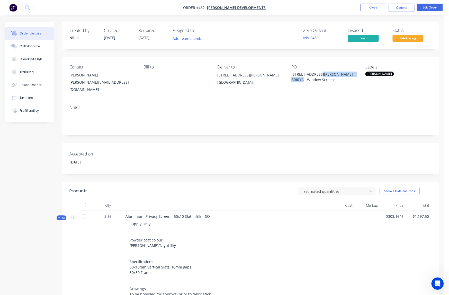
drag, startPoint x: 318, startPoint y: 74, endPoint x: 306, endPoint y: 82, distance: 14.1
click at [306, 82] on div "PO [STREET_ADDRESS][PERSON_NAME] - BRIRYA - Window Screens" at bounding box center [325, 79] width 66 height 29
copy div "BRIRYA - Window Screens"
drag, startPoint x: 37, startPoint y: 93, endPoint x: 54, endPoint y: 93, distance: 16.5
click at [37, 87] on div "Linked Orders" at bounding box center [31, 85] width 22 height 5
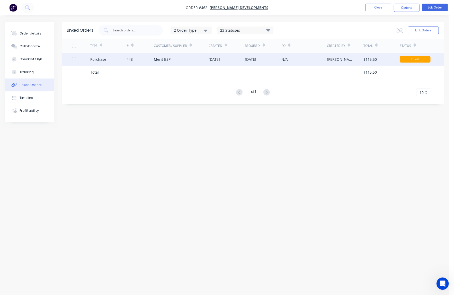
click at [172, 60] on div "Merit BSP" at bounding box center [181, 59] width 55 height 13
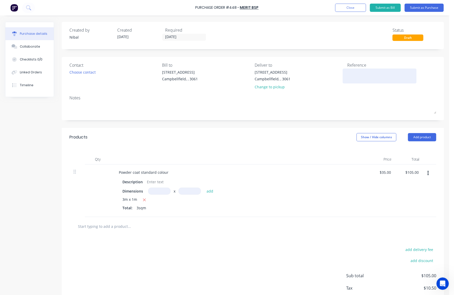
click at [349, 70] on div at bounding box center [380, 76] width 64 height 13
click at [356, 77] on textarea at bounding box center [380, 76] width 64 height 12
paste textarea "BRIRYA - Window Screens"
type textarea "x"
type textarea "BRIRYA - Window Screens"
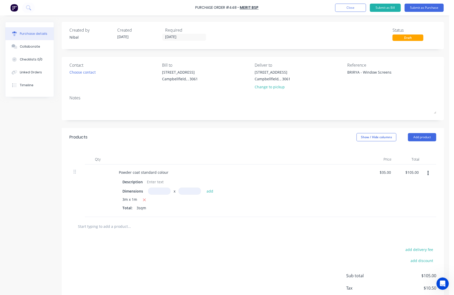
type textarea "x"
type textarea "BRIRYA - Window Screens"
click at [425, 169] on button "button" at bounding box center [428, 173] width 12 height 9
click at [407, 220] on button "Delete" at bounding box center [413, 218] width 44 height 10
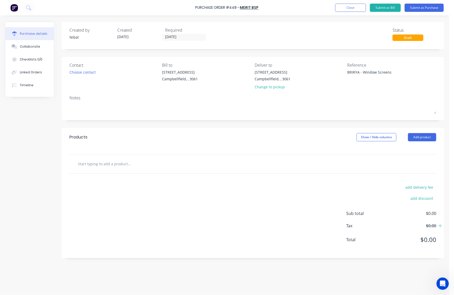
click at [138, 168] on div at bounding box center [253, 163] width 367 height 19
click at [123, 159] on input "text" at bounding box center [129, 164] width 103 height 10
type textarea "x"
type input "P"
type textarea "x"
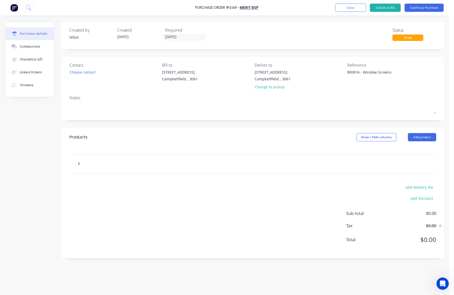
type input "Po"
type textarea "x"
type input "Pow"
type textarea "x"
type input "Powd"
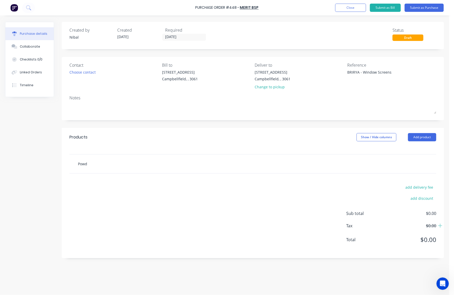
type textarea "x"
type input "Powde"
type textarea "x"
type input "Powder"
type textarea "x"
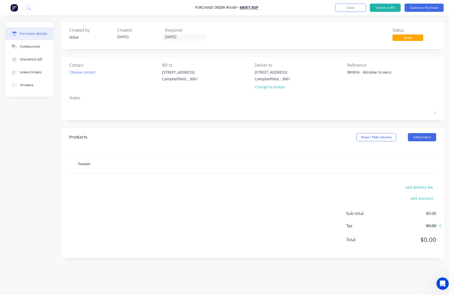
type input "Powder"
type textarea "x"
type input "Powder c"
type textarea "x"
type input "Powder co"
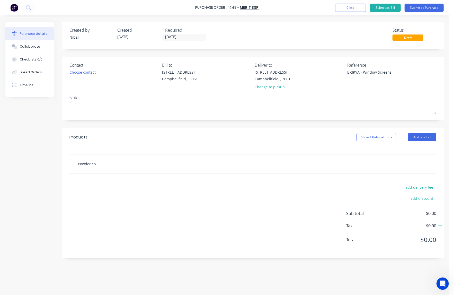
type textarea "x"
type input "Powder coa"
type textarea "x"
type input "Powder coat"
type textarea "x"
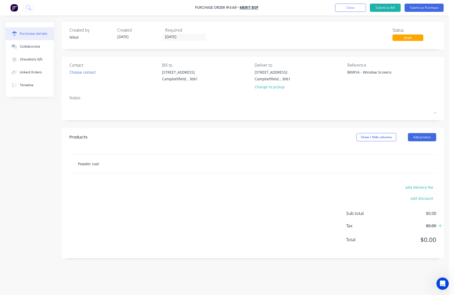
type input "Powder coat"
type textarea "x"
type input "Powder coat c"
type textarea "x"
type input "Powder coat co"
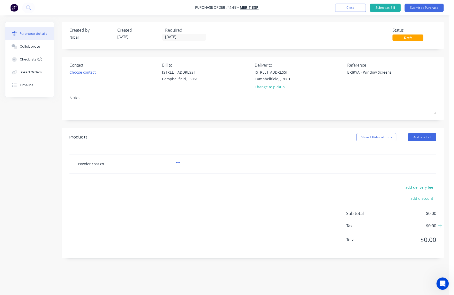
type textarea "x"
type input "Powder coat col"
type textarea "x"
type input "Powder coat colo"
type textarea "x"
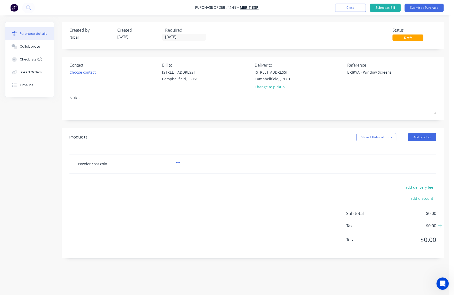
type input "Powder coat colou"
type textarea "x"
type input "Powder coat colour"
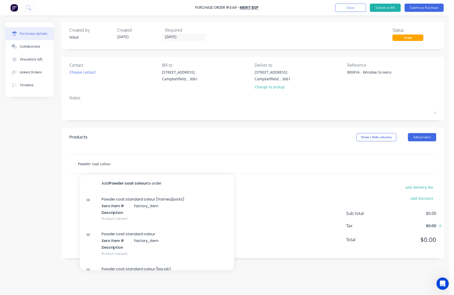
type textarea "x"
type input "Powder coat colour"
type textarea "x"
type input "Powder coat colour 0"
type textarea "x"
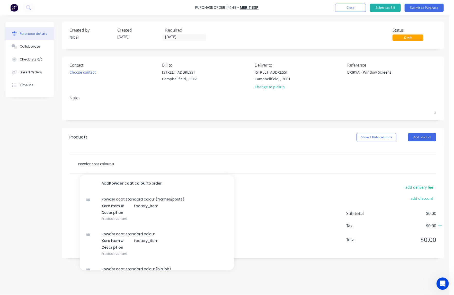
type input "Powder coat colour 0"
type textarea "x"
type input "Powder coat colour 0"
type textarea "x"
type input "Powder coat colour"
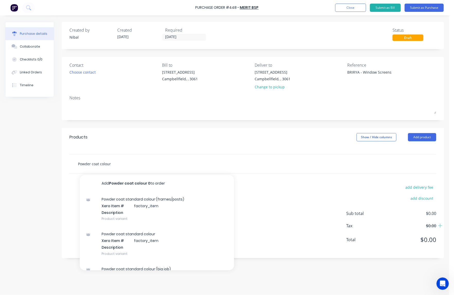
type textarea "x"
type input "Powder coat colour"
type textarea "x"
type input "Powder coat colour"
type textarea "x"
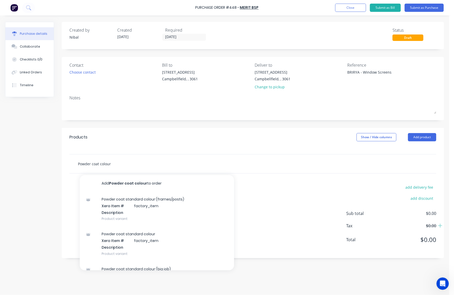
type input "Powder coat colour -"
type textarea "x"
type input "Powder coat colour -"
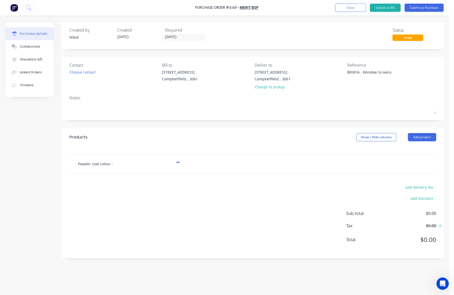
type textarea "x"
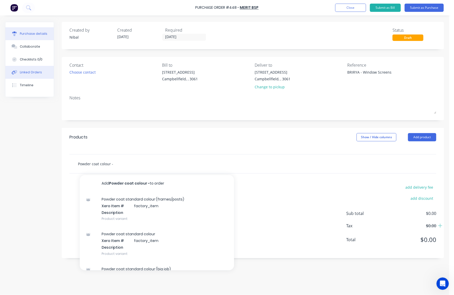
type input "Powder coat colour -"
click at [30, 74] on button "Linked Orders" at bounding box center [29, 72] width 48 height 13
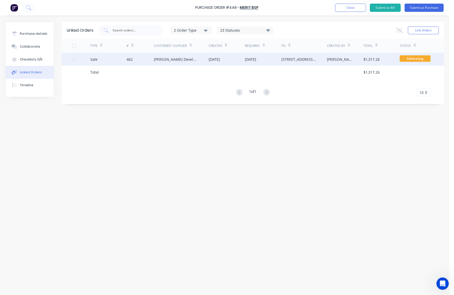
click at [210, 59] on div "[DATE]" at bounding box center [214, 59] width 11 height 5
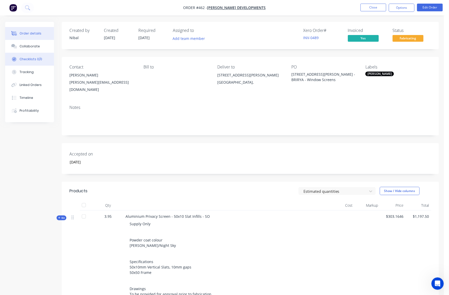
click at [35, 62] on div "Checklists 0/0" at bounding box center [31, 59] width 23 height 5
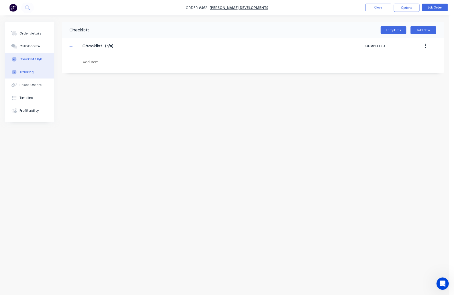
click at [35, 74] on button "Tracking" at bounding box center [29, 72] width 49 height 13
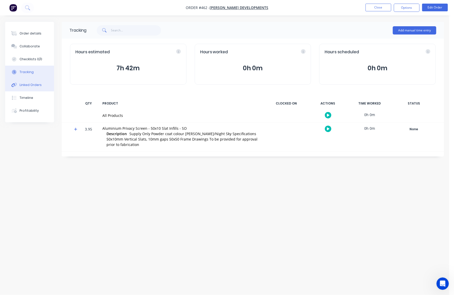
click at [33, 87] on div "Linked Orders" at bounding box center [31, 85] width 22 height 5
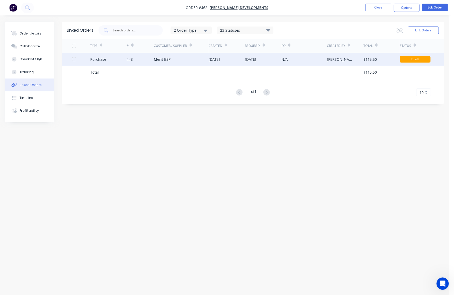
click at [133, 63] on div "448" at bounding box center [140, 59] width 27 height 13
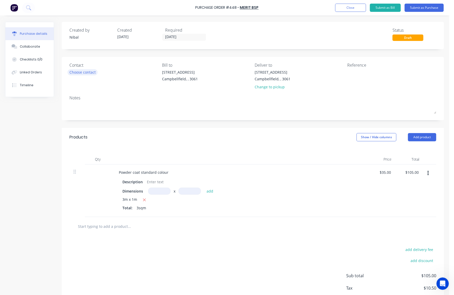
click at [88, 74] on div "Choose contact" at bounding box center [83, 72] width 26 height 5
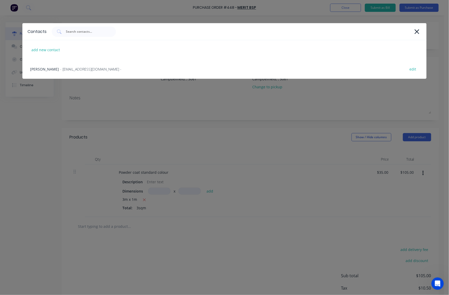
drag, startPoint x: 71, startPoint y: 65, endPoint x: 78, endPoint y: 67, distance: 7.4
click at [71, 65] on div "[PERSON_NAME] - [EMAIL_ADDRESS][DOMAIN_NAME] - edit" at bounding box center [224, 68] width 404 height 19
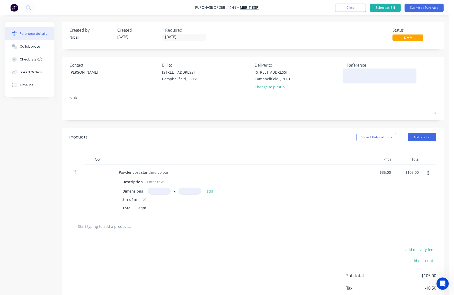
click at [351, 73] on textarea at bounding box center [380, 76] width 64 height 12
paste textarea "BRIRYA - Window Screens"
type textarea "x"
type textarea "BRIRYA - Window Screens"
type textarea "x"
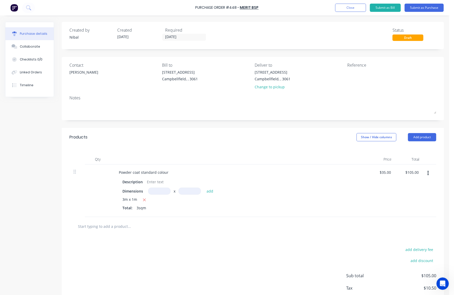
type textarea "x"
type textarea "BRIRYA - Window Screens"
click at [422, 172] on button "button" at bounding box center [428, 173] width 12 height 9
click at [404, 220] on button "Delete" at bounding box center [413, 218] width 44 height 10
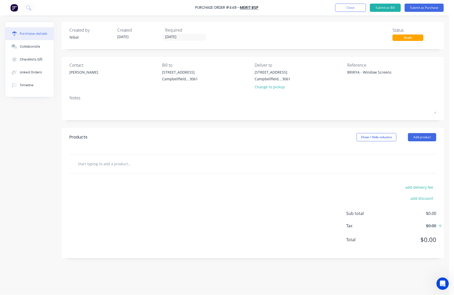
click at [109, 161] on input "text" at bounding box center [129, 164] width 103 height 10
type textarea "x"
type input "P"
type textarea "x"
type input "Po"
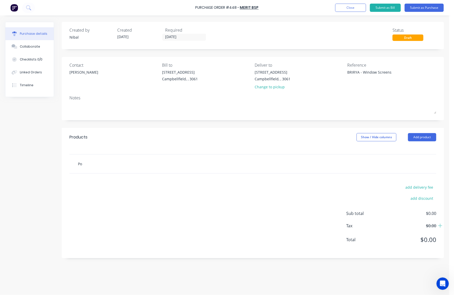
type textarea "x"
type input "Pow"
type textarea "x"
type input "Powd"
type textarea "x"
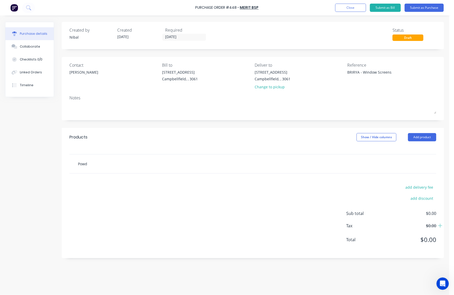
type input "Powde"
type textarea "x"
type input "Powder"
type textarea "x"
type input "Powder"
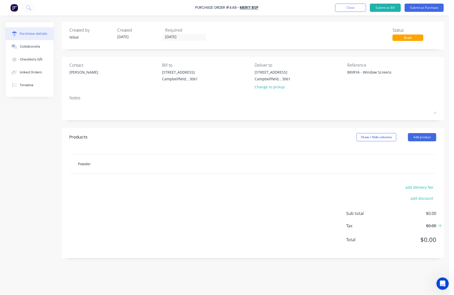
type textarea "x"
type input "Powder c"
type textarea "x"
type input "Powder co"
type textarea "x"
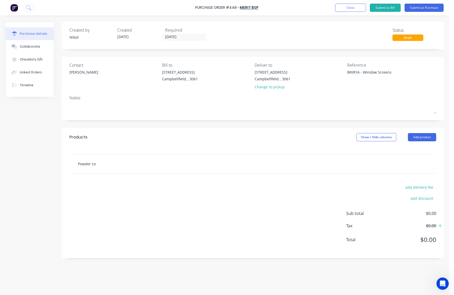
type input "Powder coa"
type textarea "x"
type input "Powder coat"
type textarea "x"
type input "Powder coat"
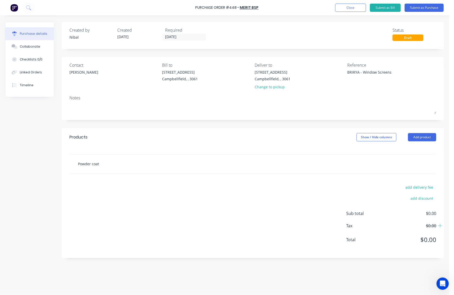
type textarea "x"
type input "Powder coat c"
type textarea "x"
type input "Powder coat co"
type textarea "x"
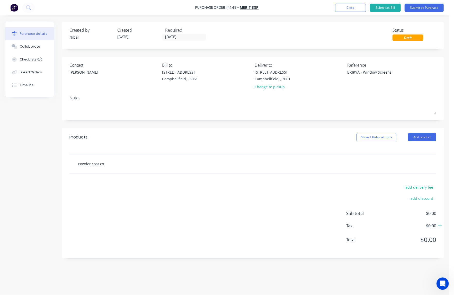
type input "Powder coat col"
type textarea "x"
type input "Powder coat colo"
type textarea "x"
type input "Powder coat colou"
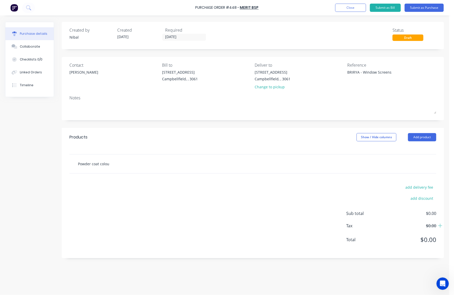
type textarea "x"
type input "Powder coat colour"
type textarea "x"
type input "Powder coat colour"
type textarea "x"
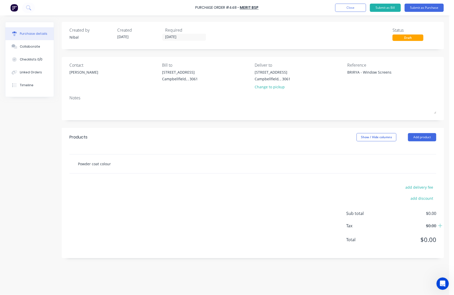
type input "Powder coat colour -"
type textarea "x"
type input "Powder coat colour -"
type textarea "x"
type input "Powder coat colour - M"
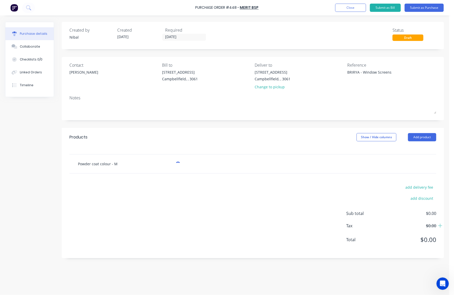
type textarea "x"
type input "Powder coat colour - Ma"
type textarea "x"
type input "Powder coat colour - Mat"
type textarea "x"
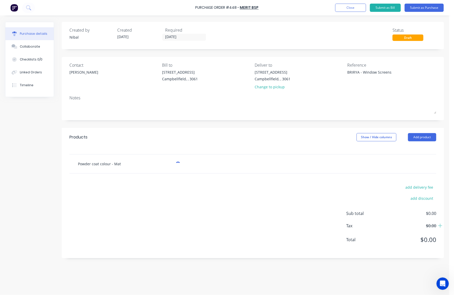
type input "Powder coat colour - [PERSON_NAME]"
type textarea "x"
type input "Powder coat colour - [PERSON_NAME]"
type textarea "x"
type input "Powder coat colour - [PERSON_NAME]"
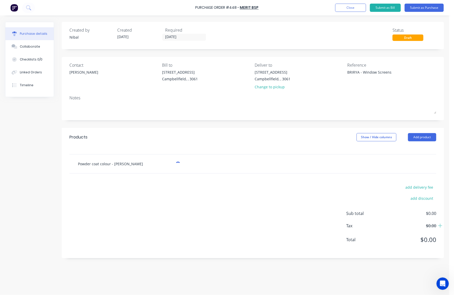
type textarea "x"
type input "Powder coat colour - [PERSON_NAME] [PERSON_NAME]"
type textarea "x"
type input "Powder coat colour - [PERSON_NAME]"
type textarea "x"
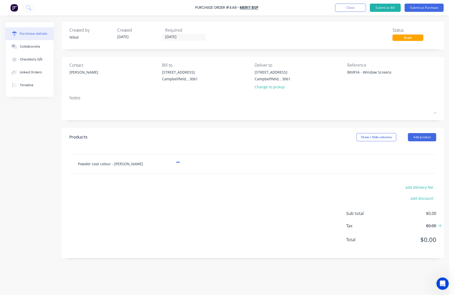
type input "Powder coat colour - [PERSON_NAME]"
type textarea "x"
type input "Powder coat colour - [PERSON_NAME]"
type textarea "x"
type input "Powder coat colour - [PERSON_NAME]"
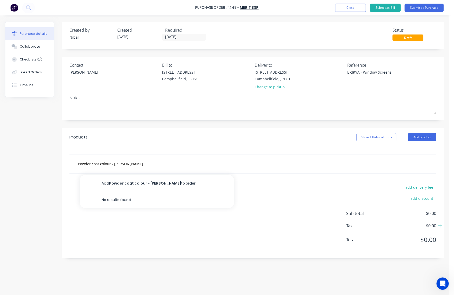
click at [118, 184] on button "Add Powder coat colour - [PERSON_NAME] to order" at bounding box center [157, 183] width 154 height 16
type textarea "x"
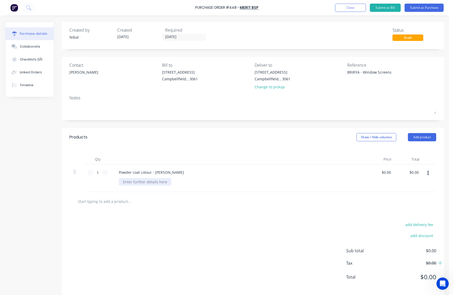
type textarea "x"
click at [154, 184] on div at bounding box center [145, 181] width 53 height 7
click at [153, 234] on div "add delivery fee add discount Sub total $0.00 Tax $0.00 Total $0.00" at bounding box center [253, 253] width 383 height 85
click at [431, 7] on button "Submit as Purchase" at bounding box center [424, 8] width 39 height 8
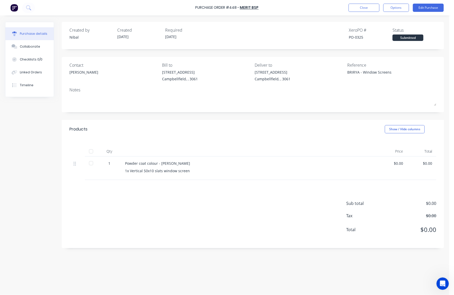
click at [410, 10] on div "Close Options Edit Purchase" at bounding box center [396, 8] width 95 height 8
click at [424, 5] on button "Edit Purchase" at bounding box center [428, 8] width 31 height 8
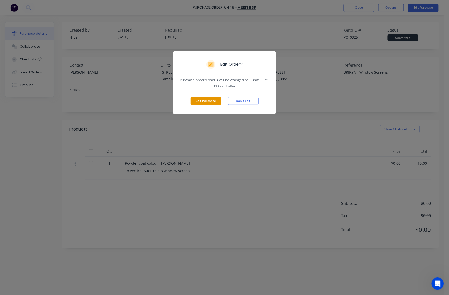
click at [204, 98] on button "Edit Purchase" at bounding box center [206, 101] width 31 height 8
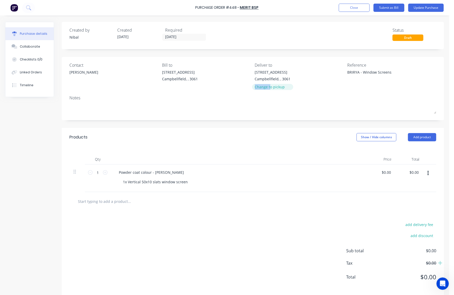
click at [267, 84] on div "Change to pickup" at bounding box center [273, 86] width 36 height 5
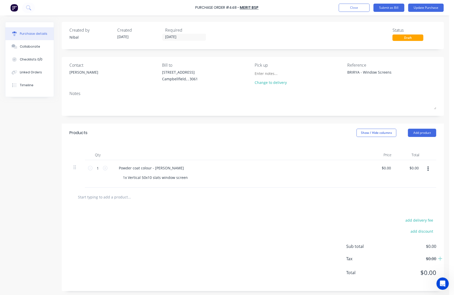
click at [428, 12] on div "Purchase Order #448 - Merit BSP Add product Close Submit as Bill Update Purchase" at bounding box center [227, 7] width 454 height 15
click at [430, 9] on button "Update Purchase" at bounding box center [427, 8] width 36 height 8
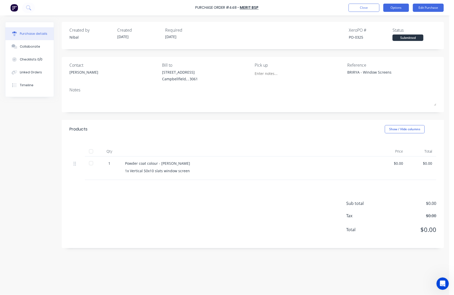
click at [398, 11] on button "Options" at bounding box center [397, 8] width 26 height 8
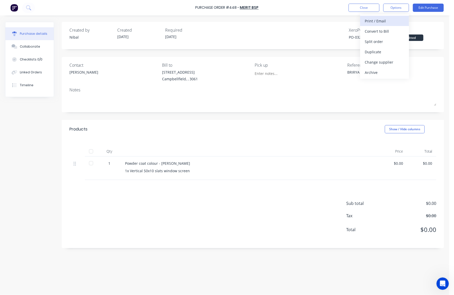
click at [389, 23] on div "Print / Email" at bounding box center [385, 20] width 40 height 7
click at [369, 48] on div "Created by [PERSON_NAME] Created [DATE] Required [DATE] Xero PO # PO-0325 Statu…" at bounding box center [253, 35] width 383 height 27
click at [385, 6] on button "Options" at bounding box center [397, 8] width 26 height 8
click at [381, 38] on div "Without pricing" at bounding box center [385, 41] width 40 height 7
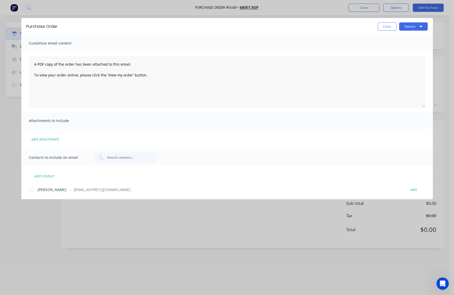
click at [39, 189] on span "[PERSON_NAME]" at bounding box center [52, 189] width 29 height 5
click at [401, 27] on button "Options" at bounding box center [414, 26] width 29 height 8
click at [401, 51] on div "Print" at bounding box center [404, 49] width 40 height 7
click at [391, 27] on button "Close" at bounding box center [387, 26] width 19 height 8
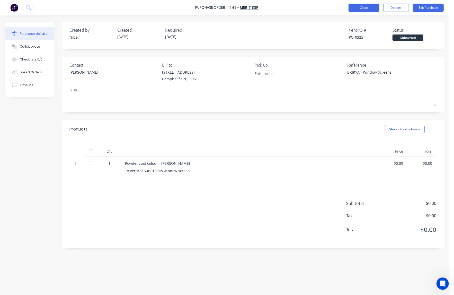
click at [371, 6] on button "Close" at bounding box center [364, 8] width 31 height 8
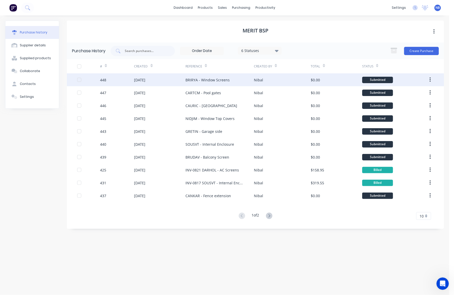
click at [117, 77] on div "448" at bounding box center [117, 79] width 34 height 13
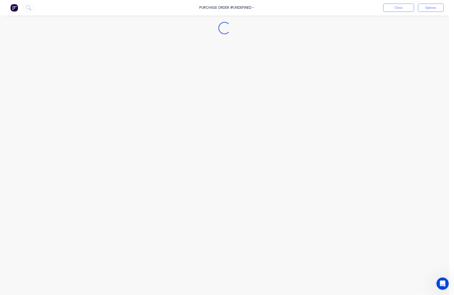
type textarea "x"
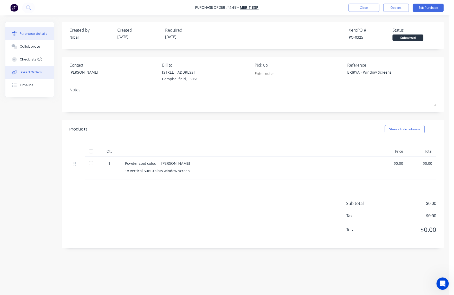
click at [21, 79] on button "Linked Orders" at bounding box center [29, 72] width 48 height 13
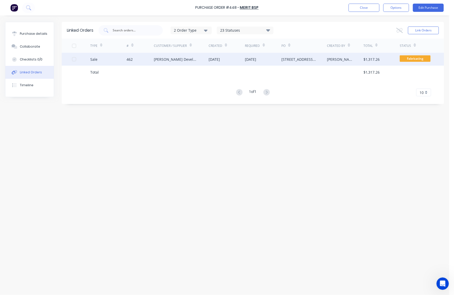
click at [157, 58] on div "[PERSON_NAME] Developments" at bounding box center [176, 59] width 44 height 5
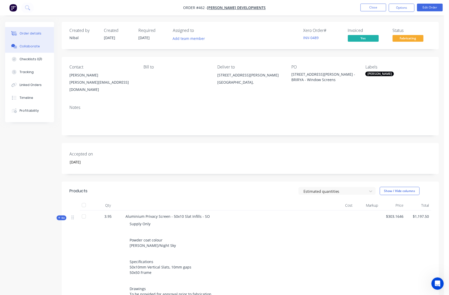
click at [37, 53] on button "Collaborate" at bounding box center [29, 46] width 49 height 13
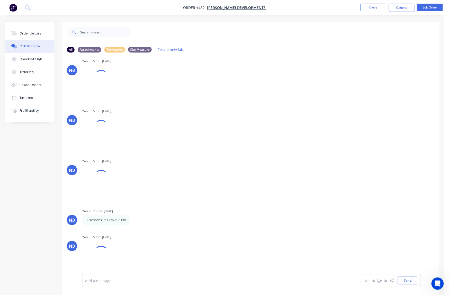
scroll to position [8, 0]
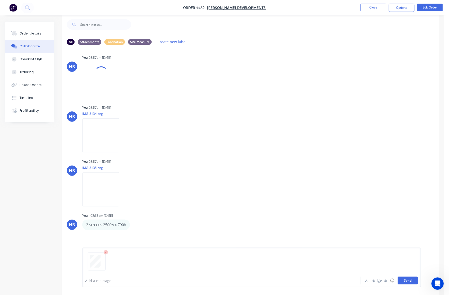
click at [407, 279] on button "Send" at bounding box center [408, 281] width 20 height 8
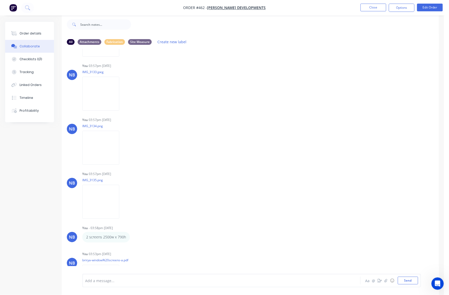
scroll to position [300, 0]
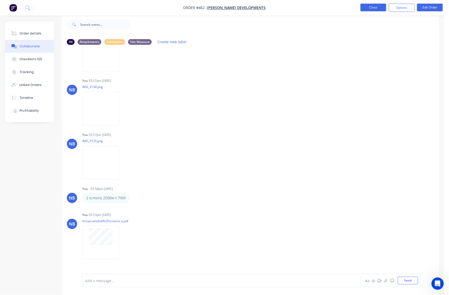
click at [379, 6] on button "Close" at bounding box center [374, 8] width 26 height 8
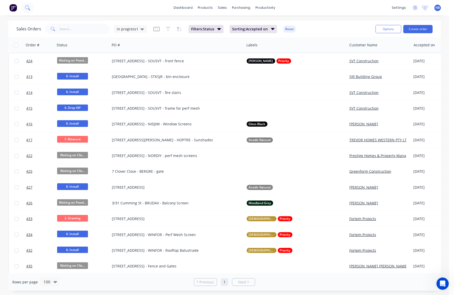
click at [30, 7] on icon at bounding box center [27, 7] width 5 height 5
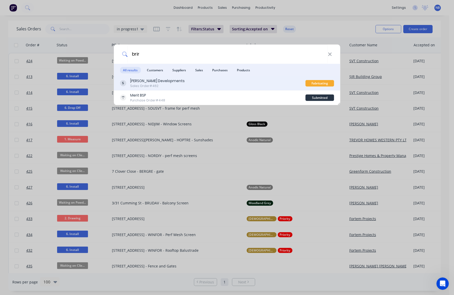
type input "brir"
click at [220, 82] on div "[PERSON_NAME] Developments Sales Order #462" at bounding box center [213, 83] width 186 height 10
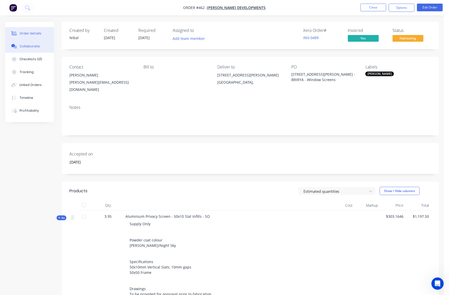
click at [30, 49] on div "Collaborate" at bounding box center [30, 46] width 20 height 5
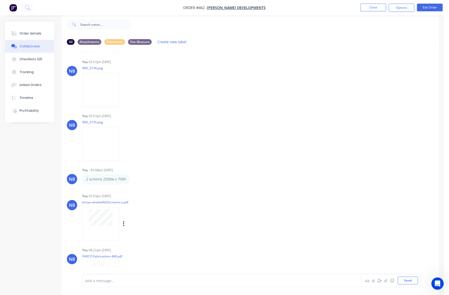
scroll to position [350, 0]
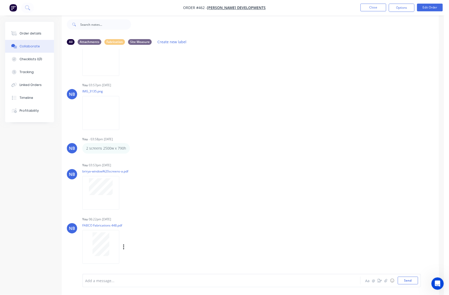
click at [101, 242] on div at bounding box center [100, 247] width 37 height 34
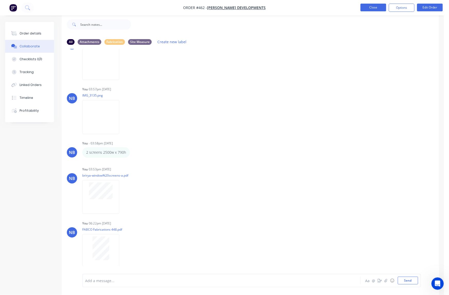
click at [379, 8] on button "Close" at bounding box center [374, 8] width 26 height 8
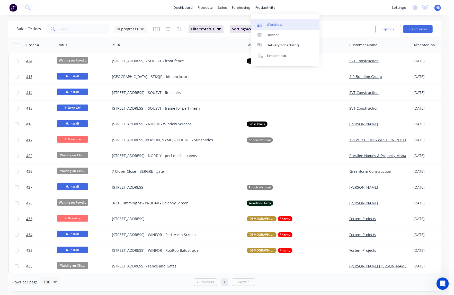
click at [279, 27] on div "Workflow" at bounding box center [274, 24] width 15 height 5
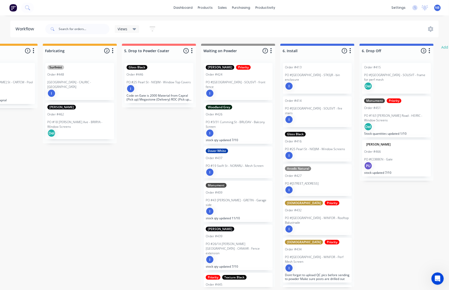
scroll to position [0, 560]
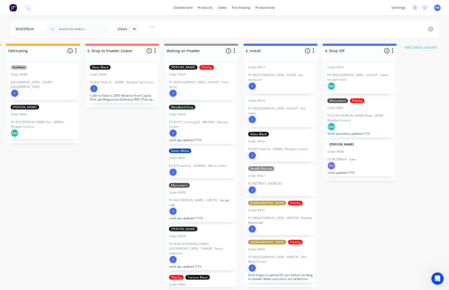
click at [132, 98] on p "Code on Gate is 2000 Material from Capral (Pick up) Megastone (Delivery) ROC (P…" at bounding box center [122, 98] width 65 height 8
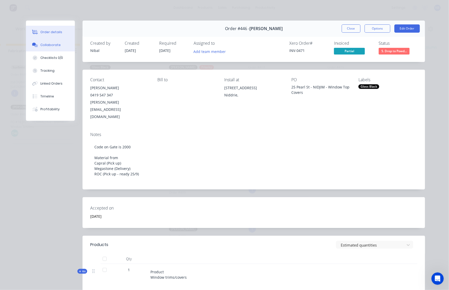
click at [59, 47] on button "Collaborate" at bounding box center [50, 45] width 49 height 13
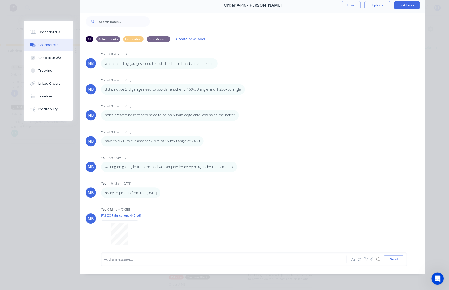
scroll to position [263, 0]
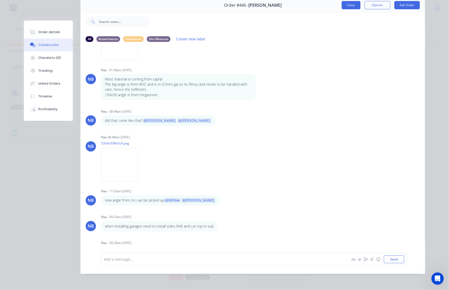
click at [349, 4] on button "Close" at bounding box center [351, 5] width 19 height 8
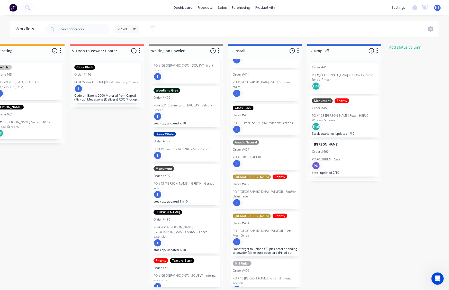
scroll to position [0, 633]
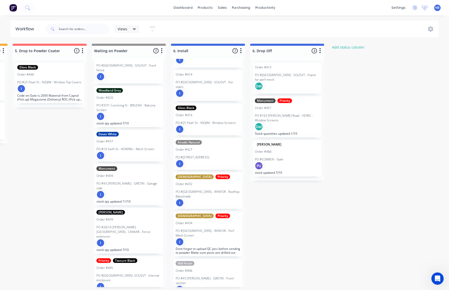
click at [277, 162] on div "PU" at bounding box center [287, 166] width 65 height 8
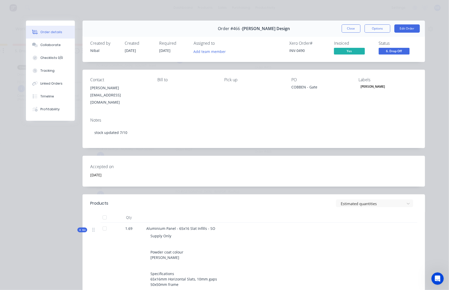
click at [396, 49] on span "6. Drop Off" at bounding box center [394, 51] width 31 height 6
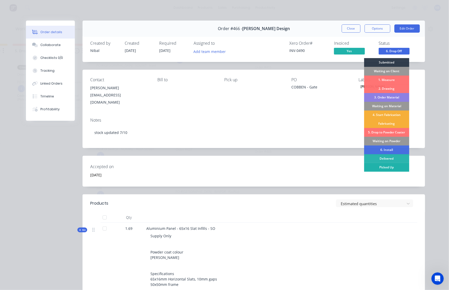
click at [389, 167] on div "Picked Up" at bounding box center [387, 167] width 45 height 9
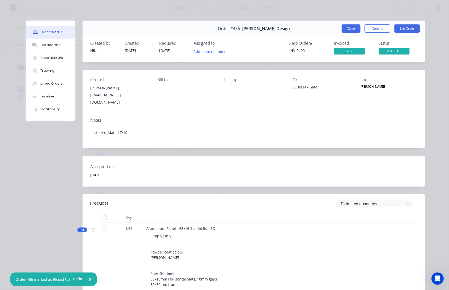
click at [344, 28] on button "Close" at bounding box center [351, 28] width 19 height 8
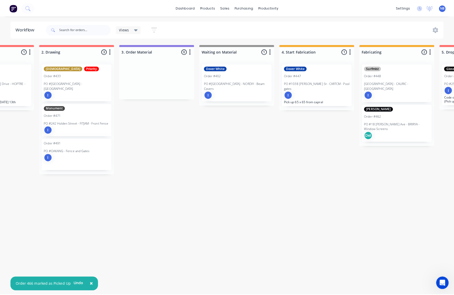
scroll to position [0, 0]
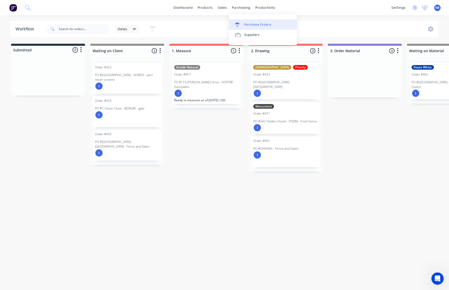
click at [249, 24] on div "Purchase Orders" at bounding box center [258, 24] width 27 height 5
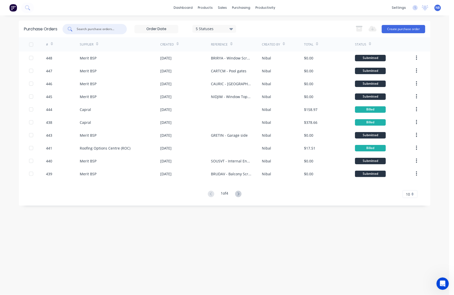
click at [91, 29] on input "text" at bounding box center [97, 29] width 43 height 5
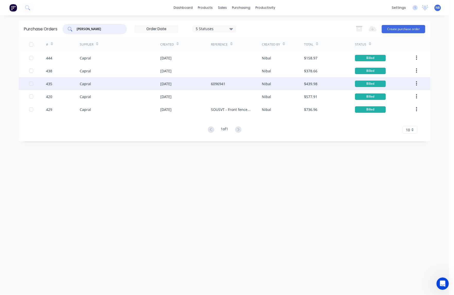
type input "[PERSON_NAME]"
click at [316, 84] on div "$439.98" at bounding box center [310, 83] width 13 height 5
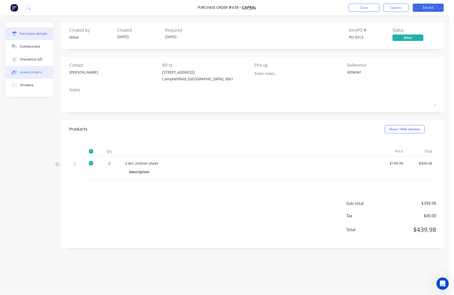
click at [30, 71] on button "Linked Orders" at bounding box center [29, 72] width 48 height 13
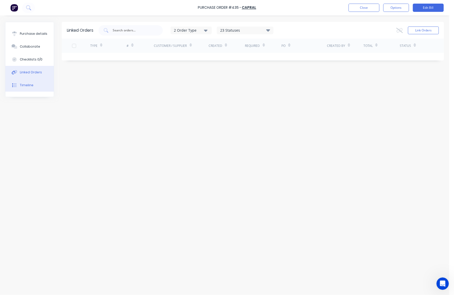
click at [37, 90] on button "Timeline" at bounding box center [29, 85] width 48 height 13
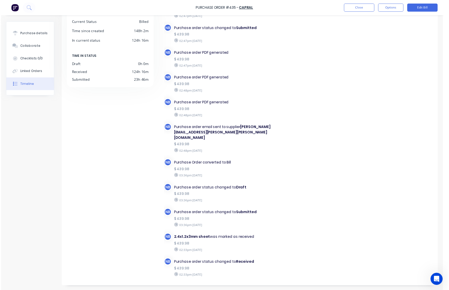
scroll to position [34, 0]
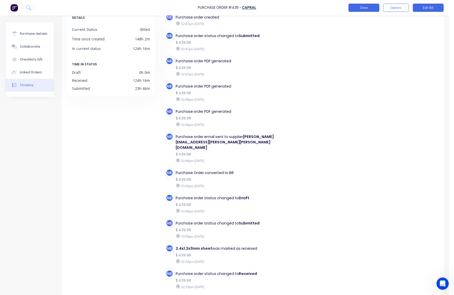
click at [367, 10] on button "Close" at bounding box center [364, 8] width 31 height 8
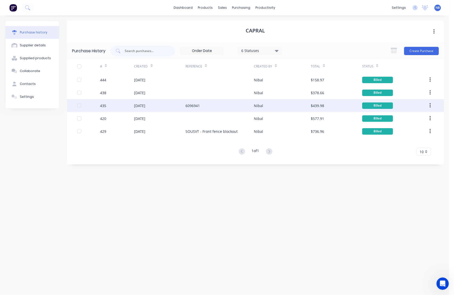
click at [224, 103] on div "6096941" at bounding box center [220, 105] width 68 height 13
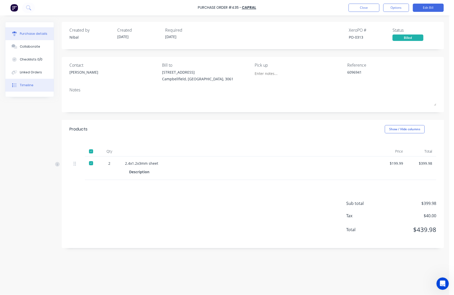
click at [39, 88] on button "Timeline" at bounding box center [29, 85] width 48 height 13
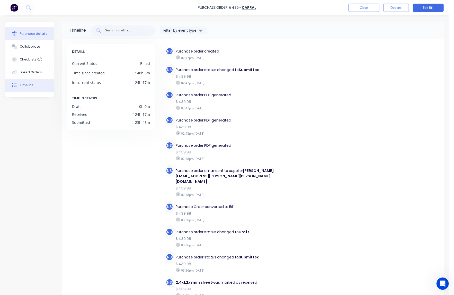
click at [35, 32] on div "Purchase details" at bounding box center [34, 33] width 28 height 5
type textarea "x"
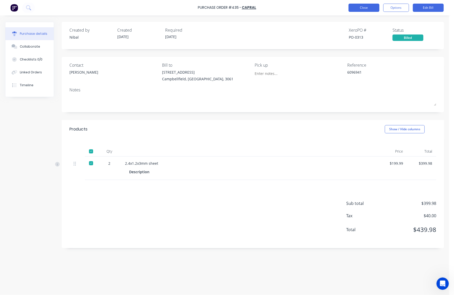
click at [361, 8] on button "Close" at bounding box center [364, 8] width 31 height 8
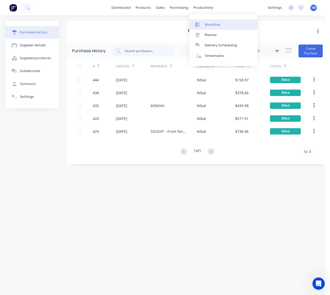
click at [197, 24] on icon at bounding box center [196, 25] width 2 height 4
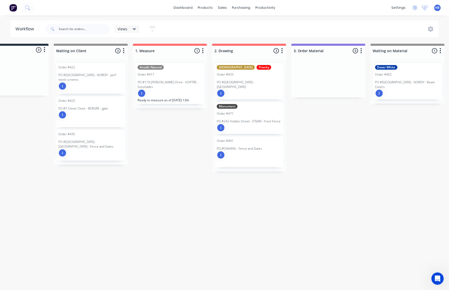
scroll to position [0, 73]
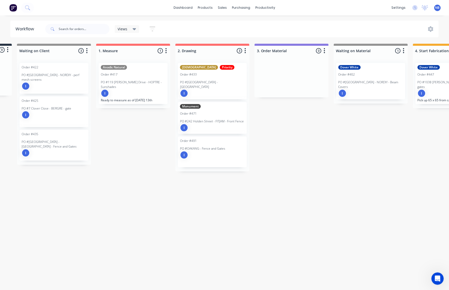
click at [220, 112] on div "Monument Order #471 PO #242 Holden Street - FITJAM - Front Fence I" at bounding box center [212, 118] width 69 height 32
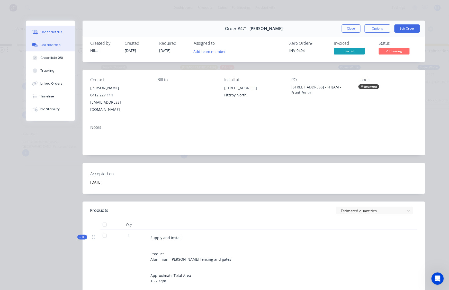
click at [51, 47] on div "Collaborate" at bounding box center [50, 45] width 20 height 5
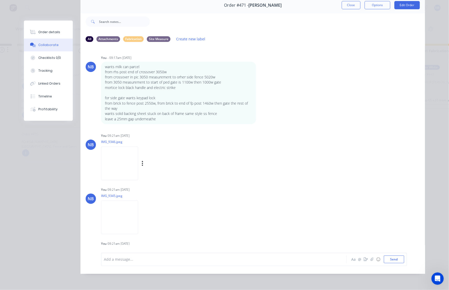
scroll to position [10, 0]
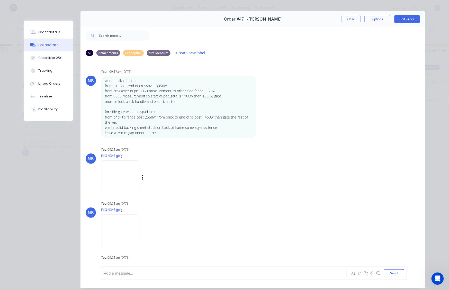
click at [131, 174] on img at bounding box center [119, 178] width 37 height 34
click at [124, 226] on img at bounding box center [119, 232] width 37 height 34
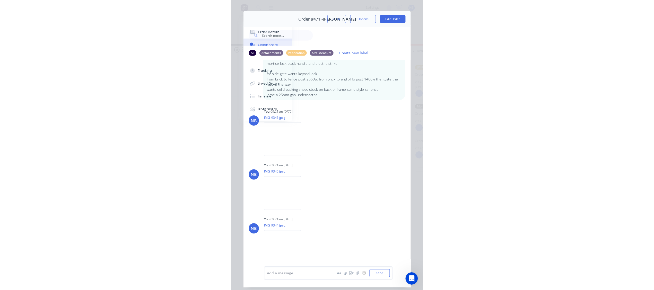
scroll to position [4, 0]
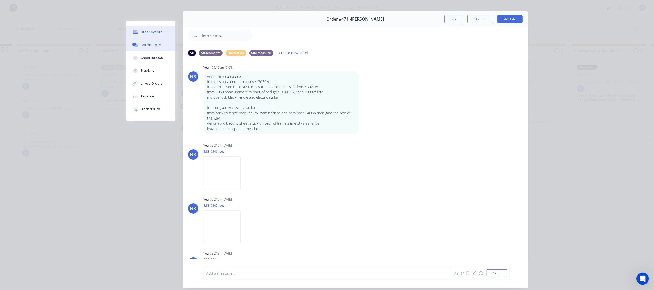
click at [145, 31] on div "Order details" at bounding box center [152, 32] width 22 height 5
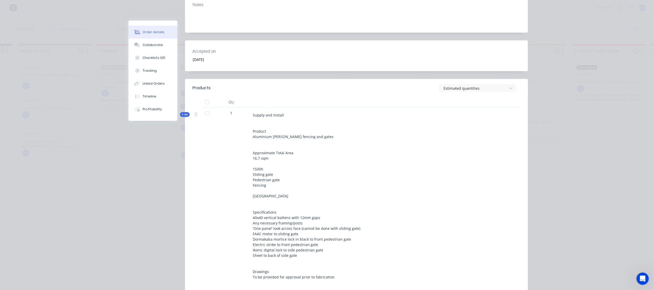
click at [186, 113] on span "Kit" at bounding box center [184, 115] width 7 height 4
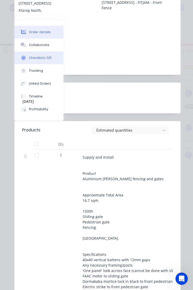
scroll to position [177, 0]
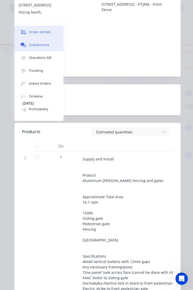
click at [42, 51] on button "Collaborate" at bounding box center [38, 45] width 49 height 13
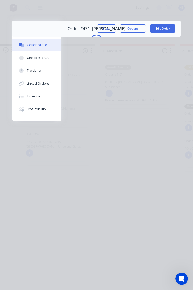
scroll to position [0, 0]
